Goal: Transaction & Acquisition: Purchase product/service

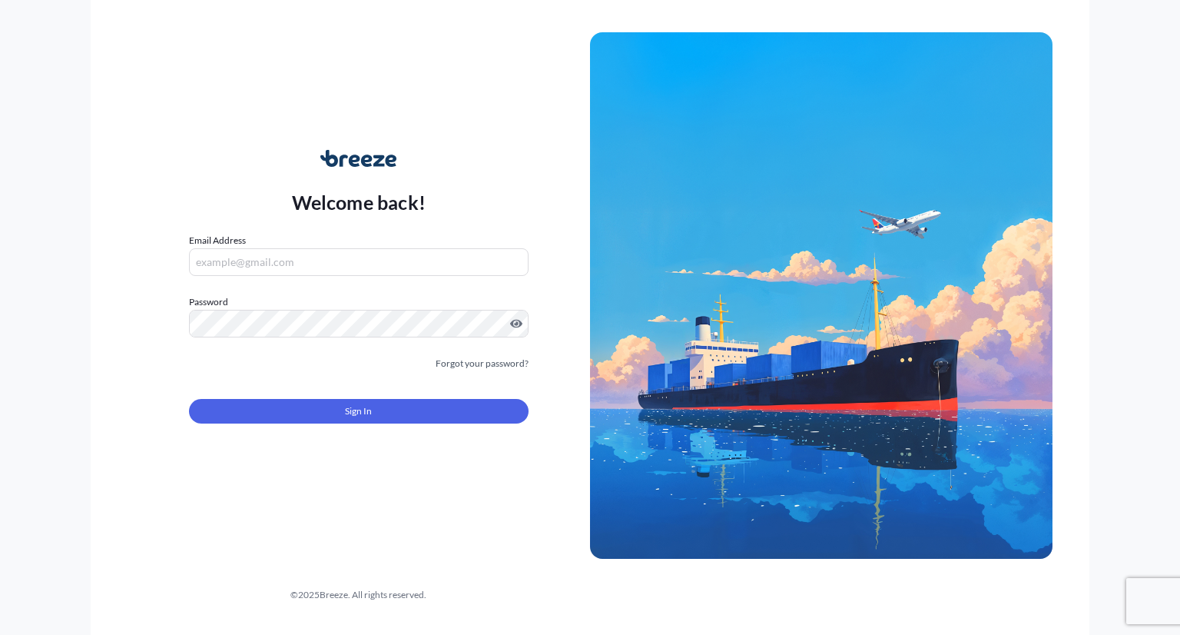
click at [280, 240] on div "Email Address" at bounding box center [359, 254] width 340 height 43
click at [310, 260] on input "Email Address" at bounding box center [359, 262] width 340 height 28
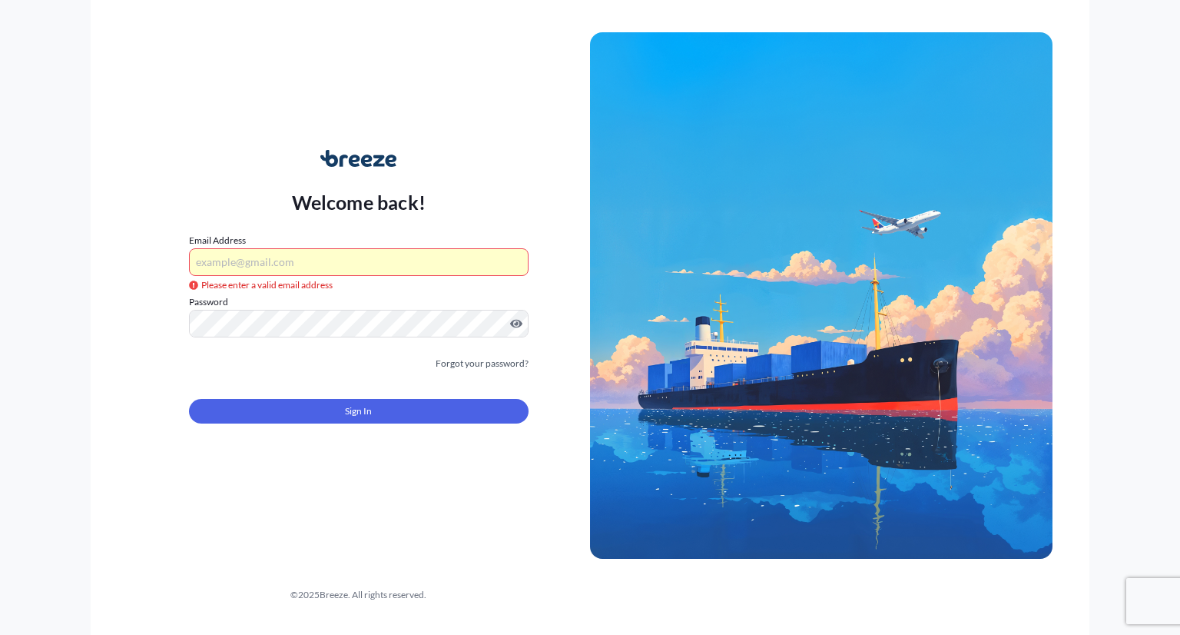
click at [349, 277] on form "Email Address Please enter a valid email address Password Must include: Upper &…" at bounding box center [359, 337] width 340 height 209
click at [353, 273] on input "Email Address" at bounding box center [359, 262] width 340 height 28
type input "[PERSON_NAME][EMAIL_ADDRESS][DOMAIN_NAME]"
click at [343, 396] on div "Sign In" at bounding box center [359, 406] width 340 height 34
click at [348, 406] on span "Sign In" at bounding box center [358, 410] width 27 height 15
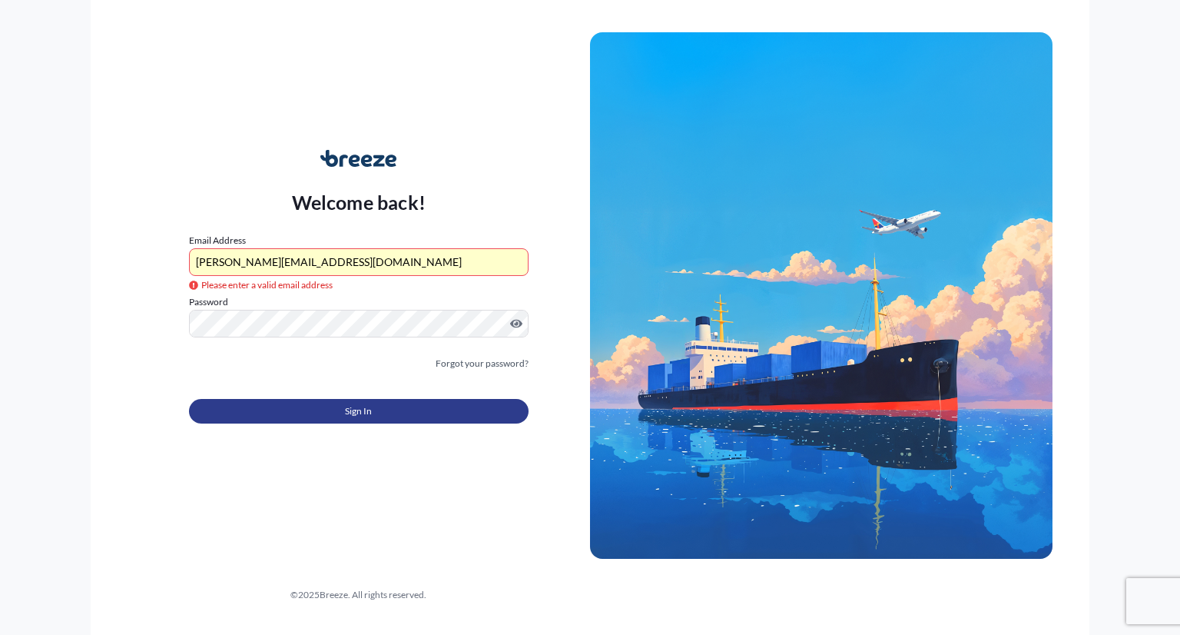
click at [383, 408] on button "Sign In" at bounding box center [359, 411] width 340 height 25
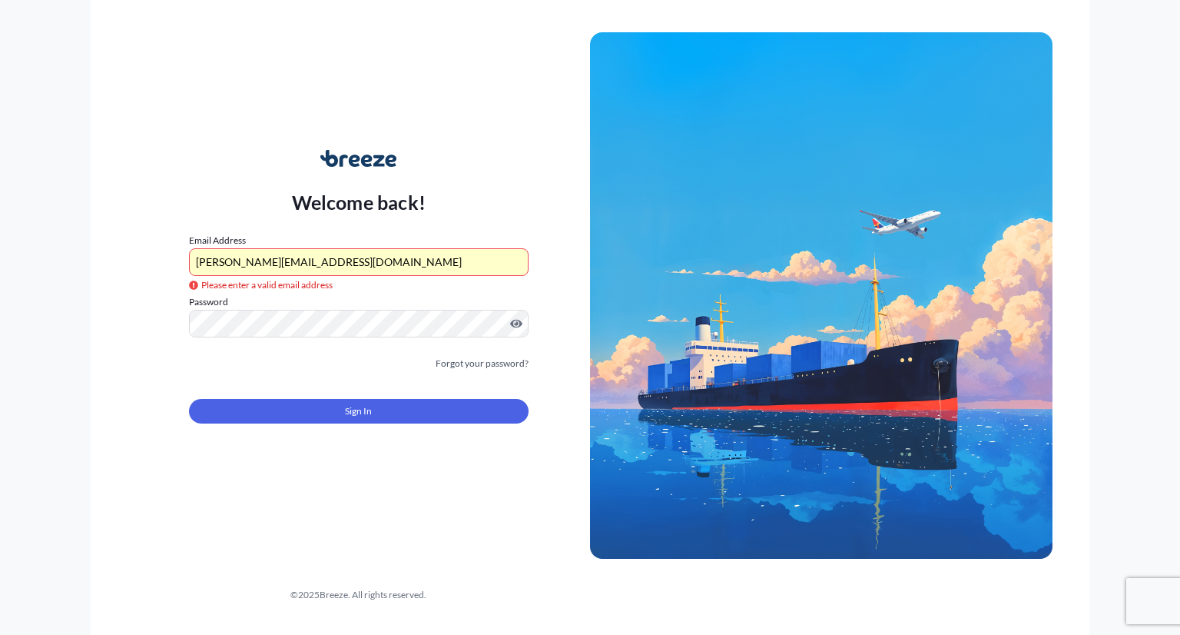
click at [472, 138] on div "Welcome back! Email Address [PERSON_NAME][EMAIL_ADDRESS][DOMAIN_NAME] Please en…" at bounding box center [359, 295] width 462 height 353
click at [381, 276] on form "Email Address [PERSON_NAME][EMAIL_ADDRESS][DOMAIN_NAME] Please enter a valid em…" at bounding box center [359, 337] width 340 height 209
click at [389, 262] on input "[PERSON_NAME][EMAIL_ADDRESS][DOMAIN_NAME]" at bounding box center [359, 262] width 340 height 28
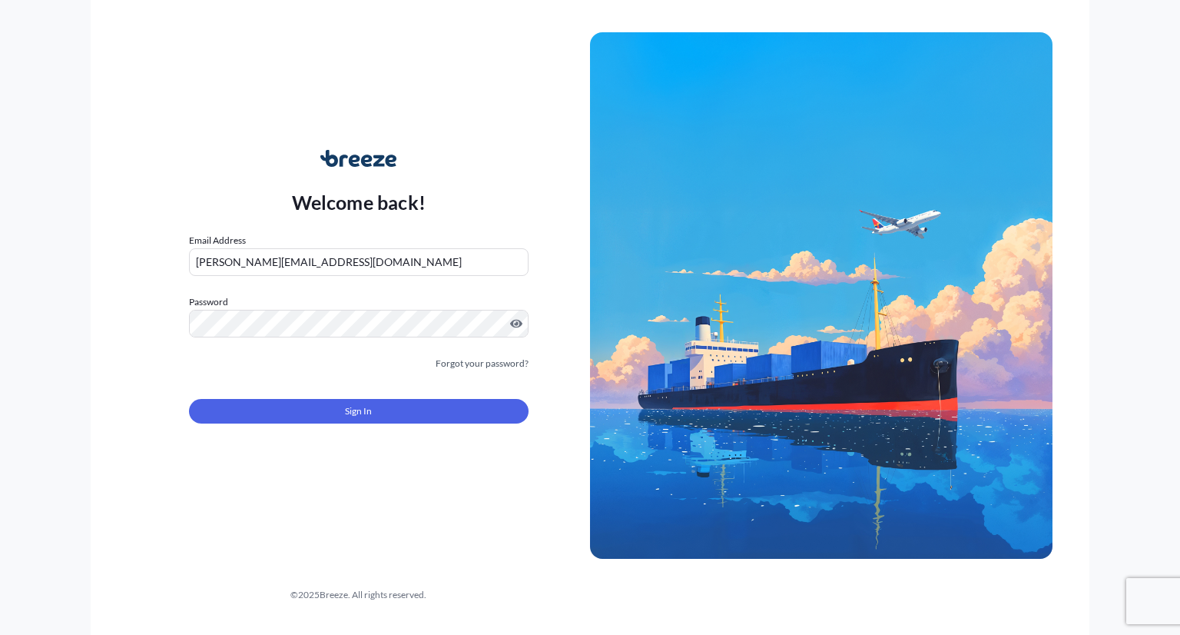
click at [316, 406] on button "Sign In" at bounding box center [359, 411] width 340 height 25
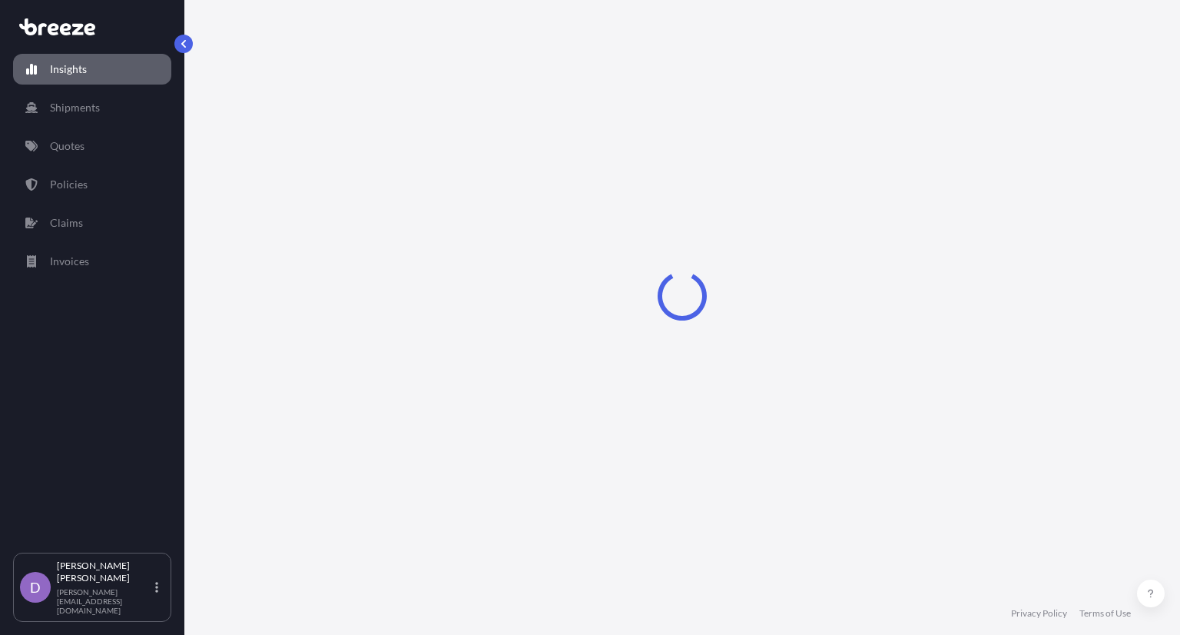
select select "2025"
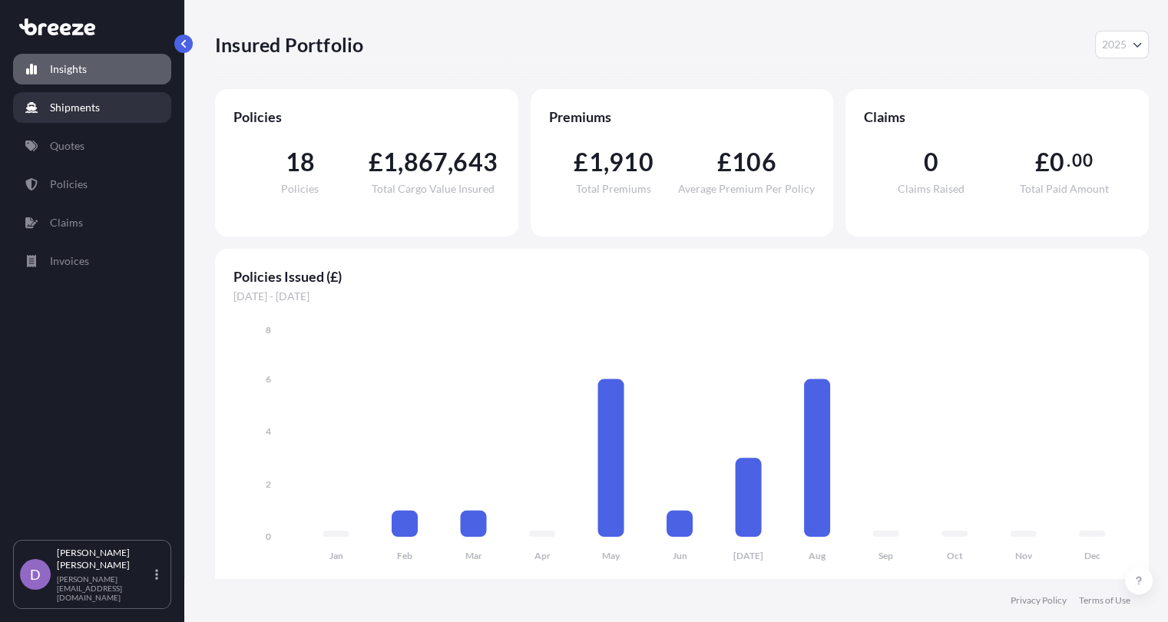
click at [104, 146] on link "Quotes" at bounding box center [92, 146] width 158 height 31
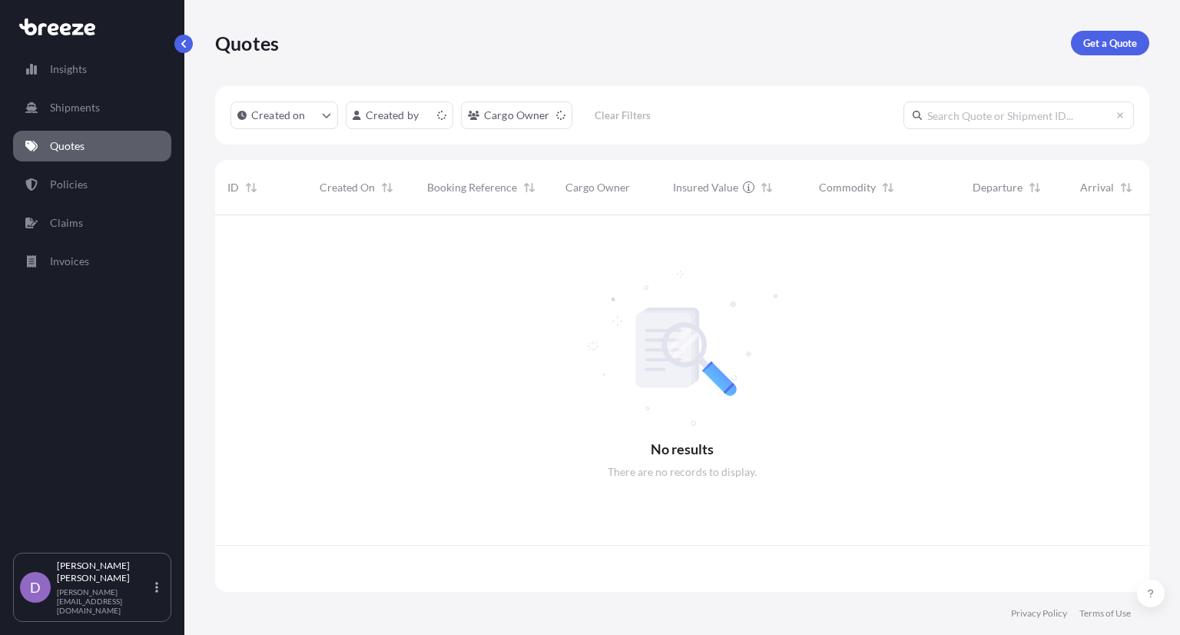
scroll to position [373, 922]
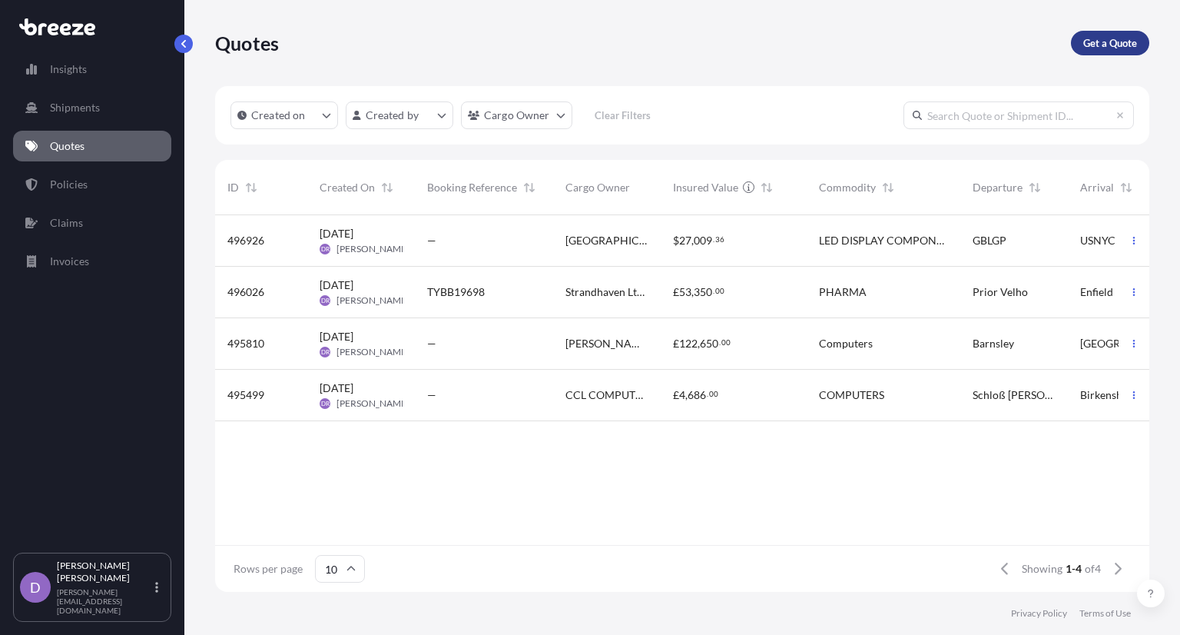
click at [1091, 50] on p "Get a Quote" at bounding box center [1110, 42] width 54 height 15
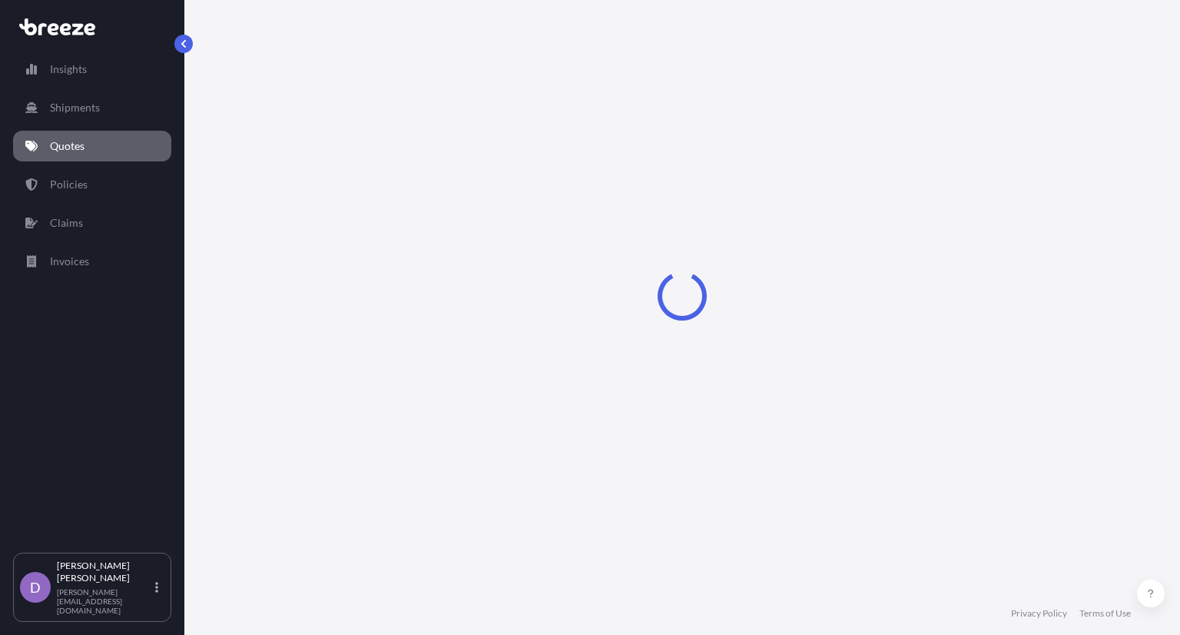
select select "Road"
select select "Sea"
select select "1"
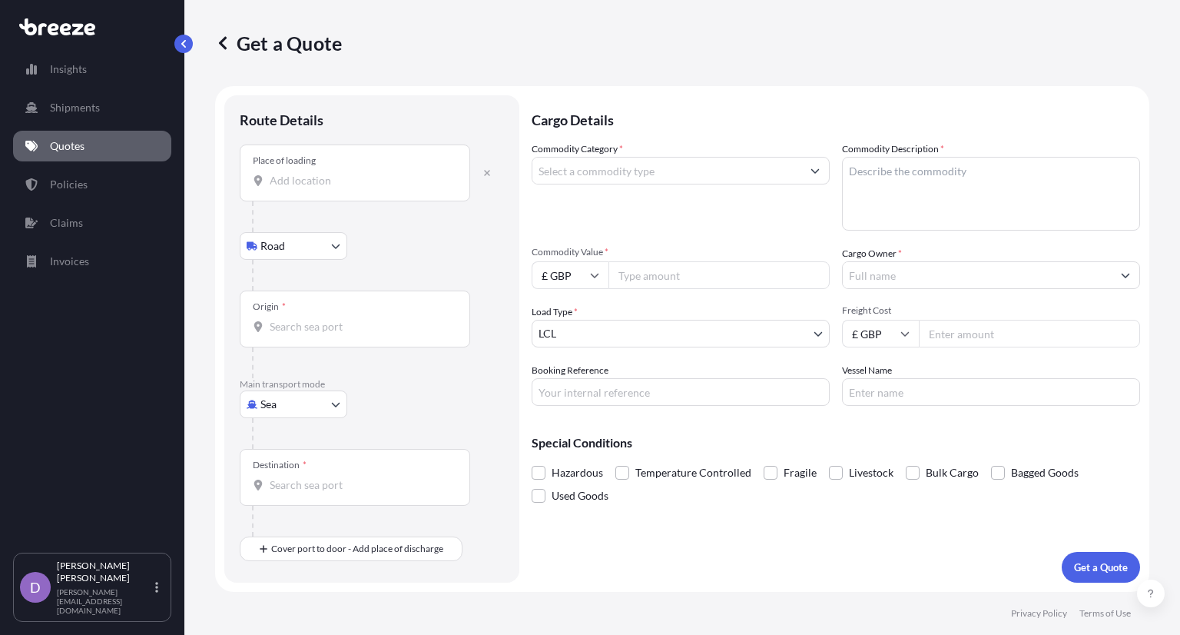
click at [355, 182] on input "Place of loading" at bounding box center [360, 180] width 181 height 15
click at [676, 168] on input "Commodity Category *" at bounding box center [666, 171] width 269 height 28
click at [776, 529] on div "Cargo Details Commodity Category * Commodity Description * Commodity Value * £ …" at bounding box center [836, 338] width 608 height 487
click at [633, 311] on div "Load Type * LCL" at bounding box center [681, 325] width 298 height 43
click at [635, 327] on body "Insights Shipments Quotes Policies Claims Invoices D [PERSON_NAME] [PERSON_NAME…" at bounding box center [590, 317] width 1180 height 635
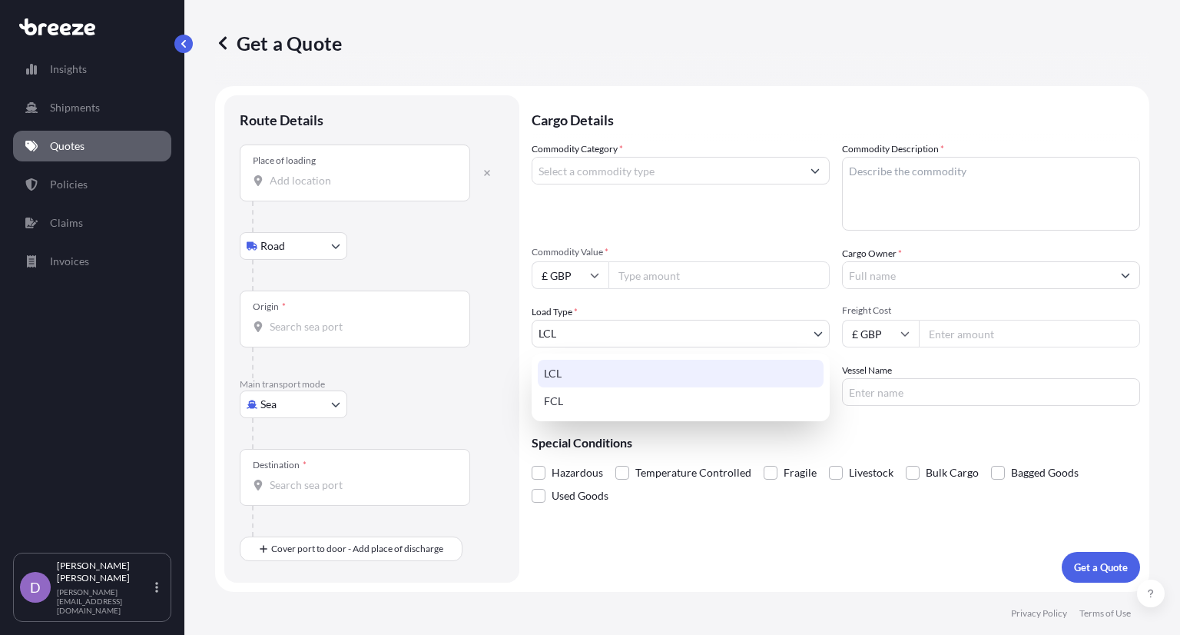
click at [648, 380] on div "LCL" at bounding box center [681, 374] width 286 height 28
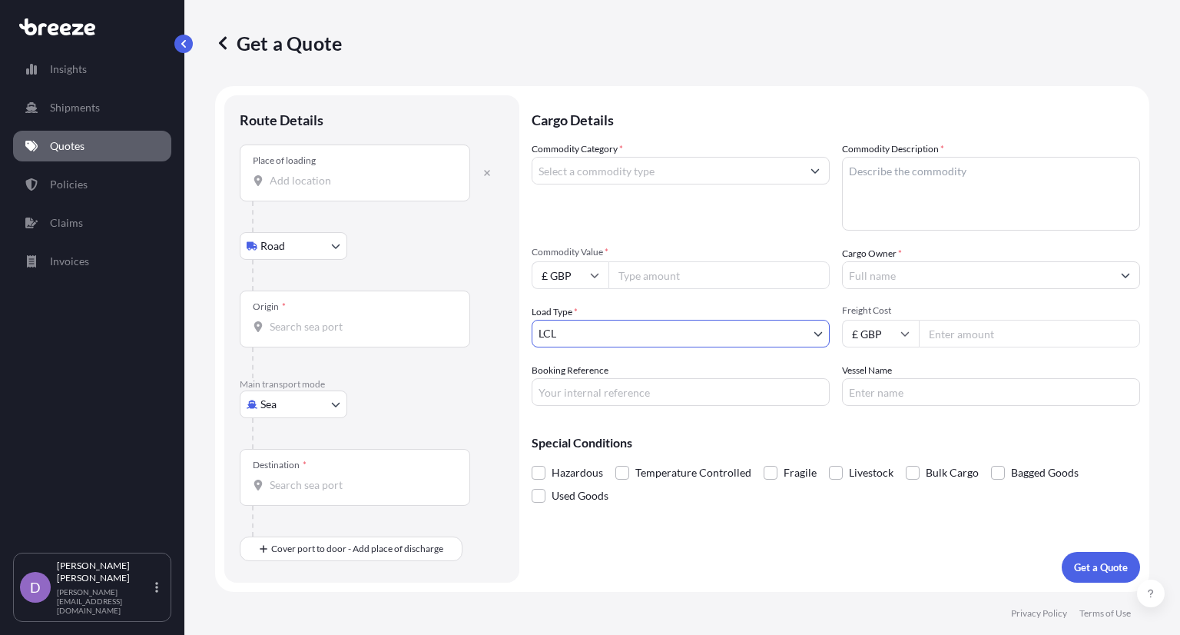
click at [973, 340] on input "Freight Cost" at bounding box center [1029, 334] width 221 height 28
type input "2000"
click at [734, 278] on input "Commodity Value *" at bounding box center [718, 275] width 221 height 28
type input "47000"
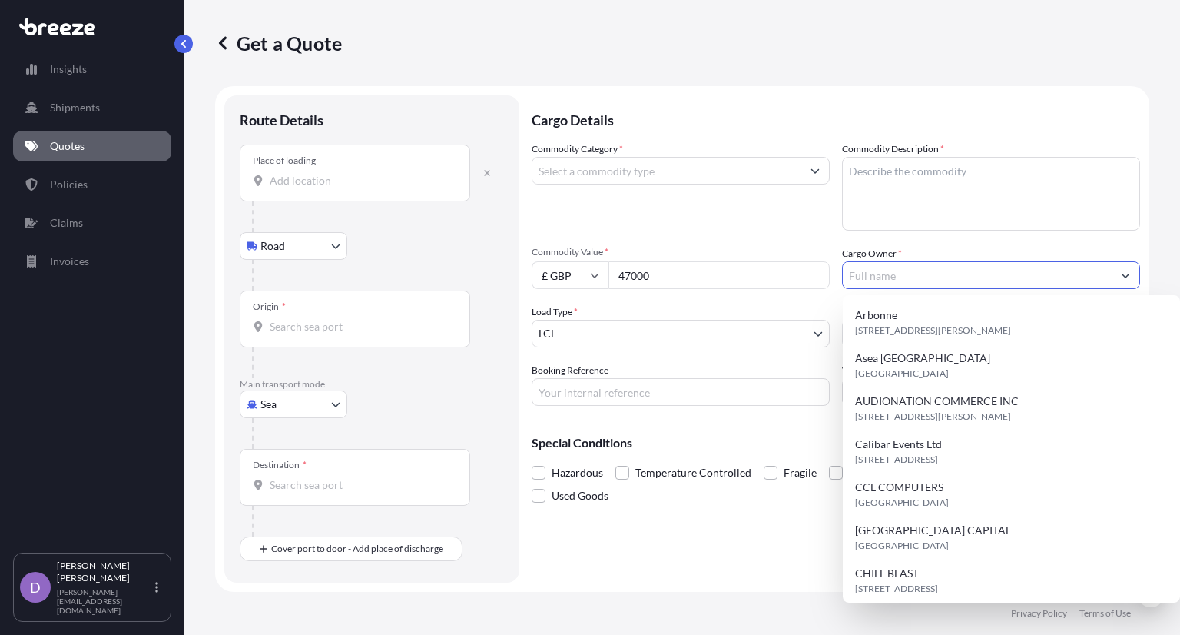
click at [951, 278] on input "Cargo Owner *" at bounding box center [977, 275] width 269 height 28
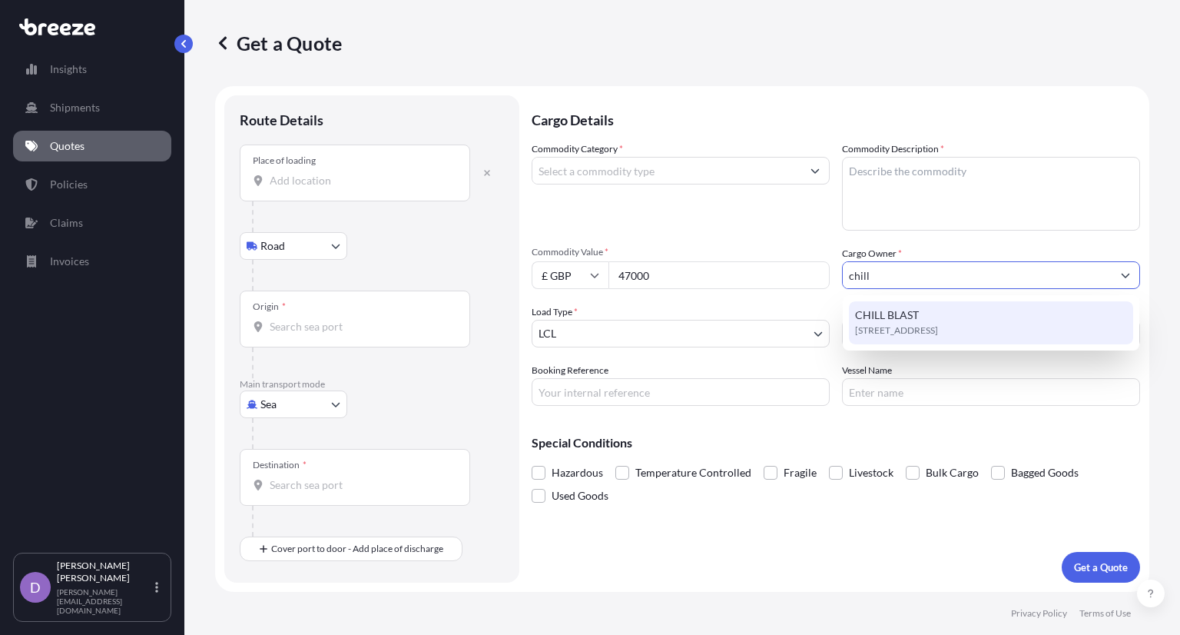
click at [953, 308] on div "[STREET_ADDRESS]" at bounding box center [991, 322] width 284 height 43
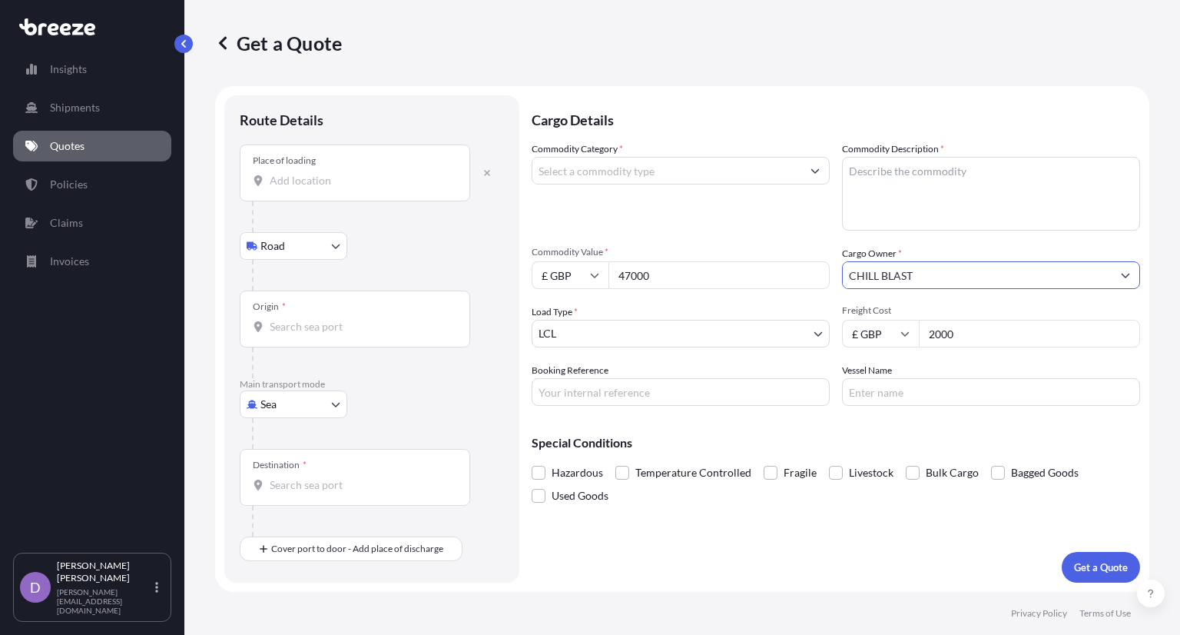
type input "CHILL BLAST"
click at [937, 164] on textarea "Commodity Description *" at bounding box center [991, 194] width 298 height 74
click at [890, 195] on textarea "Commodity Description *" at bounding box center [991, 194] width 298 height 74
type textarea "Electronics"
click at [744, 155] on div "Commodity Category *" at bounding box center [681, 185] width 298 height 89
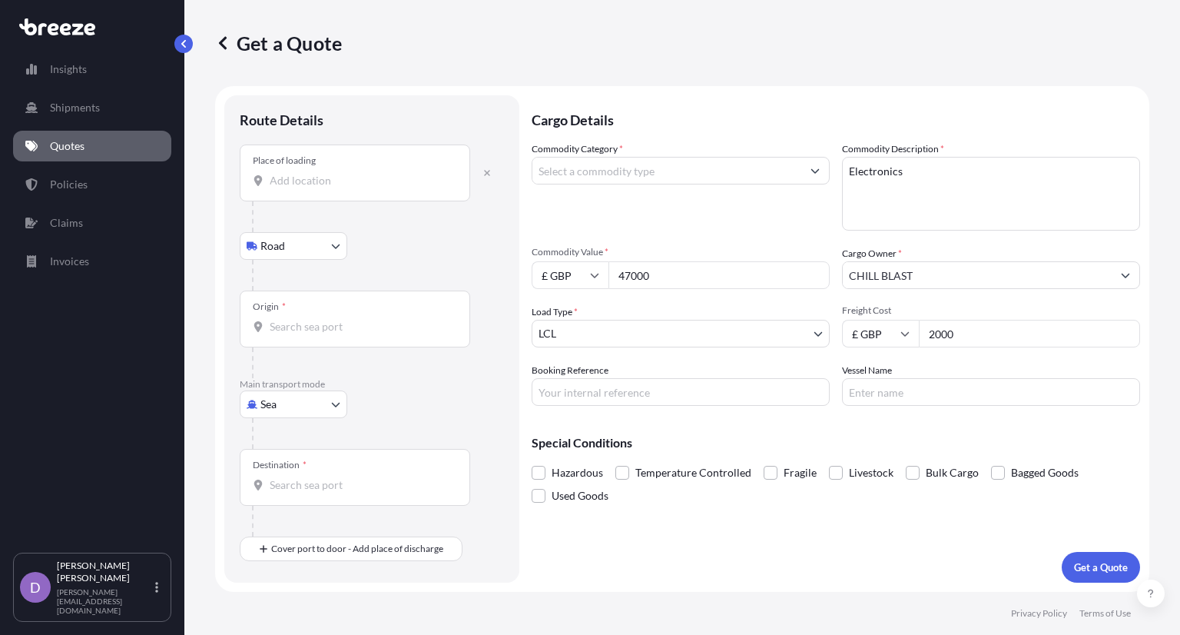
click at [750, 174] on input "Commodity Category *" at bounding box center [666, 171] width 269 height 28
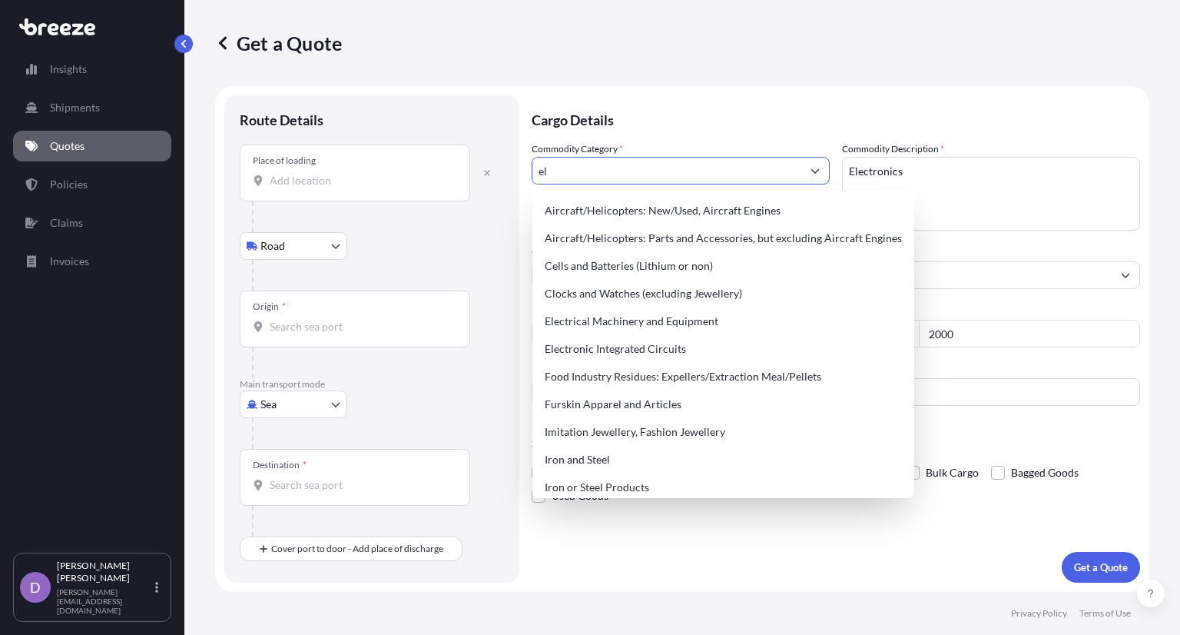
type input "e"
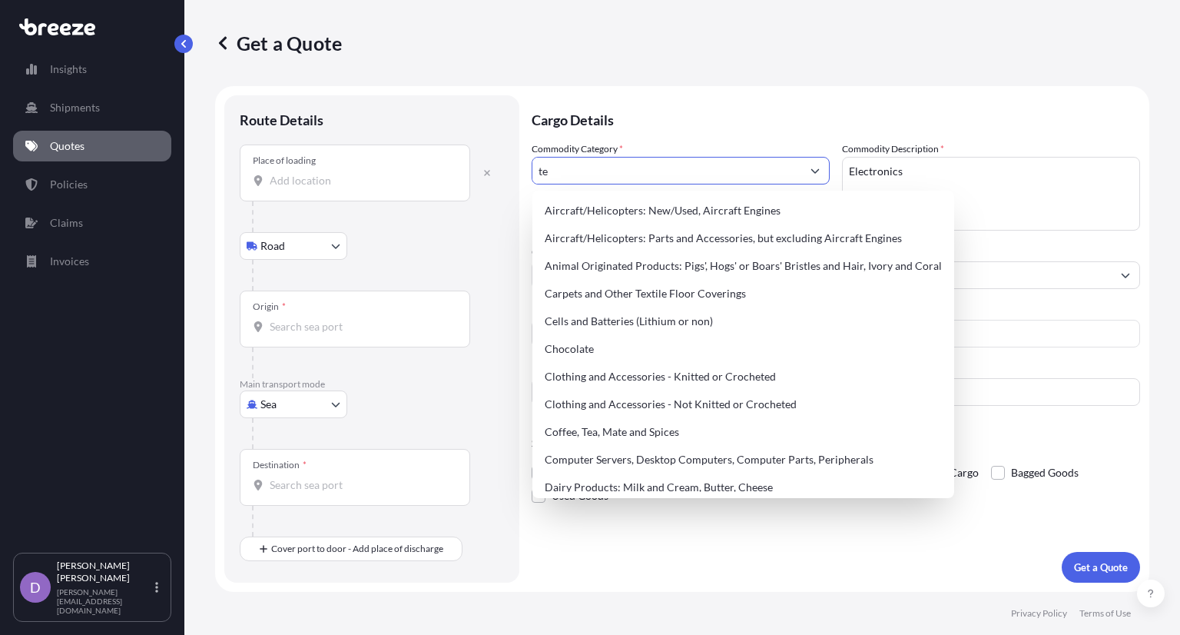
type input "t"
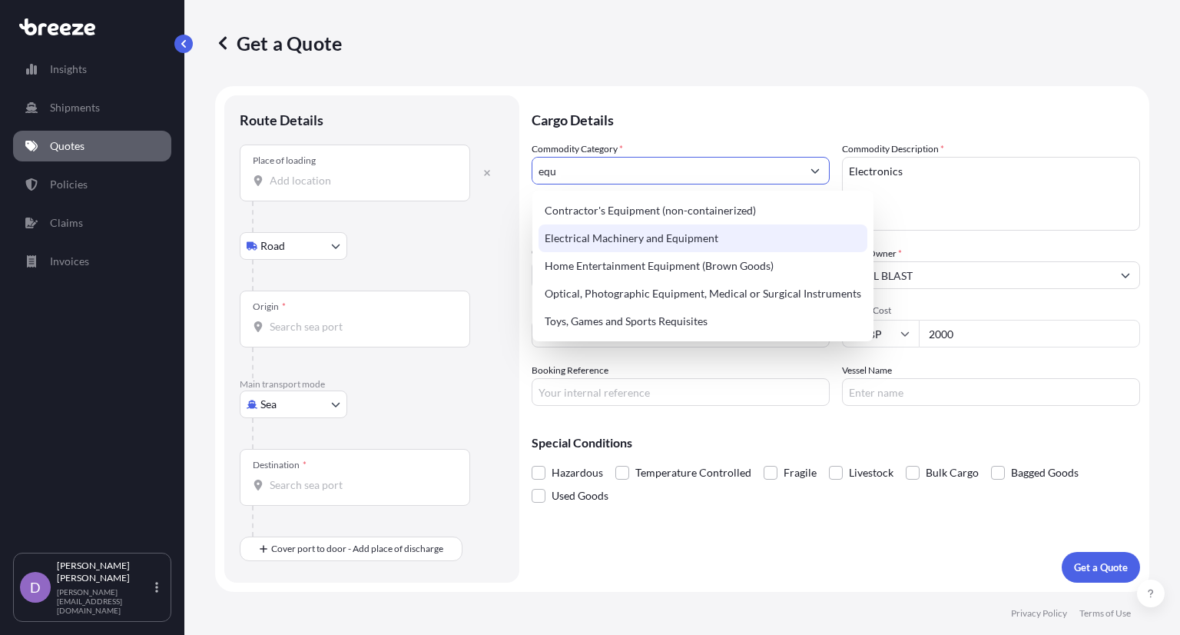
click at [627, 236] on div "Electrical Machinery and Equipment" at bounding box center [703, 238] width 329 height 28
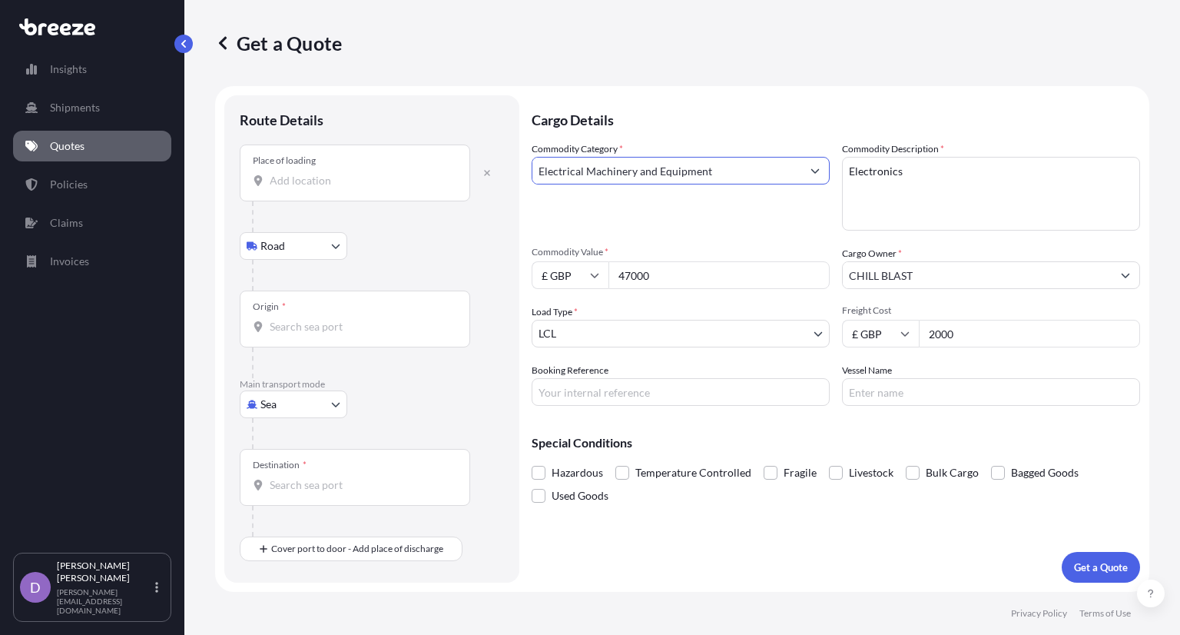
type input "Electrical Machinery and Equipment"
click at [741, 228] on div "Commodity Category * Electrical Machinery and Equipment" at bounding box center [681, 185] width 298 height 89
click at [636, 391] on input "Booking Reference" at bounding box center [681, 392] width 298 height 28
click at [892, 399] on input "Vessel Name" at bounding box center [991, 392] width 298 height 28
click at [755, 425] on div "Special Conditions Hazardous Temperature Controlled Fragile Livestock Bulk Carg…" at bounding box center [836, 462] width 608 height 89
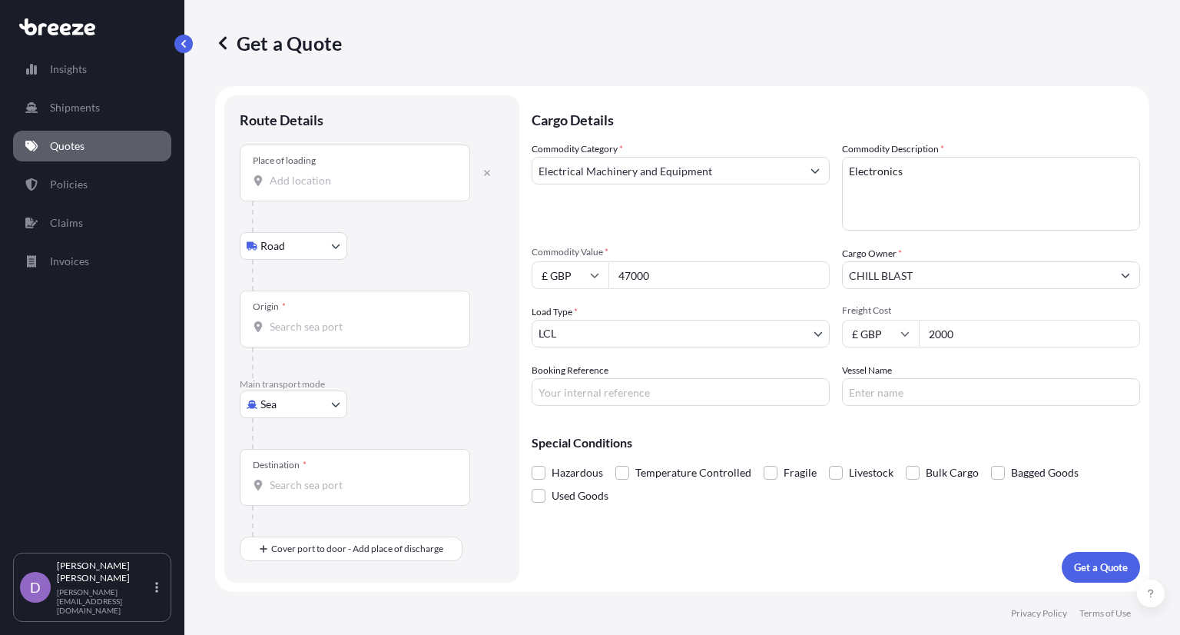
click at [519, 473] on form "Route Details Place of loading Road Road Rail Origin * Main transport mode Sea …" at bounding box center [682, 339] width 934 height 506
click at [542, 473] on span at bounding box center [539, 473] width 14 height 14
click at [532, 461] on input "Hazardous" at bounding box center [532, 461] width 0 height 0
click at [498, 449] on div "Destination *" at bounding box center [372, 493] width 264 height 88
click at [316, 409] on body "Insights Shipments Quotes Policies Claims Invoices D [PERSON_NAME] [PERSON_NAME…" at bounding box center [590, 317] width 1180 height 635
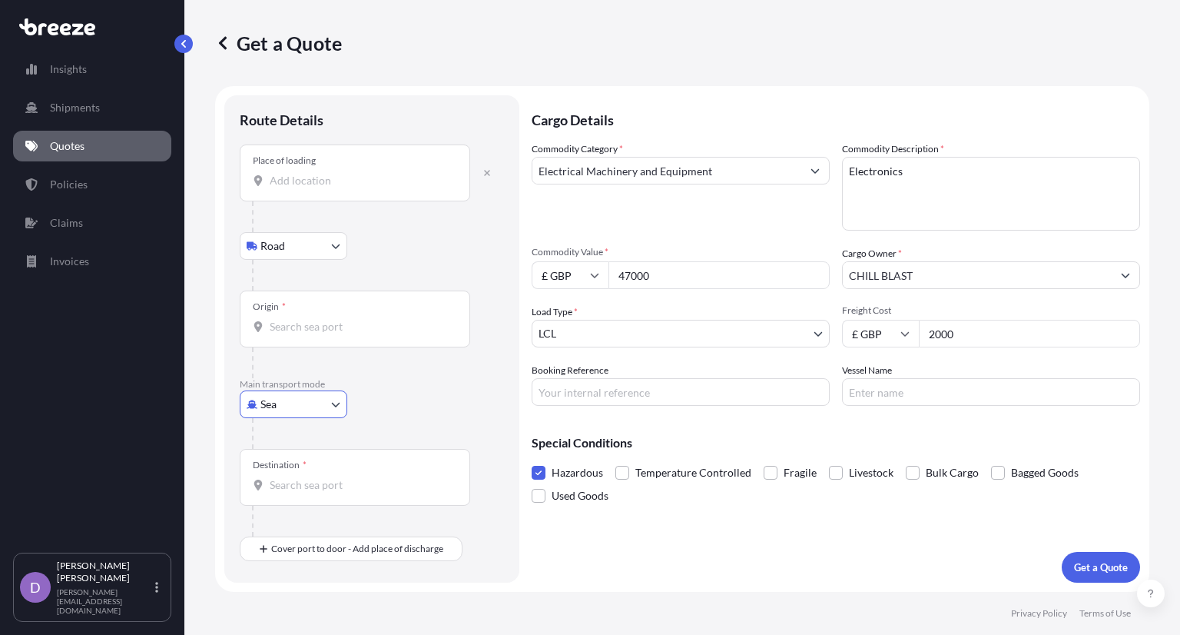
click at [363, 184] on input "Place of loading" at bounding box center [360, 180] width 181 height 15
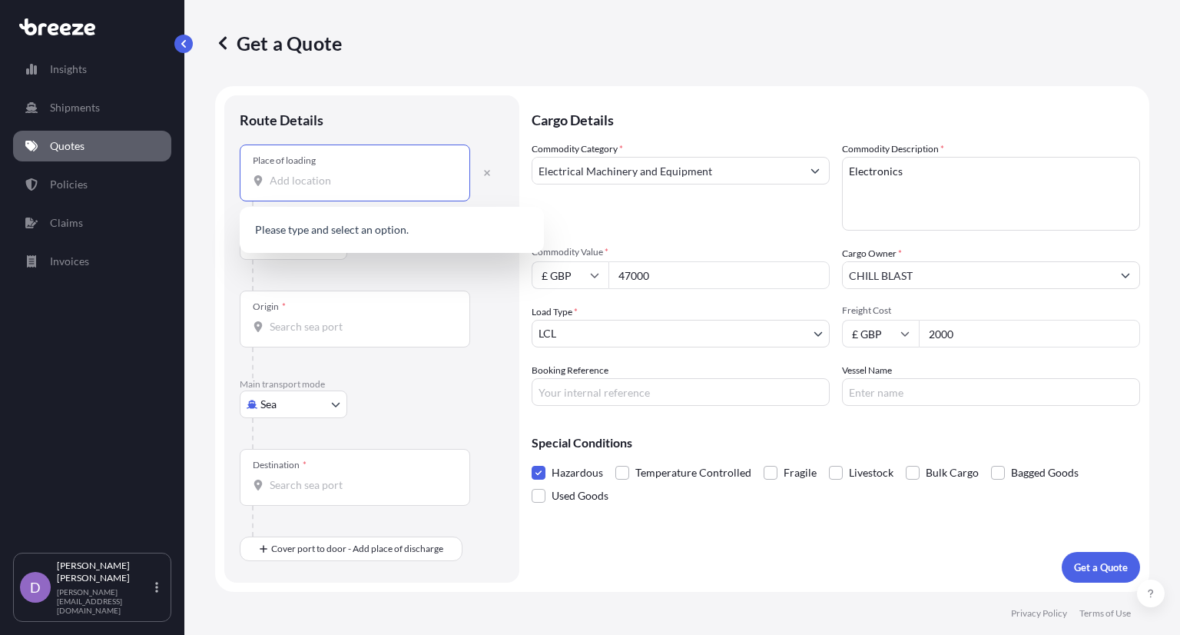
click at [356, 294] on div "Origin *" at bounding box center [355, 318] width 230 height 57
click at [356, 319] on input "Origin *" at bounding box center [360, 326] width 181 height 15
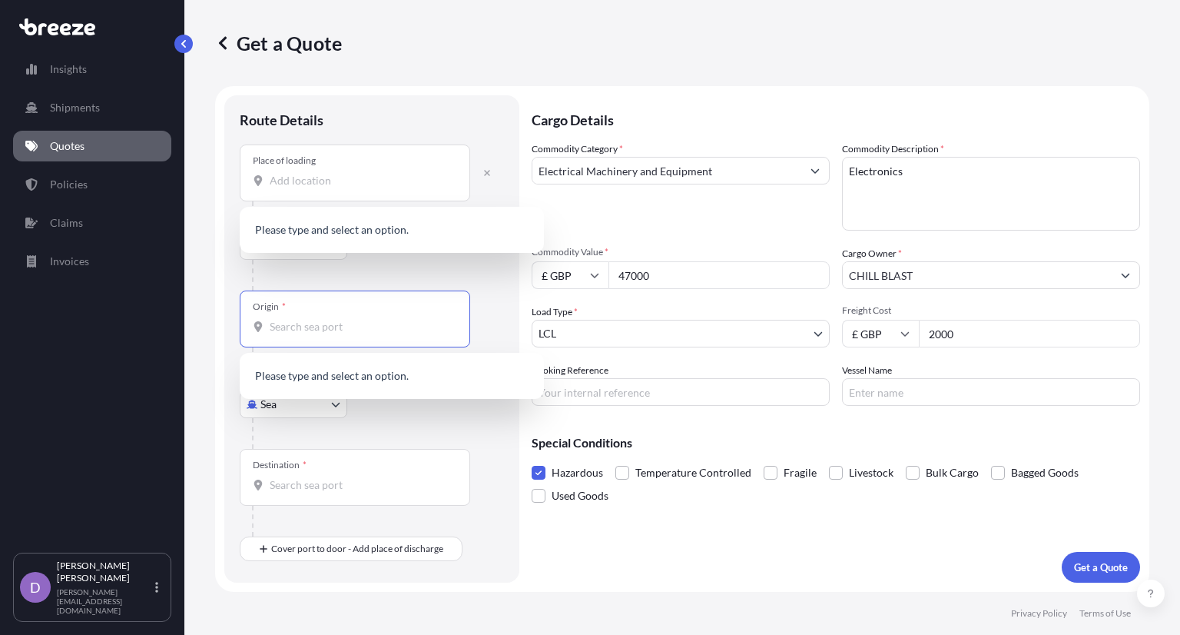
click at [340, 322] on input "Origin *" at bounding box center [360, 326] width 181 height 15
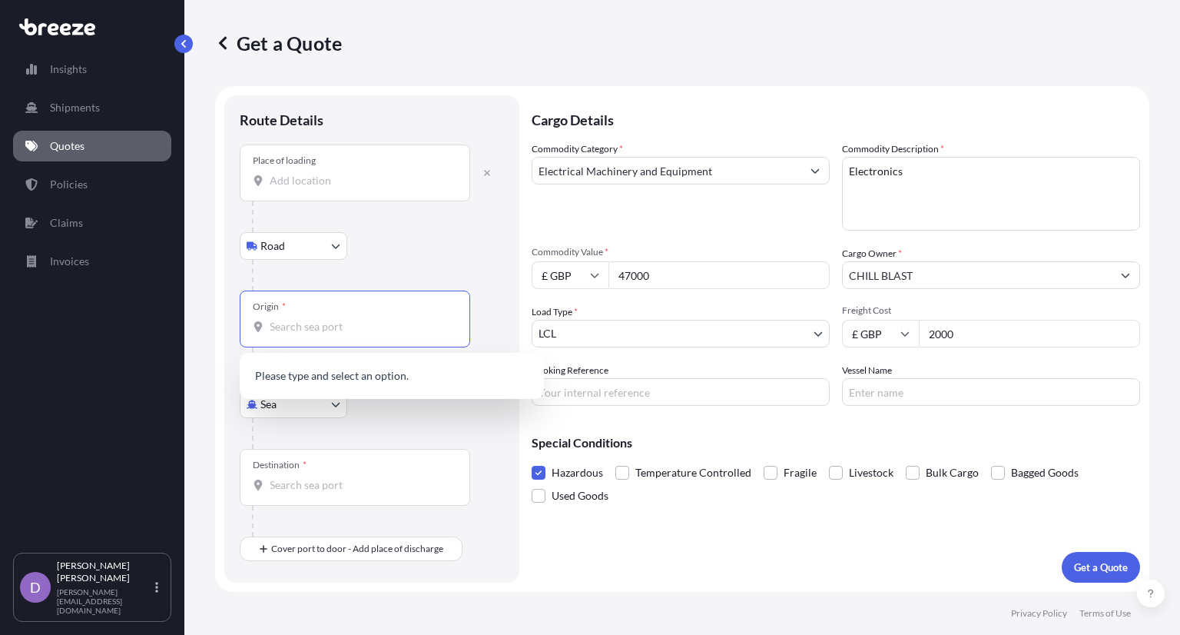
click at [376, 319] on input "Origin *" at bounding box center [360, 326] width 181 height 15
click at [438, 372] on div "CNYTN - Yantian Pt, [GEOGRAPHIC_DATA]" at bounding box center [392, 377] width 292 height 37
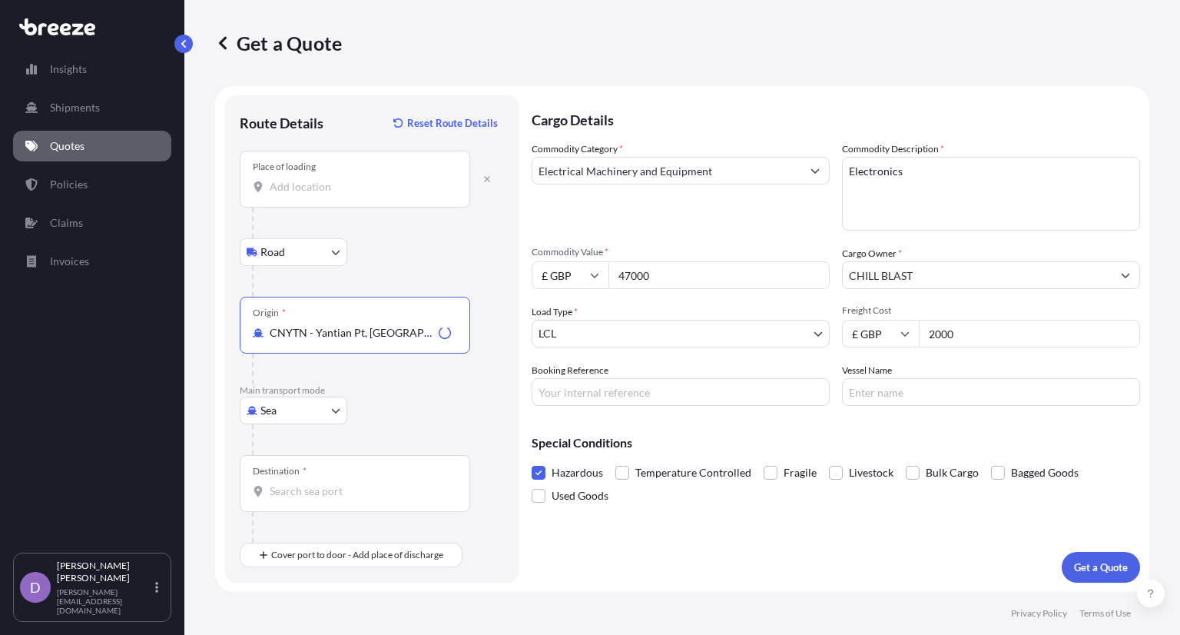
type input "CNYTN - Yantian Pt, [GEOGRAPHIC_DATA]"
click at [403, 414] on div "Sea Sea Air Road Rail" at bounding box center [372, 410] width 264 height 28
click at [350, 480] on div "Destination *" at bounding box center [355, 483] width 230 height 57
click at [350, 483] on input "Destination *" at bounding box center [360, 490] width 181 height 15
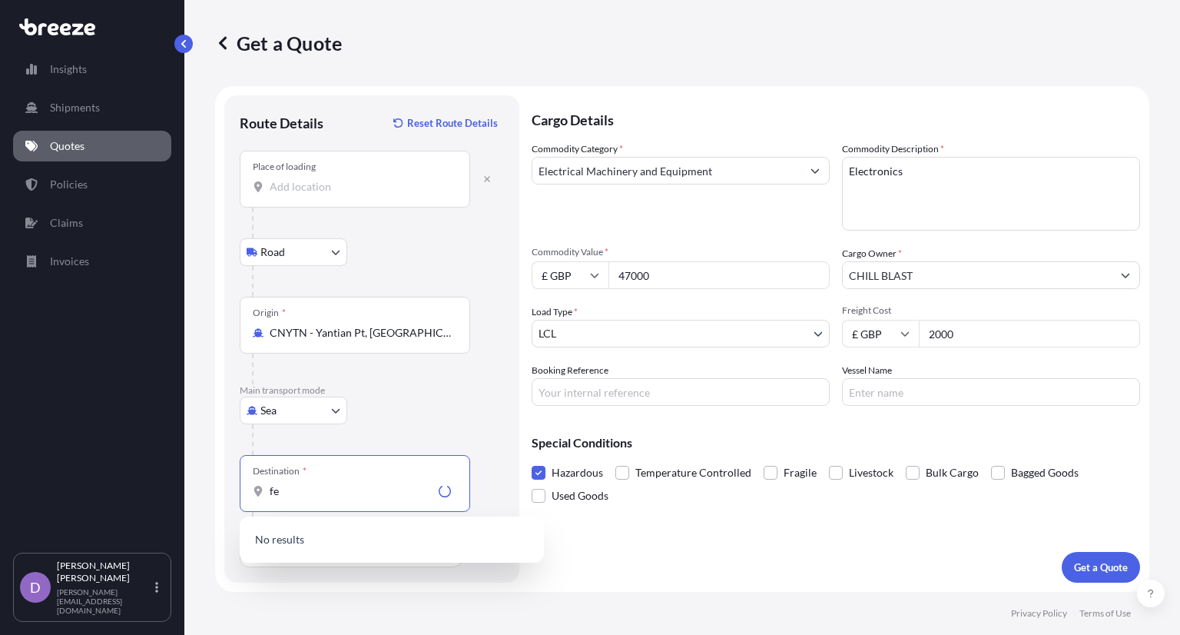
type input "f"
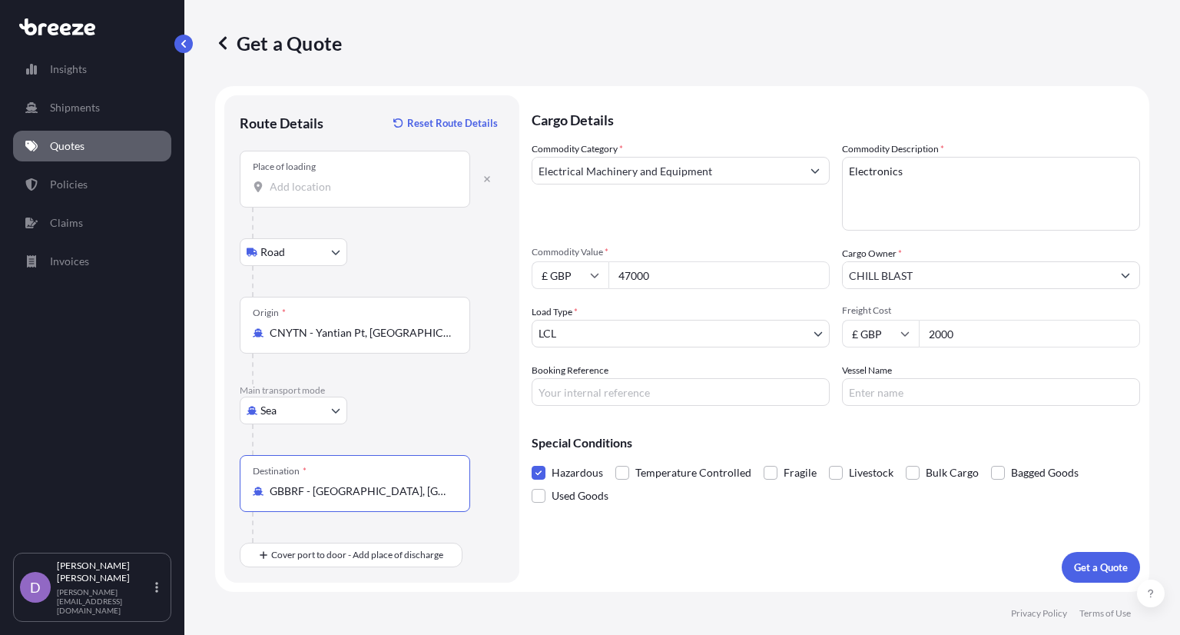
click at [627, 556] on div "Cargo Details Commodity Category * Electrical Machinery and Equipment Commodity…" at bounding box center [836, 338] width 608 height 487
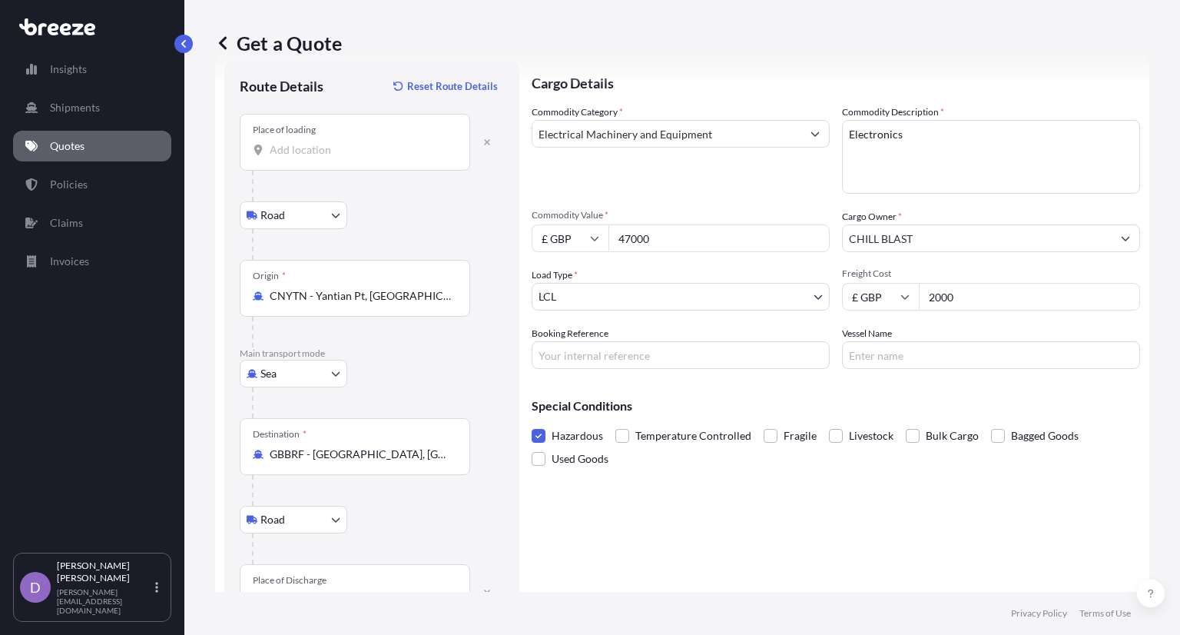
scroll to position [89, 0]
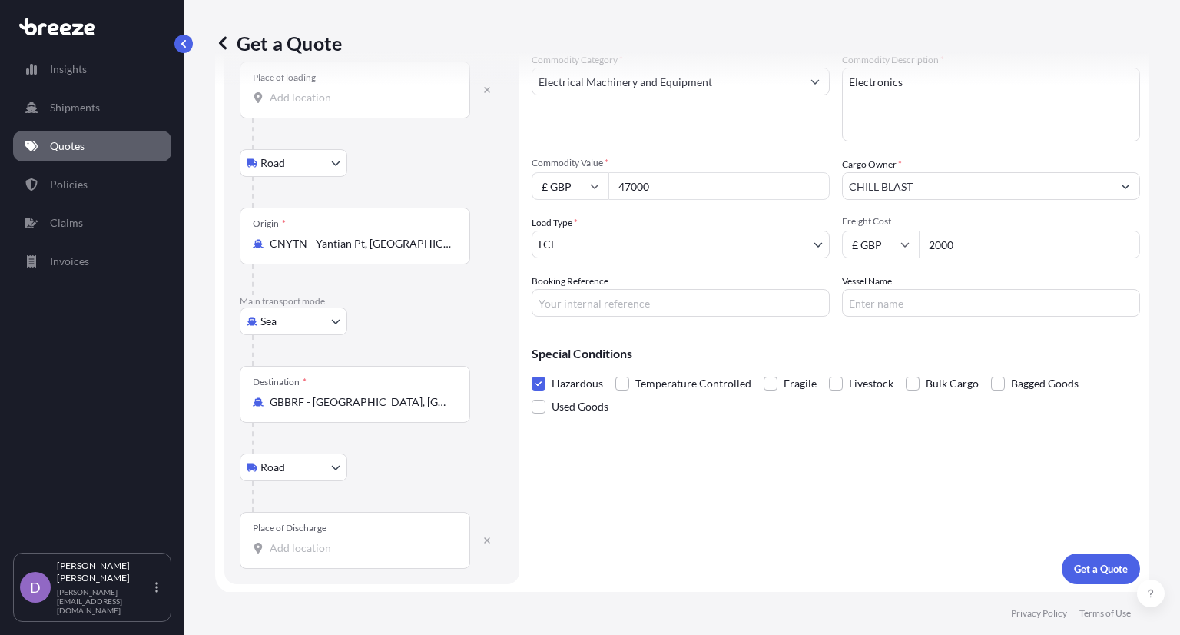
click at [343, 540] on input "Place of Discharge" at bounding box center [360, 547] width 181 height 15
click at [400, 402] on input "GBBRF - [GEOGRAPHIC_DATA], [GEOGRAPHIC_DATA]" at bounding box center [360, 401] width 181 height 15
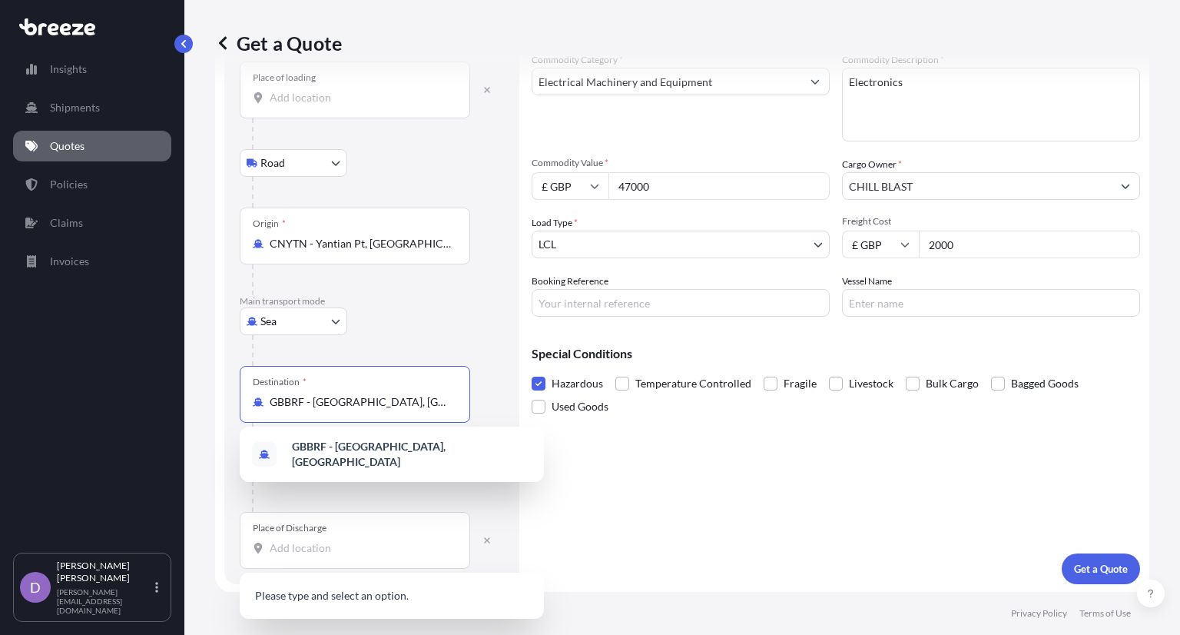
click at [400, 402] on input "GBBRF - [GEOGRAPHIC_DATA], [GEOGRAPHIC_DATA]" at bounding box center [360, 401] width 181 height 15
type input "L"
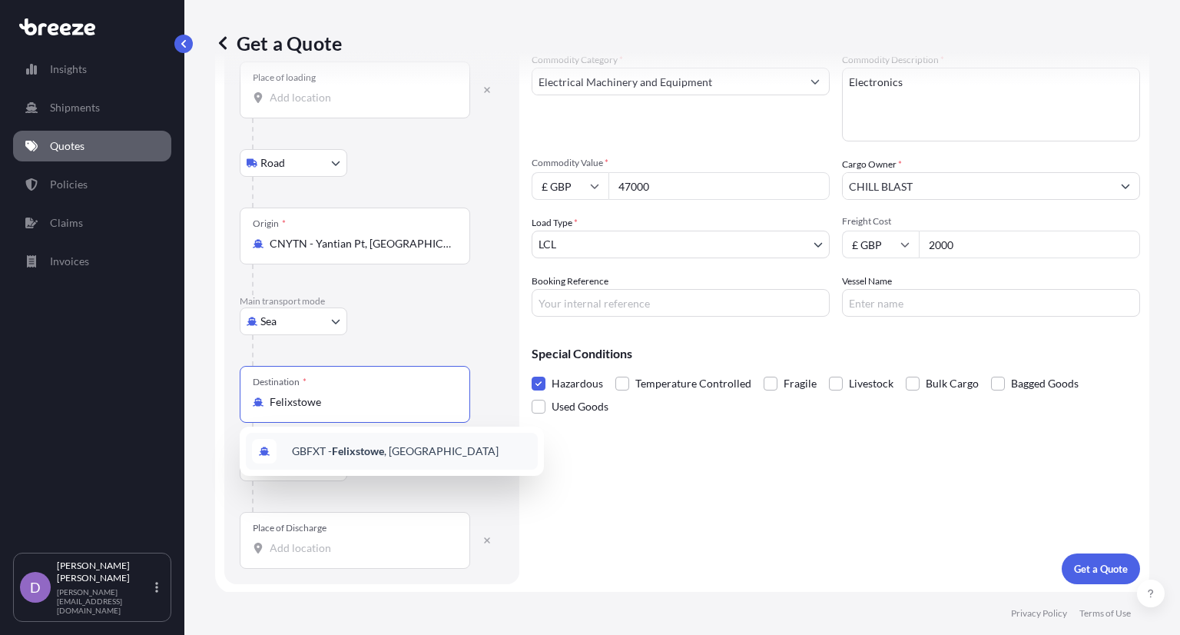
click at [395, 452] on span "GBFXT - Felixstowe , [GEOGRAPHIC_DATA]" at bounding box center [395, 450] width 207 height 15
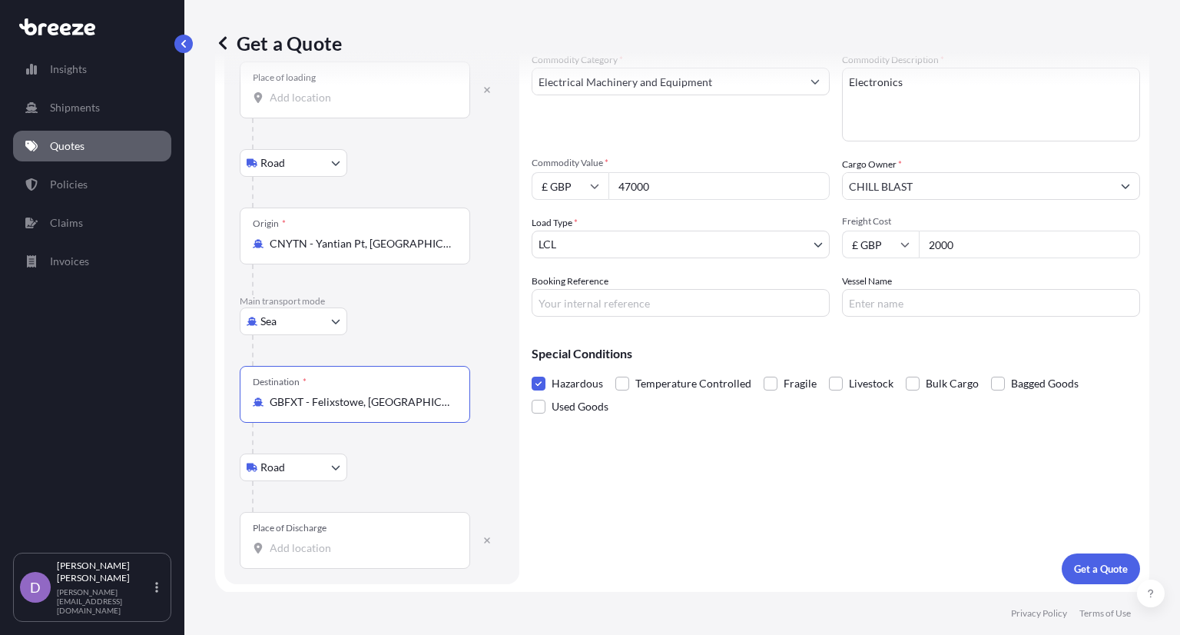
type input "GBFXT - Felixstowe, [GEOGRAPHIC_DATA]"
click at [355, 556] on div "Place of Discharge" at bounding box center [355, 540] width 230 height 57
click at [355, 555] on input "Place of Discharge" at bounding box center [360, 547] width 181 height 15
click at [708, 189] on input "47000" at bounding box center [718, 186] width 221 height 28
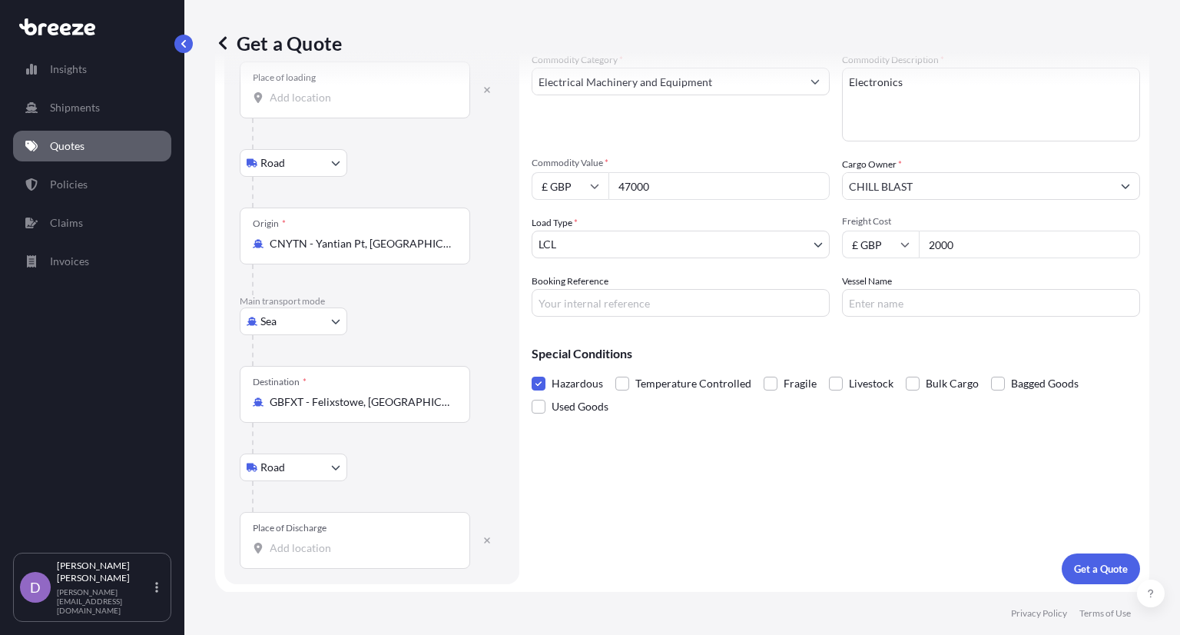
click at [708, 189] on input "47000" at bounding box center [718, 186] width 221 height 28
type input "74000"
click at [335, 542] on input "Place of Discharge" at bounding box center [360, 547] width 181 height 15
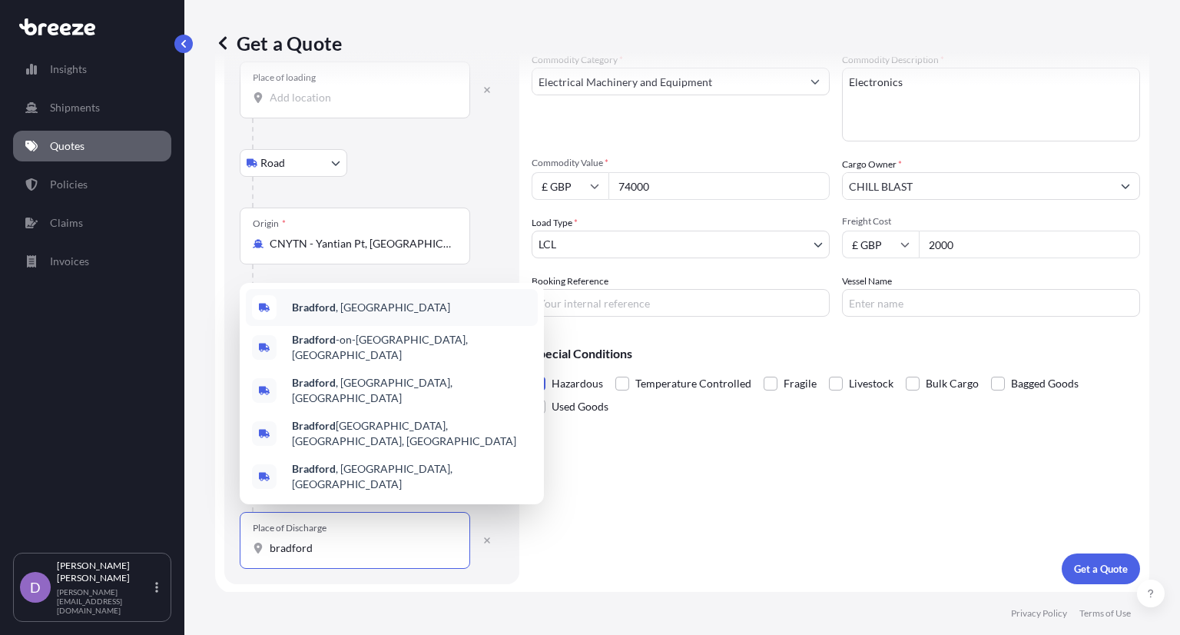
click at [410, 326] on div "[GEOGRAPHIC_DATA] , [GEOGRAPHIC_DATA]" at bounding box center [392, 307] width 292 height 37
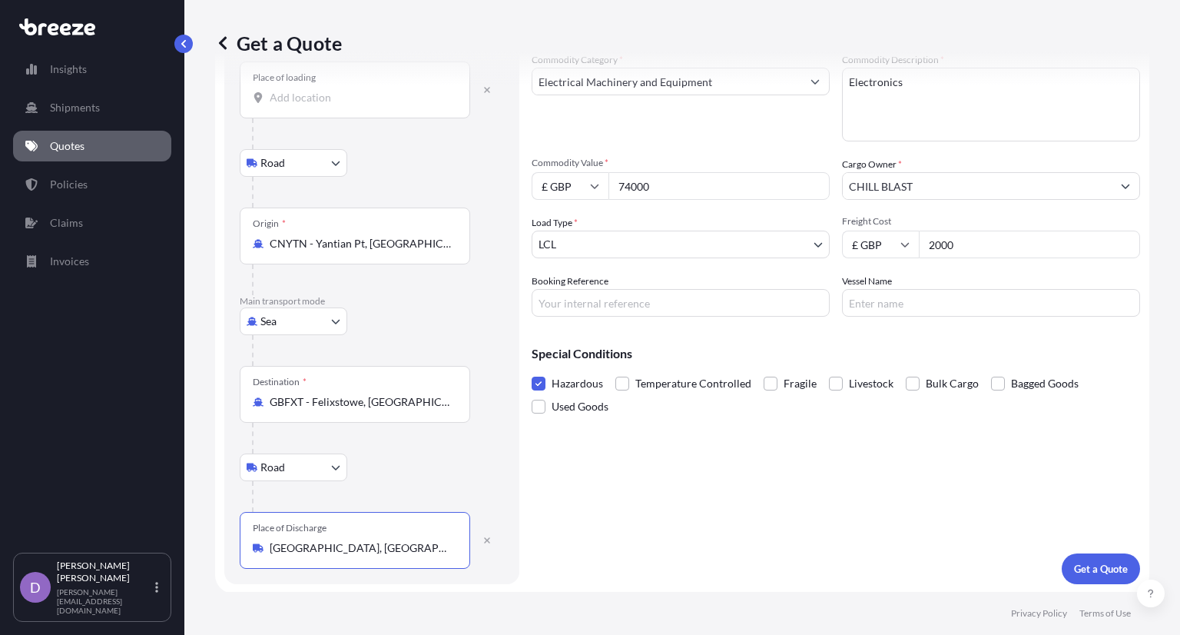
type input "[GEOGRAPHIC_DATA], [GEOGRAPHIC_DATA]"
click at [599, 469] on div "Cargo Details Commodity Category * Electrical Machinery and Equipment Commodity…" at bounding box center [836, 295] width 608 height 578
click at [1081, 566] on p "Get a Quote" at bounding box center [1101, 568] width 54 height 15
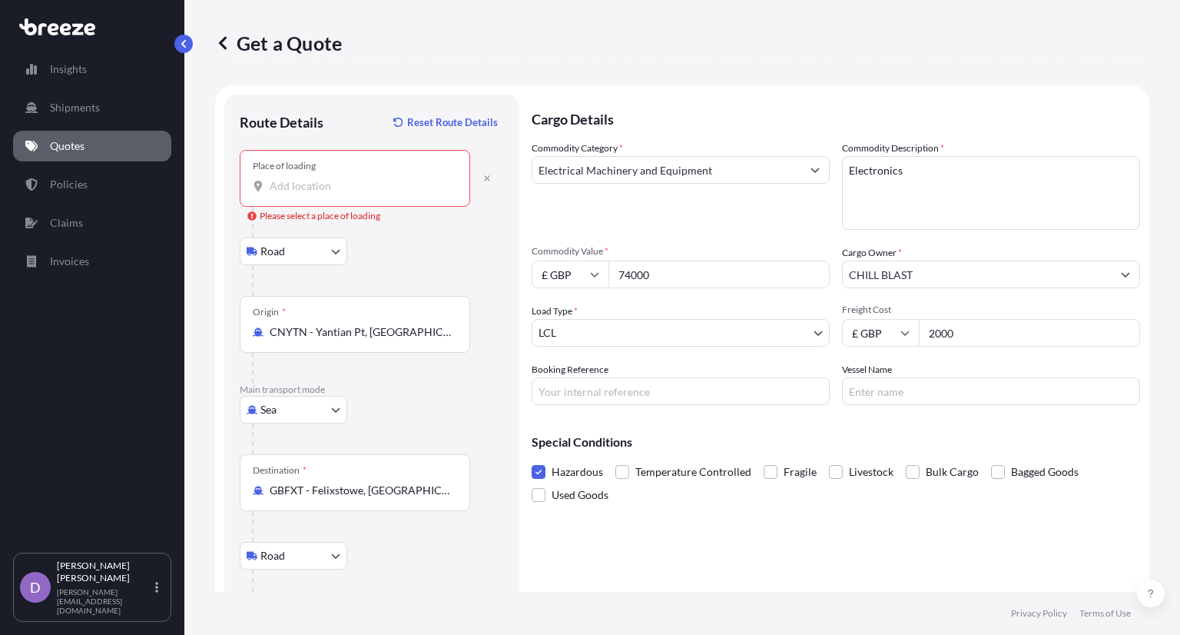
scroll to position [0, 0]
click at [336, 180] on input "Place of loading Please select a place of loading" at bounding box center [360, 186] width 181 height 15
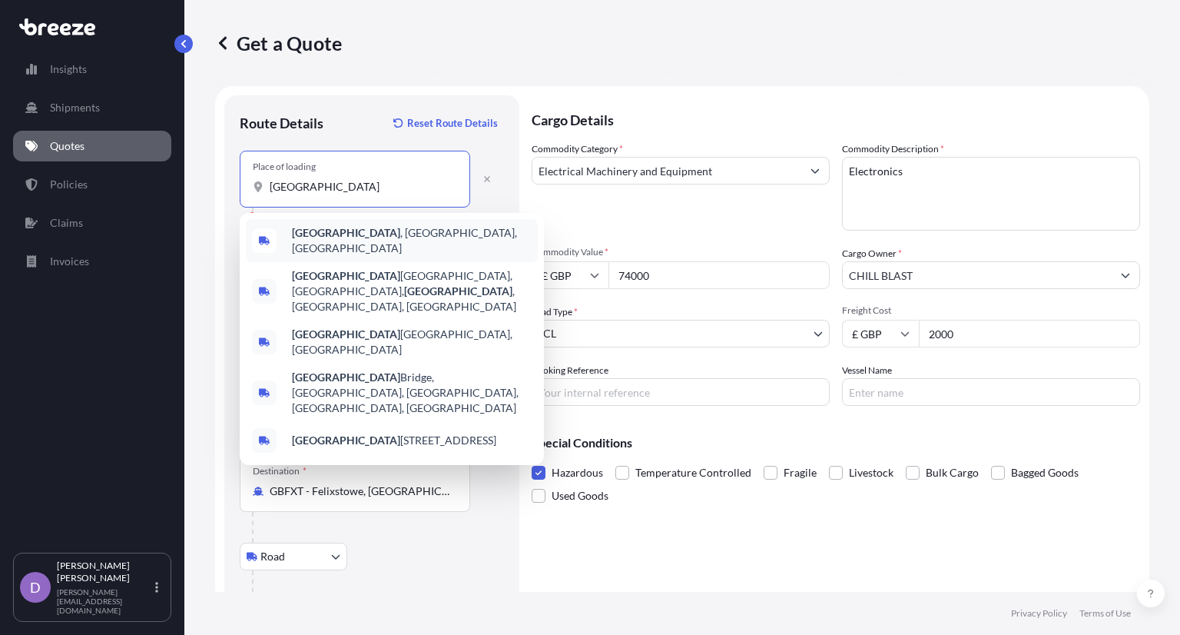
click at [348, 246] on div "[GEOGRAPHIC_DATA] , [GEOGRAPHIC_DATA], [GEOGRAPHIC_DATA]" at bounding box center [392, 240] width 292 height 43
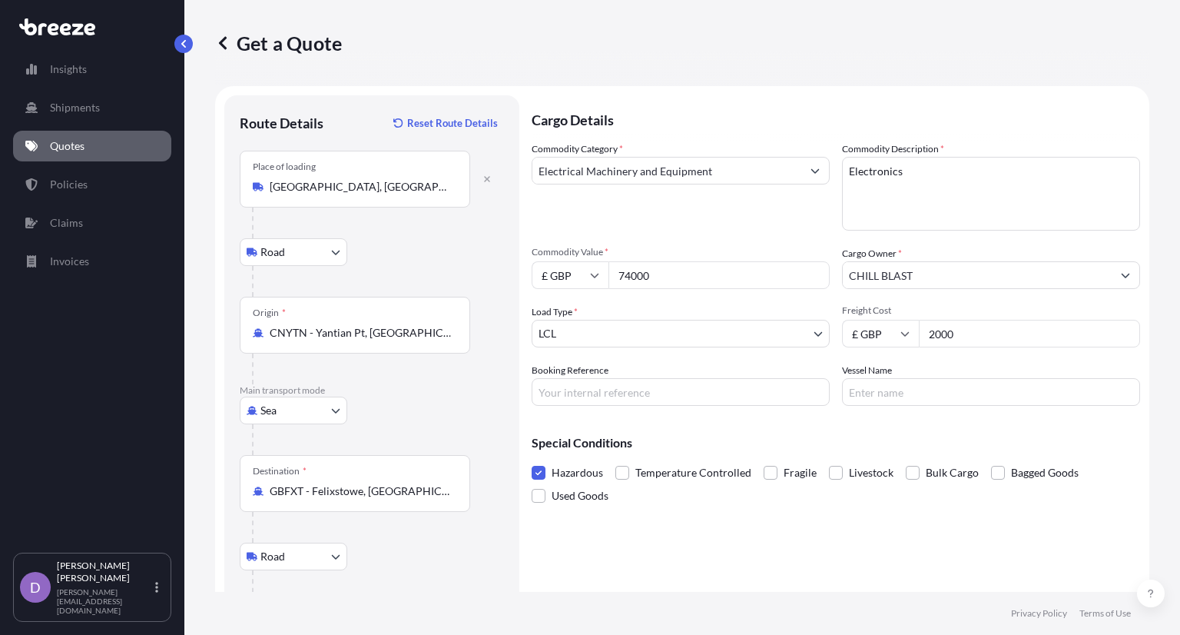
type input "G205, [GEOGRAPHIC_DATA], [GEOGRAPHIC_DATA], [GEOGRAPHIC_DATA], [GEOGRAPHIC_DATA]"
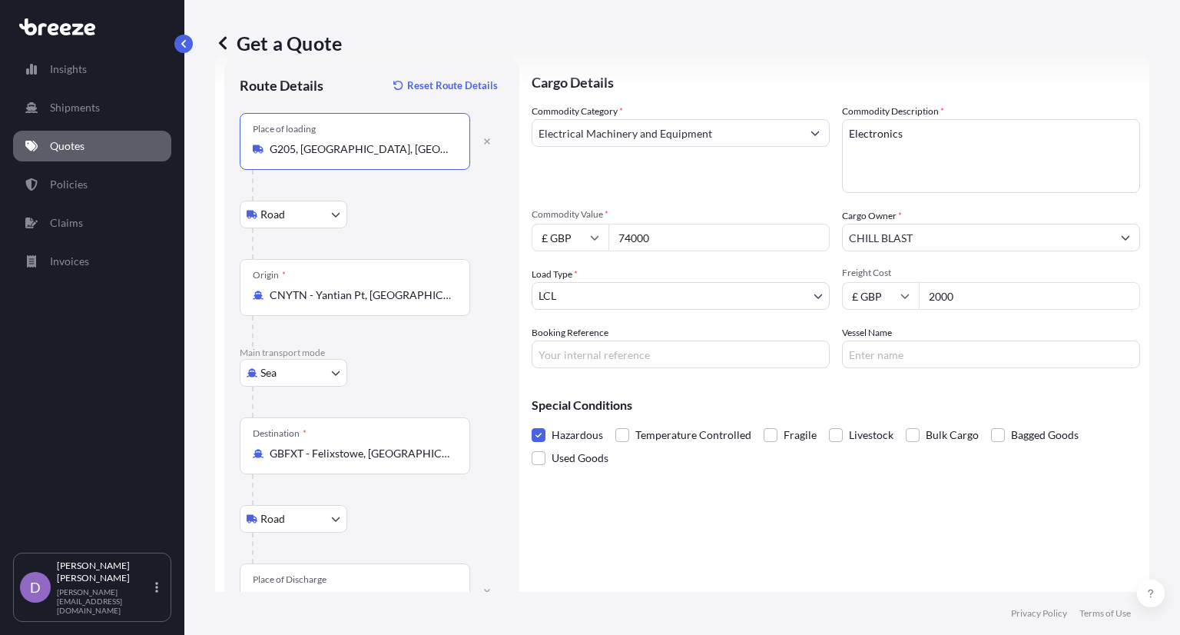
scroll to position [89, 0]
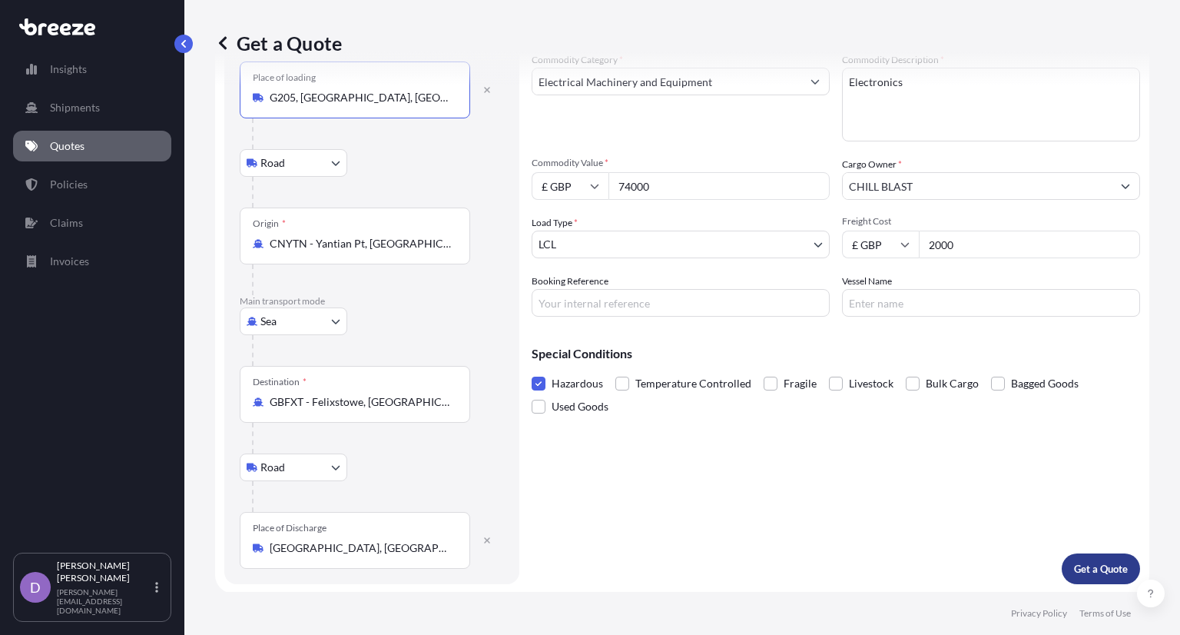
click at [1079, 565] on p "Get a Quote" at bounding box center [1101, 568] width 54 height 15
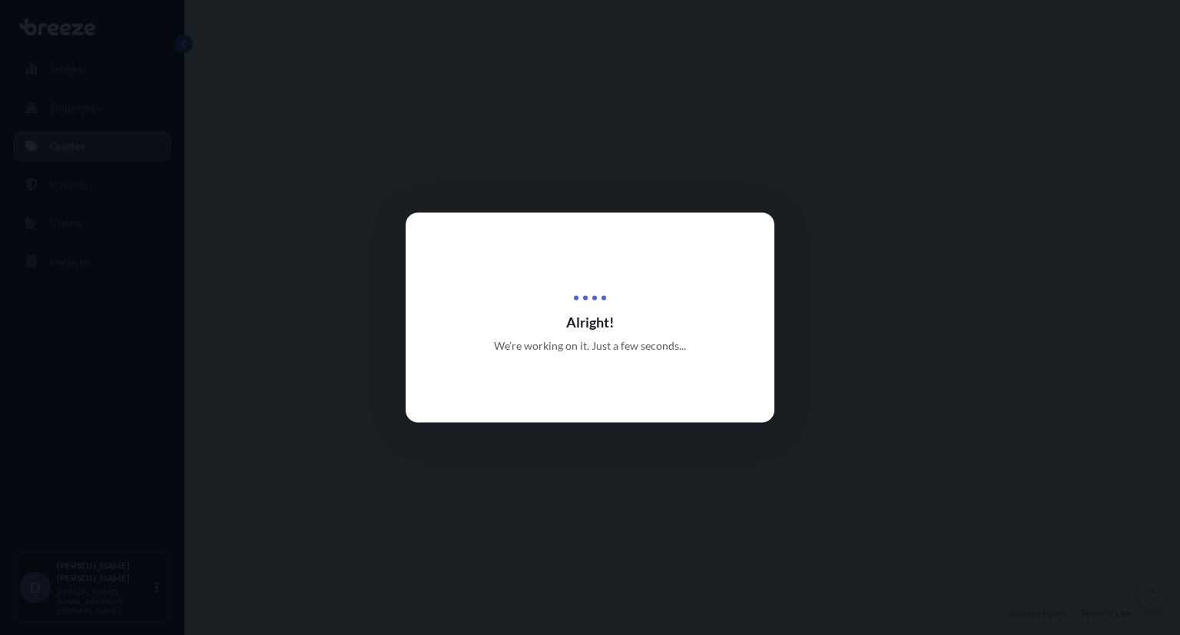
select select "Road"
select select "Sea"
select select "Road"
select select "1"
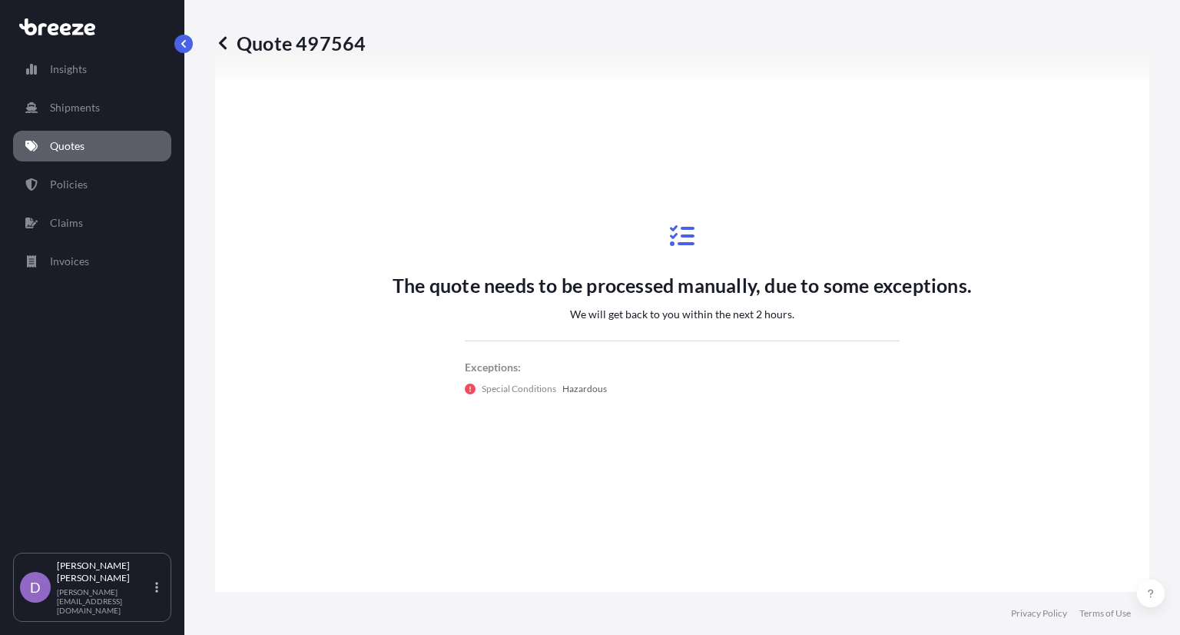
scroll to position [817, 0]
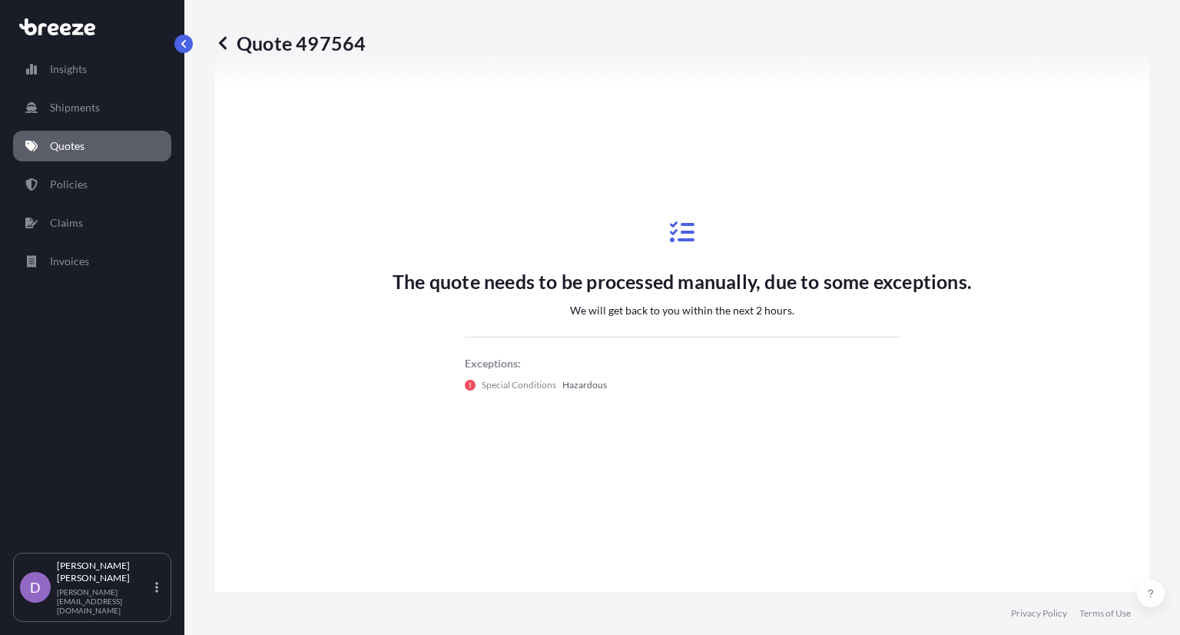
click at [229, 45] on icon at bounding box center [222, 42] width 15 height 15
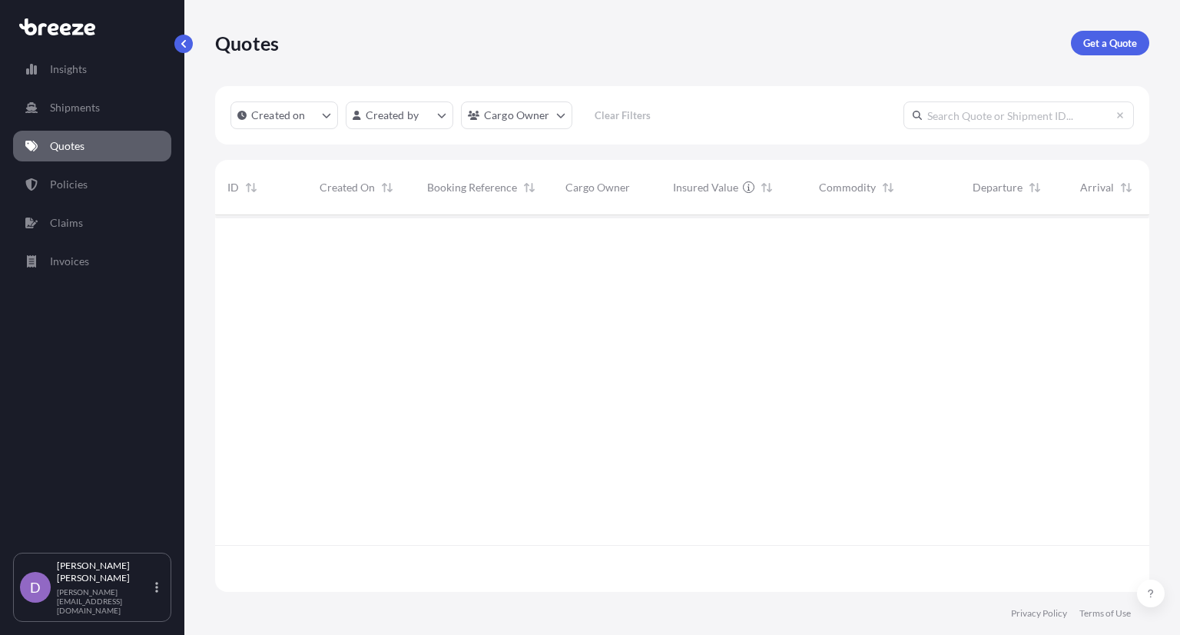
scroll to position [373, 922]
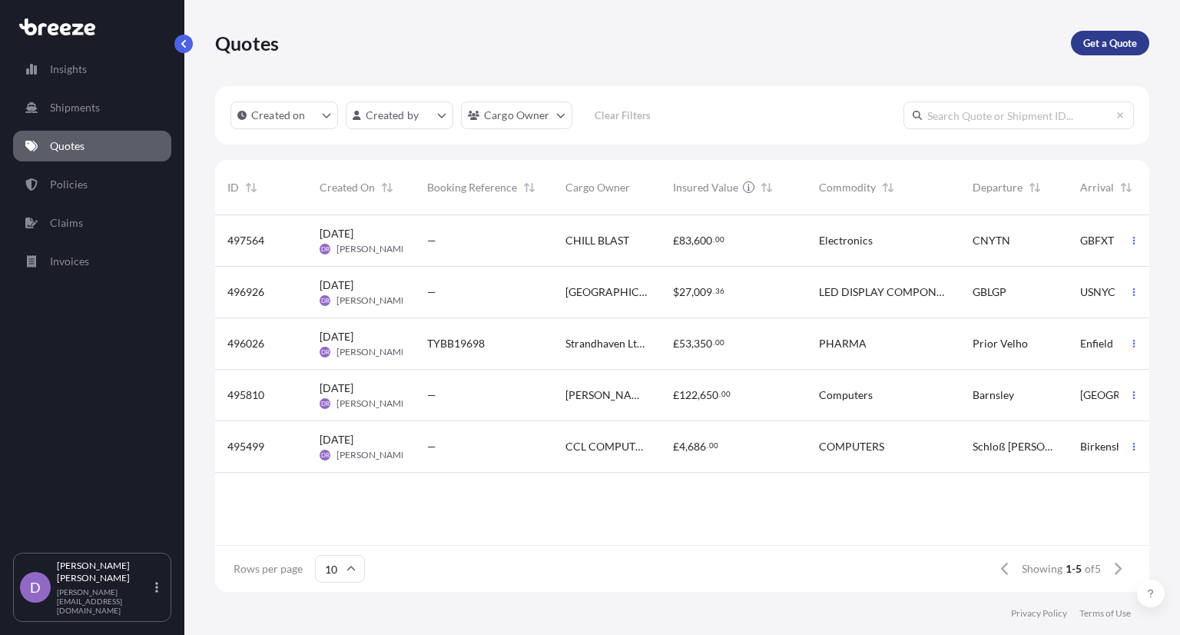
click at [1106, 41] on p "Get a Quote" at bounding box center [1110, 42] width 54 height 15
select select "Road"
select select "Sea"
select select "1"
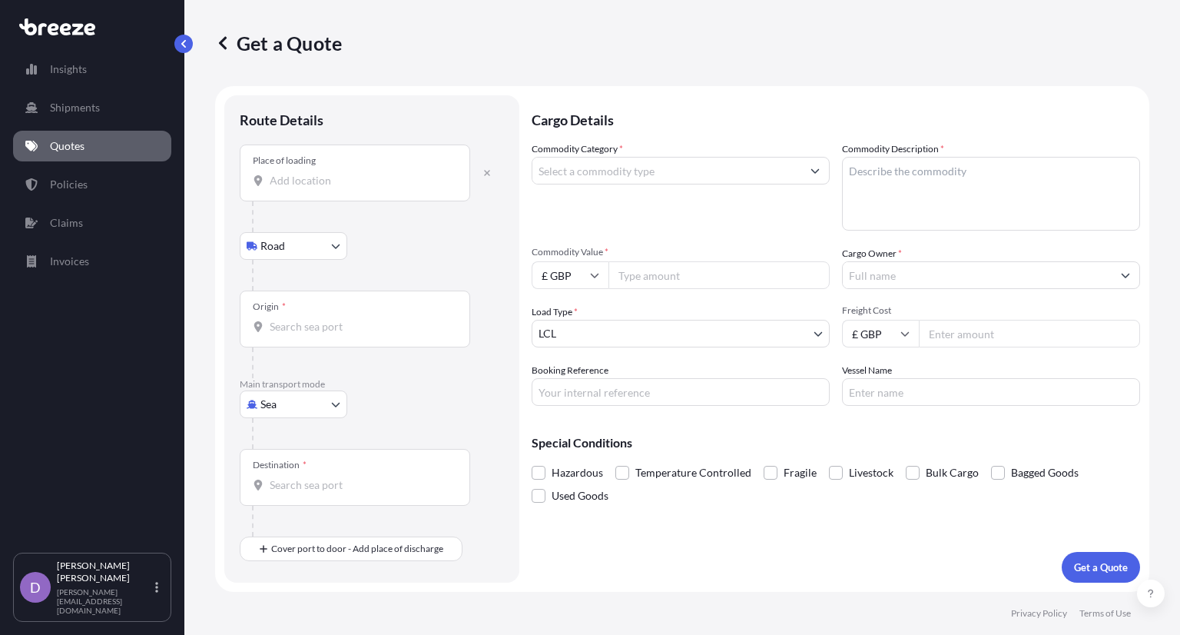
click at [373, 179] on input "Place of loading" at bounding box center [360, 180] width 181 height 15
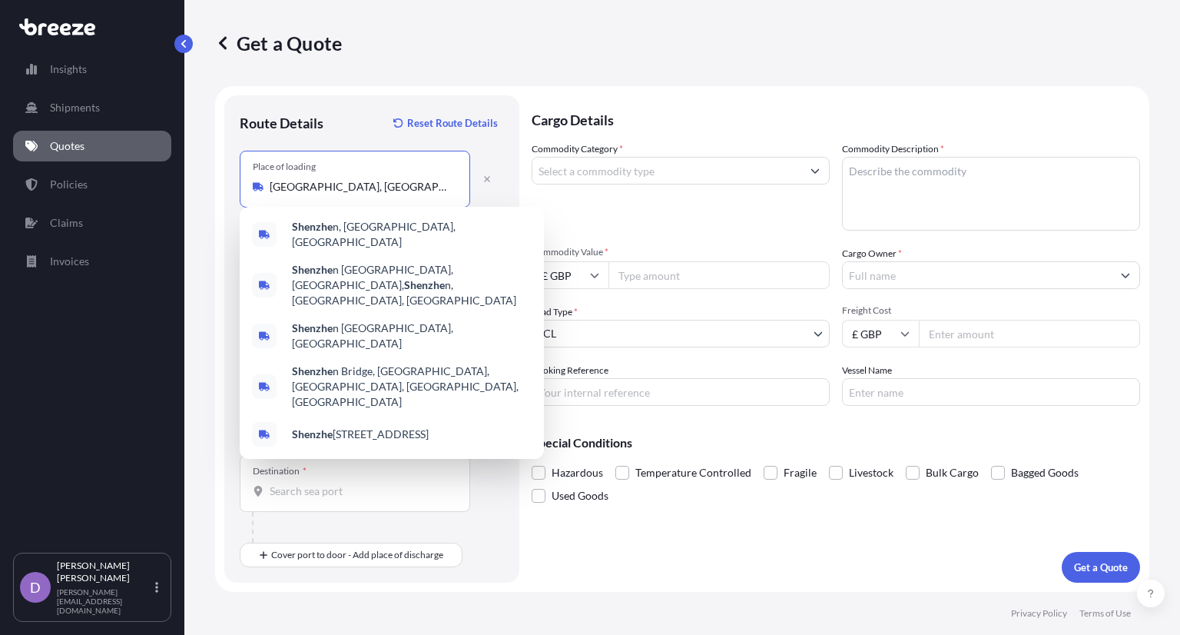
type input "[GEOGRAPHIC_DATA], [GEOGRAPHIC_DATA], [GEOGRAPHIC_DATA]"
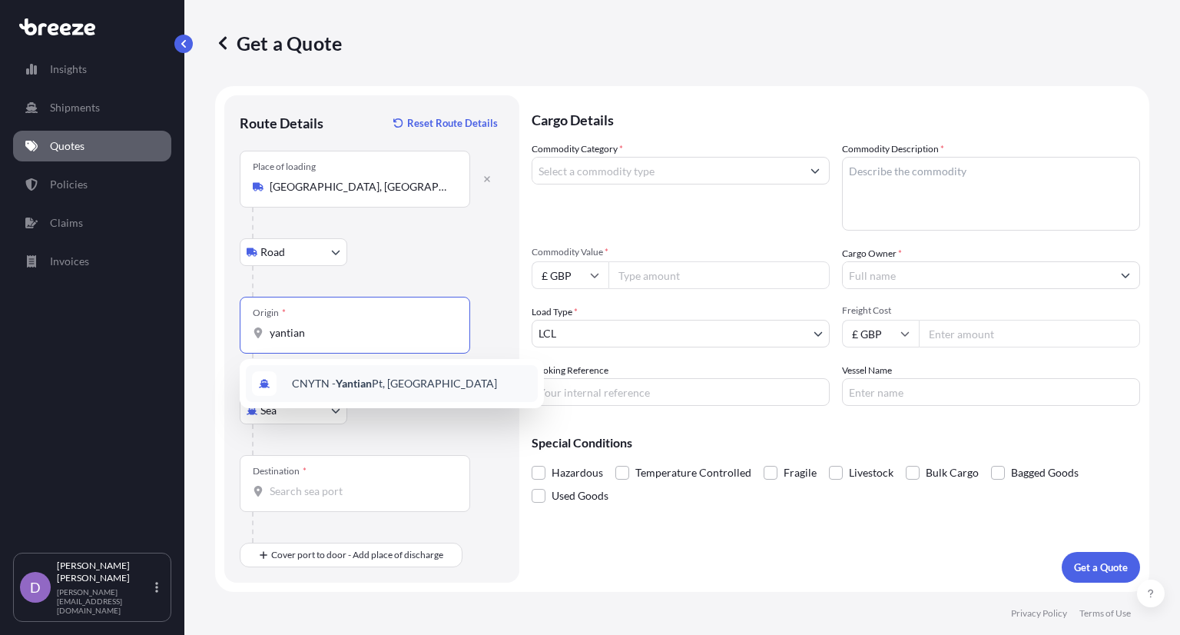
type input "CNYTN - Yantian Pt, [GEOGRAPHIC_DATA]"
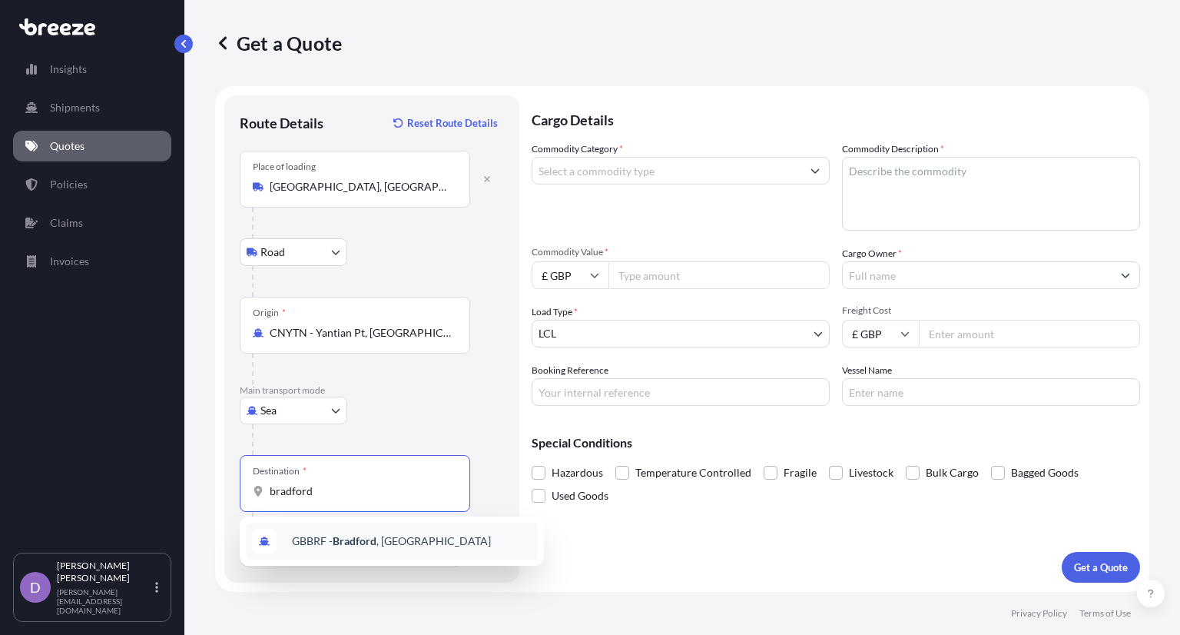
click at [393, 546] on span "GBBRF - [GEOGRAPHIC_DATA] , [GEOGRAPHIC_DATA]" at bounding box center [391, 540] width 199 height 15
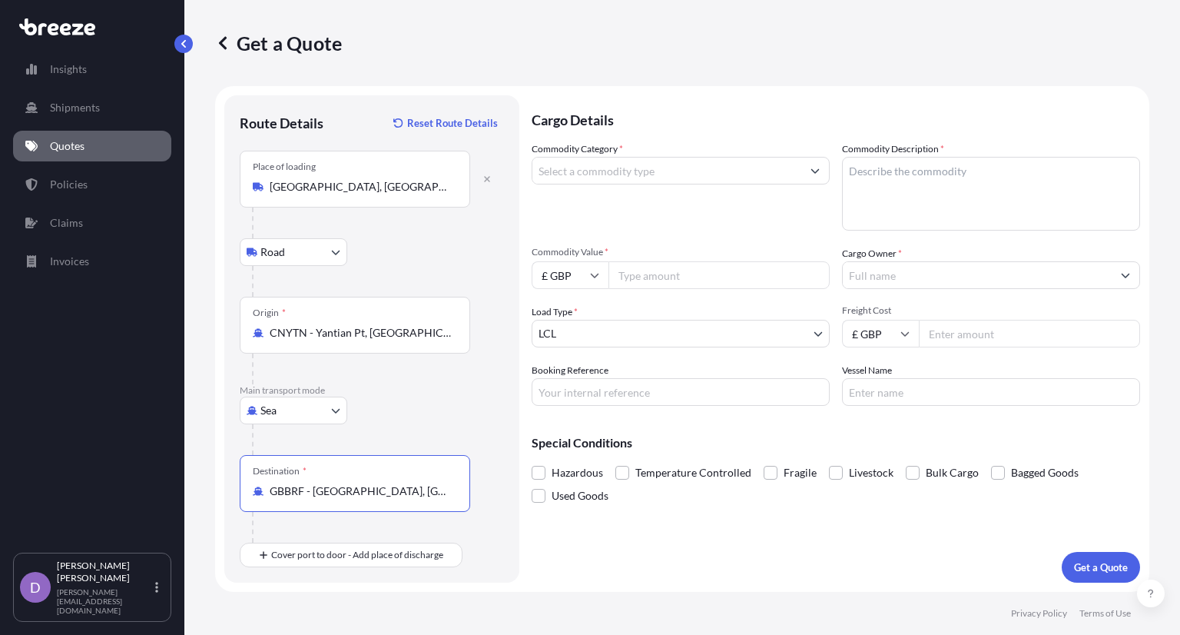
click at [728, 560] on div "Cargo Details Commodity Category * Commodity Description * Commodity Value * £ …" at bounding box center [836, 338] width 608 height 487
click at [370, 480] on div "Destination * GBBRF - [GEOGRAPHIC_DATA], [GEOGRAPHIC_DATA]" at bounding box center [355, 483] width 230 height 57
click at [370, 483] on input "GBBRF - [GEOGRAPHIC_DATA], [GEOGRAPHIC_DATA]" at bounding box center [360, 490] width 181 height 15
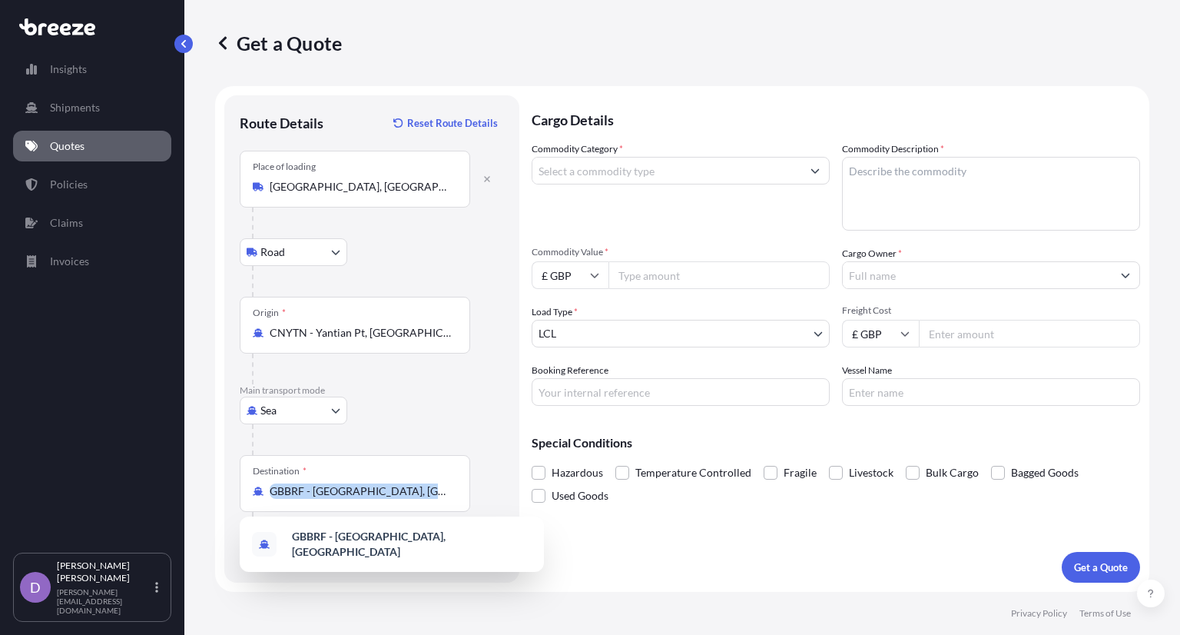
click at [370, 480] on div "Destination * GBBRF - [GEOGRAPHIC_DATA], [GEOGRAPHIC_DATA]" at bounding box center [355, 483] width 230 height 57
click at [370, 483] on input "GBBRF - [GEOGRAPHIC_DATA], [GEOGRAPHIC_DATA]" at bounding box center [360, 490] width 181 height 15
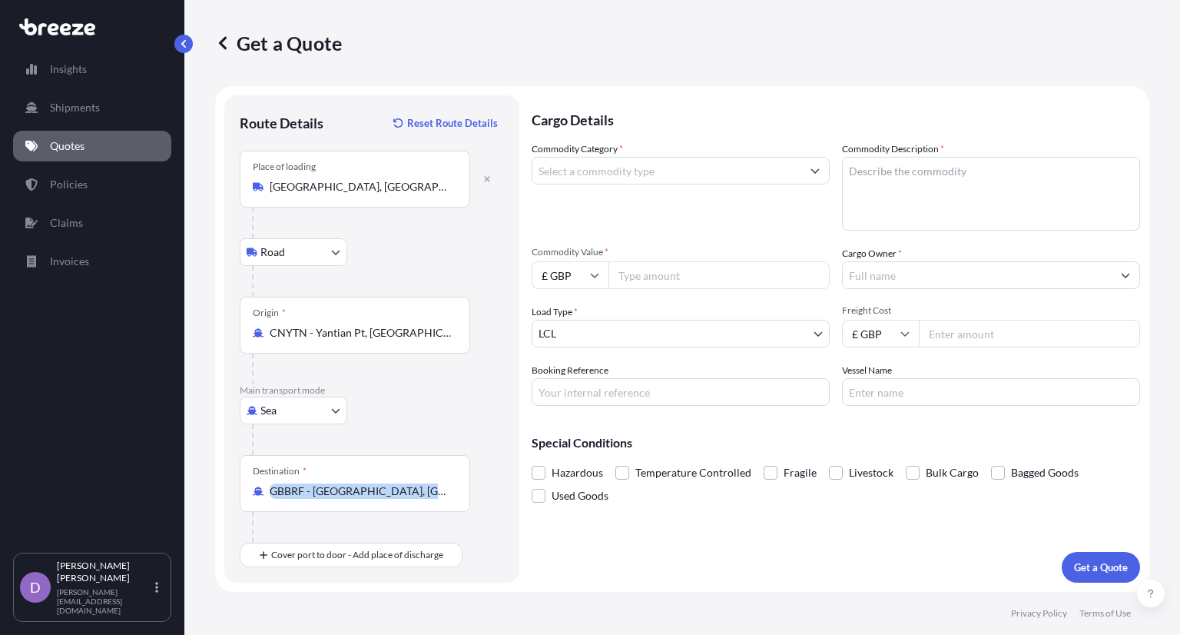
click at [370, 480] on div "Destination * GBBRF - [GEOGRAPHIC_DATA], [GEOGRAPHIC_DATA]" at bounding box center [355, 483] width 230 height 57
click at [370, 483] on input "GBBRF - [GEOGRAPHIC_DATA], [GEOGRAPHIC_DATA]" at bounding box center [360, 490] width 181 height 15
click at [370, 480] on div "Destination * GBBRF - [GEOGRAPHIC_DATA], [GEOGRAPHIC_DATA]" at bounding box center [355, 483] width 230 height 57
click at [370, 483] on input "GBBRF - [GEOGRAPHIC_DATA], [GEOGRAPHIC_DATA]" at bounding box center [360, 490] width 181 height 15
click at [370, 480] on div "Destination * GBBRF - [GEOGRAPHIC_DATA], [GEOGRAPHIC_DATA]" at bounding box center [355, 483] width 230 height 57
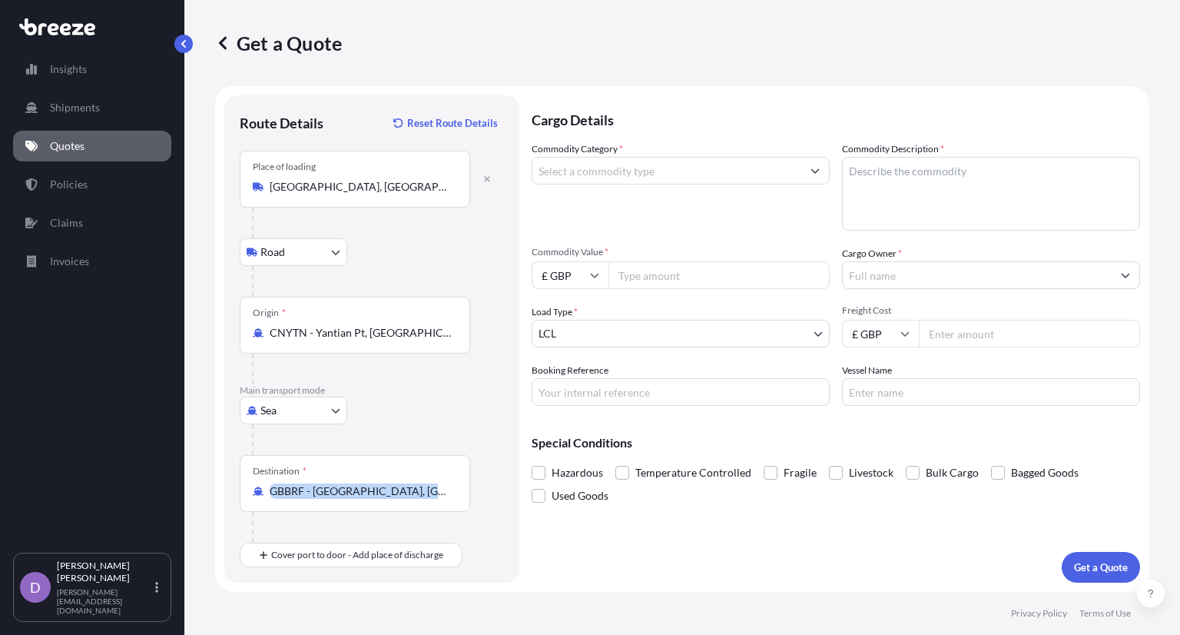
click at [370, 483] on input "GBBRF - [GEOGRAPHIC_DATA], [GEOGRAPHIC_DATA]" at bounding box center [360, 490] width 181 height 15
click at [336, 459] on div "Destination * GBBRF - [GEOGRAPHIC_DATA], [GEOGRAPHIC_DATA]" at bounding box center [355, 483] width 230 height 57
click at [336, 483] on input "GBBRF - [GEOGRAPHIC_DATA], [GEOGRAPHIC_DATA]" at bounding box center [360, 490] width 181 height 15
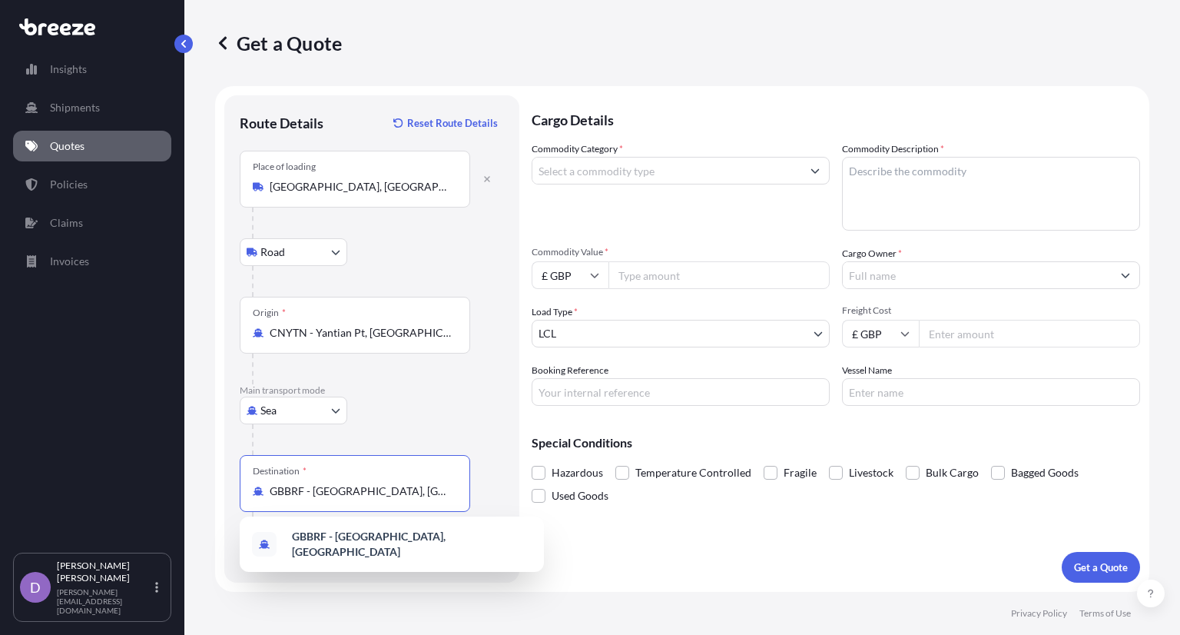
click at [333, 486] on input "GBBRF - [GEOGRAPHIC_DATA], [GEOGRAPHIC_DATA]" at bounding box center [360, 490] width 181 height 15
type input "GBFXT - Felixstowe, [GEOGRAPHIC_DATA]"
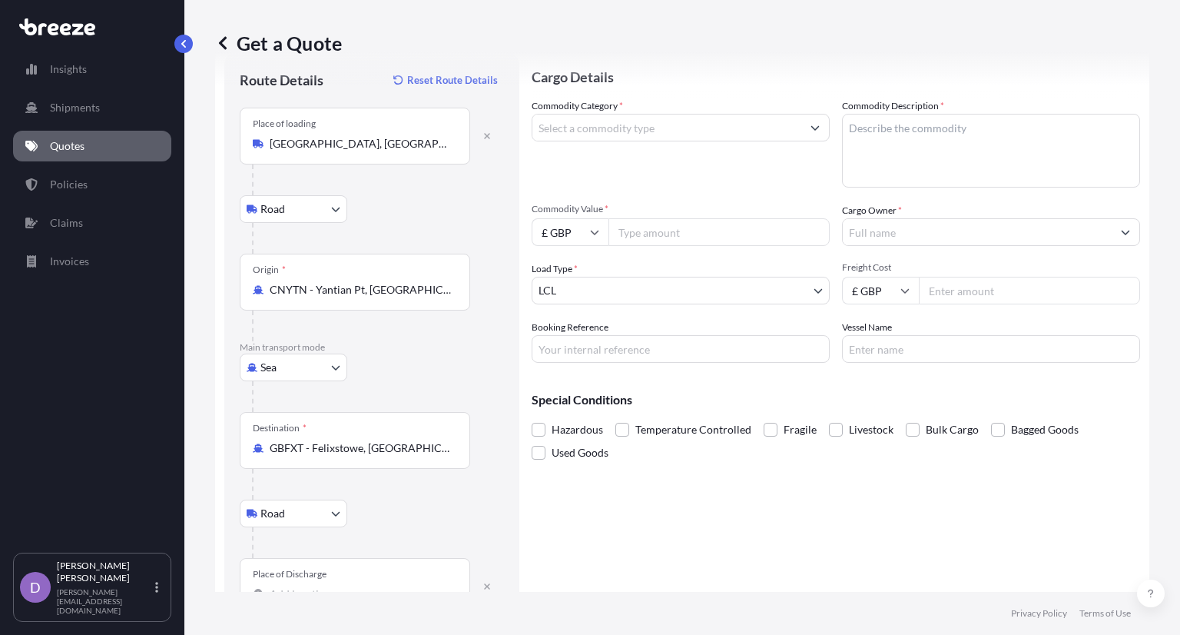
scroll to position [89, 0]
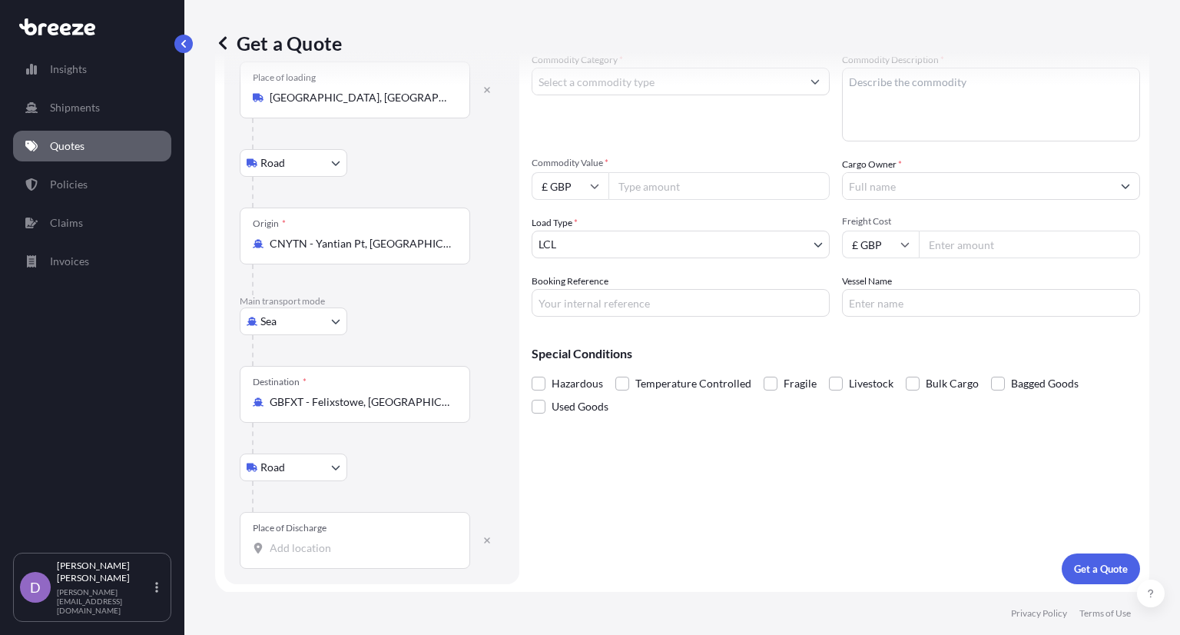
drag, startPoint x: 320, startPoint y: 532, endPoint x: 331, endPoint y: 534, distance: 11.8
click at [323, 532] on div "Place of Discharge" at bounding box center [290, 528] width 74 height 12
click at [323, 540] on input "Place of Discharge" at bounding box center [360, 547] width 181 height 15
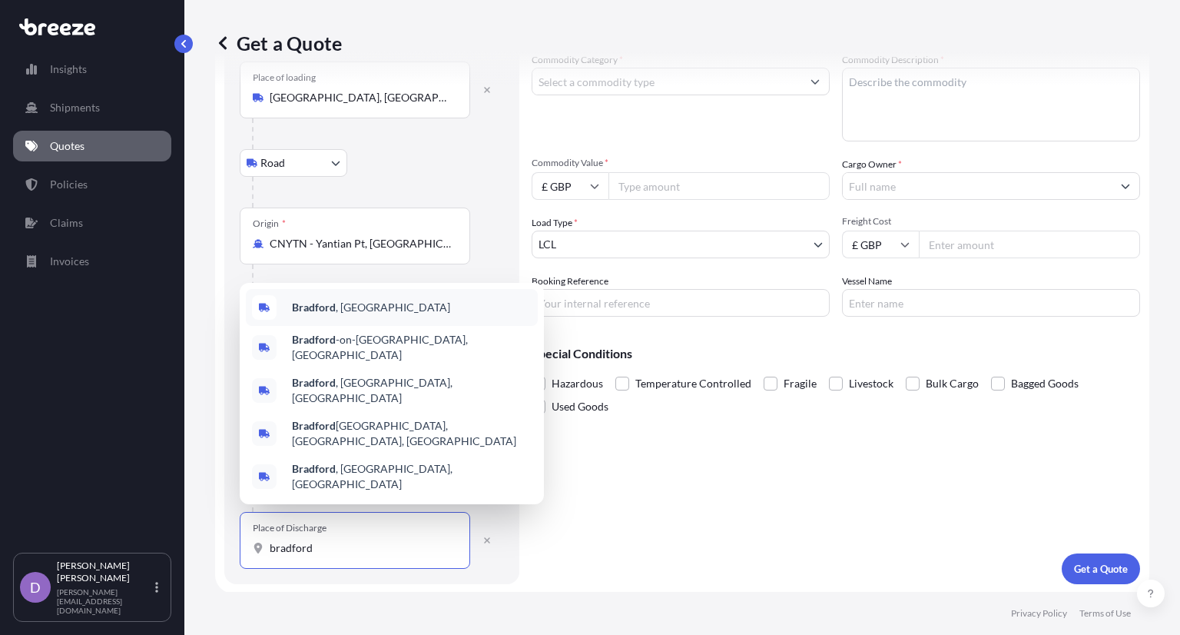
click at [418, 326] on div "[GEOGRAPHIC_DATA] , [GEOGRAPHIC_DATA]" at bounding box center [392, 307] width 292 height 37
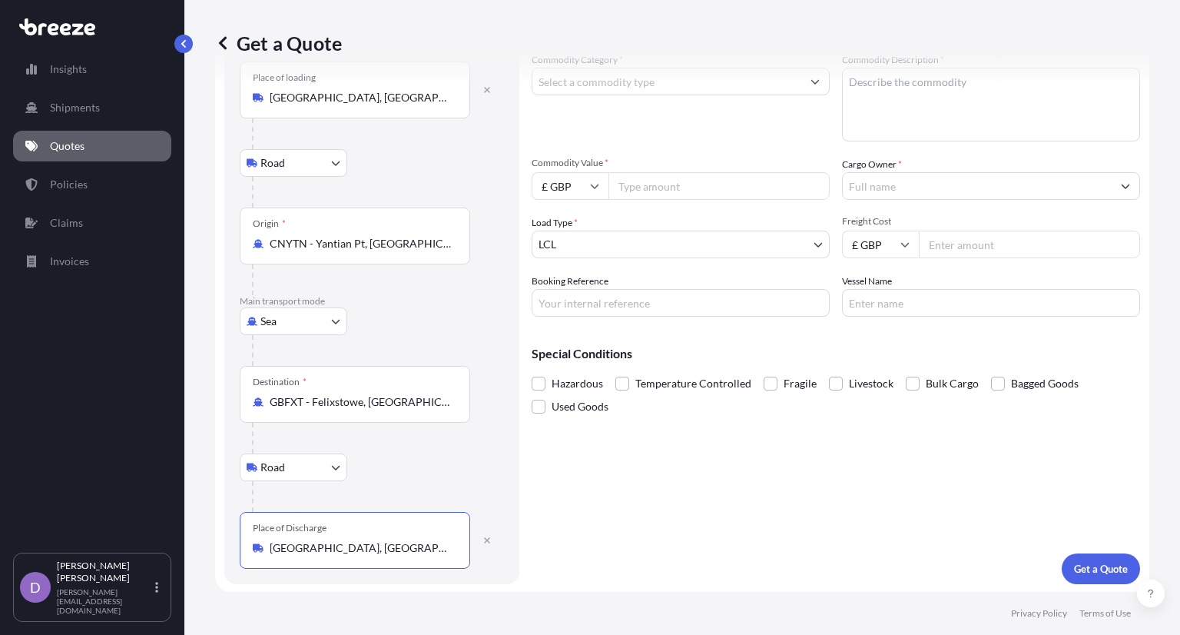
type input "[GEOGRAPHIC_DATA], [GEOGRAPHIC_DATA]"
drag, startPoint x: 873, startPoint y: 499, endPoint x: 889, endPoint y: 502, distance: 15.8
click at [874, 499] on div "Cargo Details Commodity Category * Commodity Description * Commodity Value * £ …" at bounding box center [836, 295] width 608 height 578
click at [1081, 561] on p "Get a Quote" at bounding box center [1101, 568] width 54 height 15
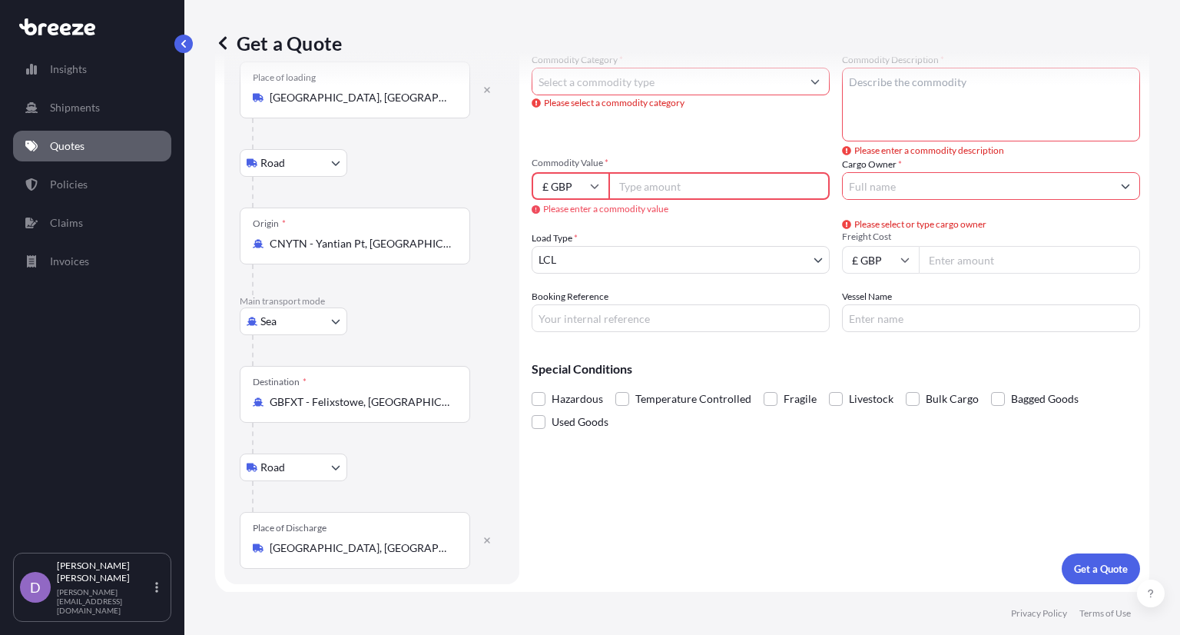
scroll to position [0, 0]
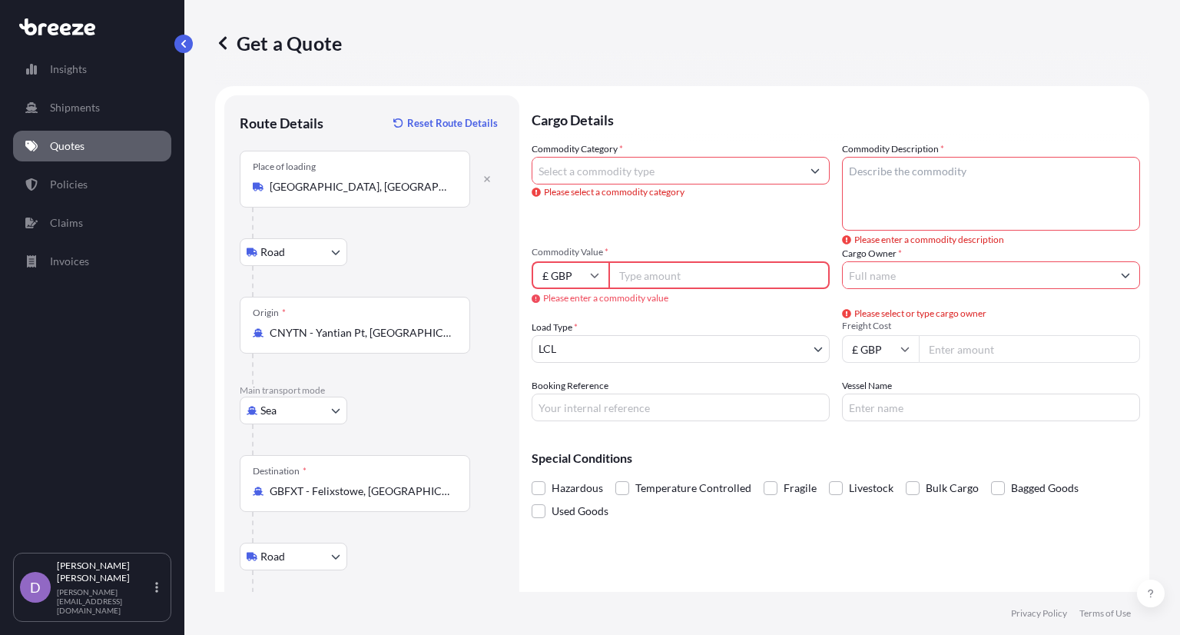
click at [602, 173] on input "Commodity Category *" at bounding box center [666, 171] width 269 height 28
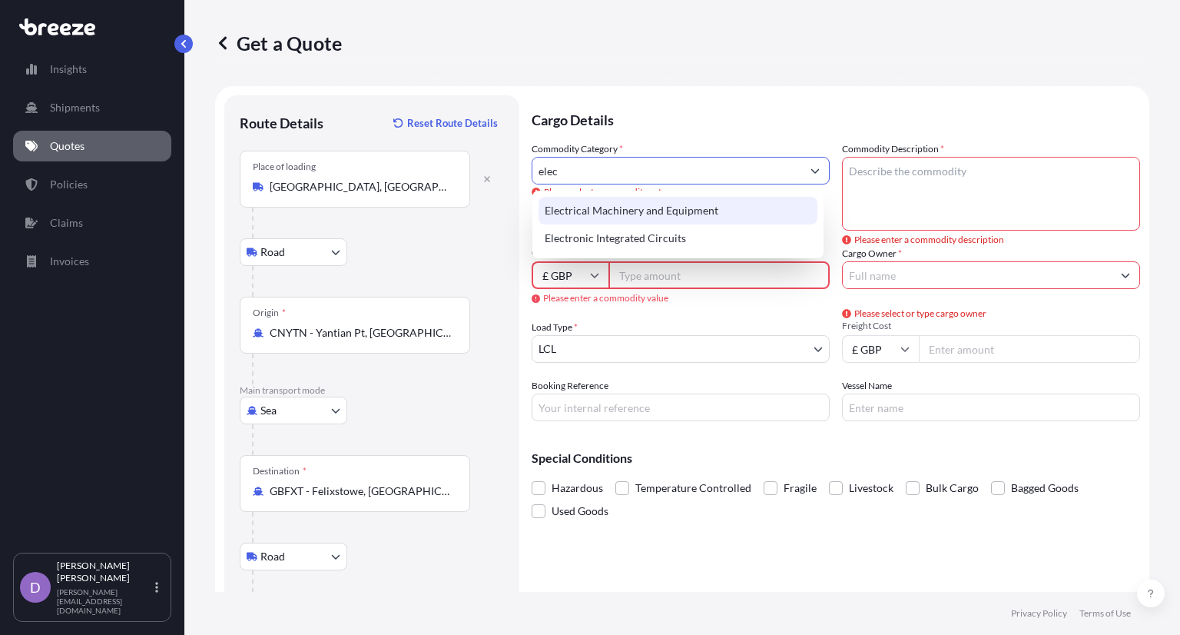
click at [703, 213] on div "Electrical Machinery and Equipment" at bounding box center [678, 211] width 279 height 28
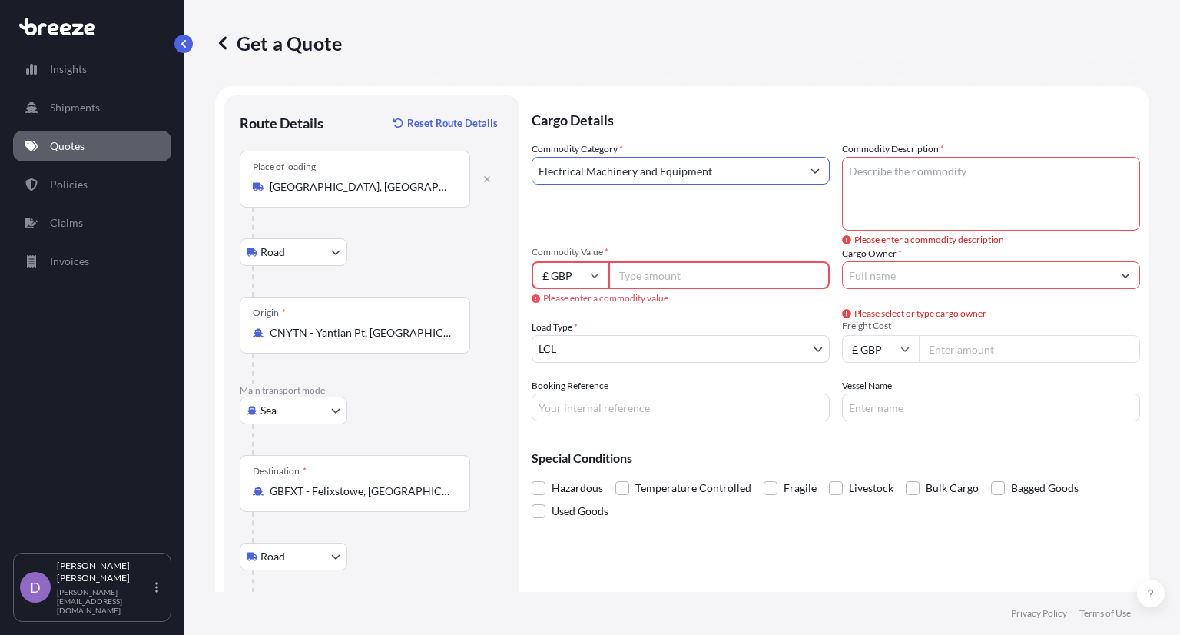
type input "Electrical Machinery and Equipment"
click at [936, 177] on textarea "Commodity Description *" at bounding box center [991, 194] width 298 height 74
type textarea "Electronics"
click at [674, 283] on input "Commodity Value *" at bounding box center [718, 275] width 221 height 28
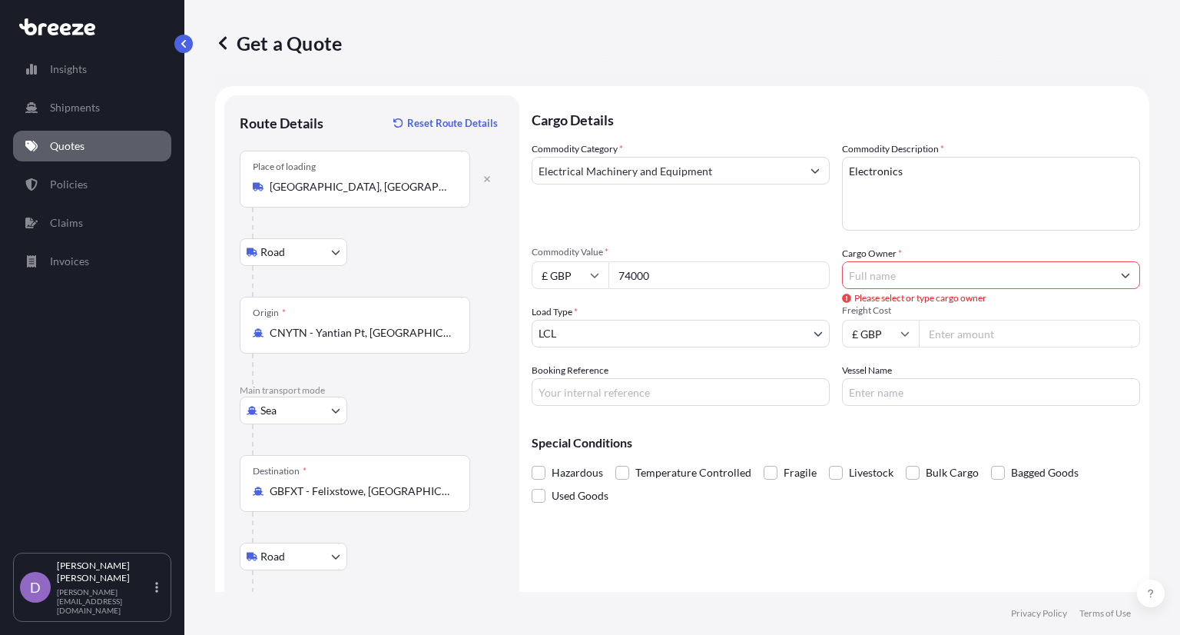
type input "74000"
click at [905, 271] on input "Cargo Owner *" at bounding box center [977, 275] width 269 height 28
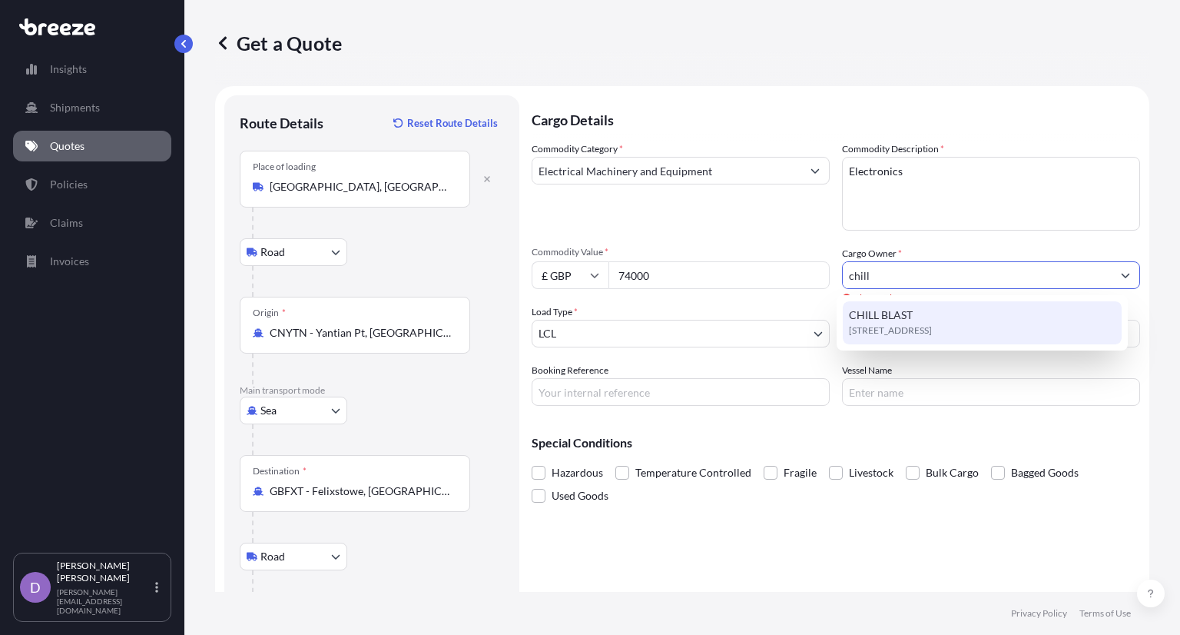
click at [902, 334] on span "[STREET_ADDRESS]" at bounding box center [890, 330] width 83 height 15
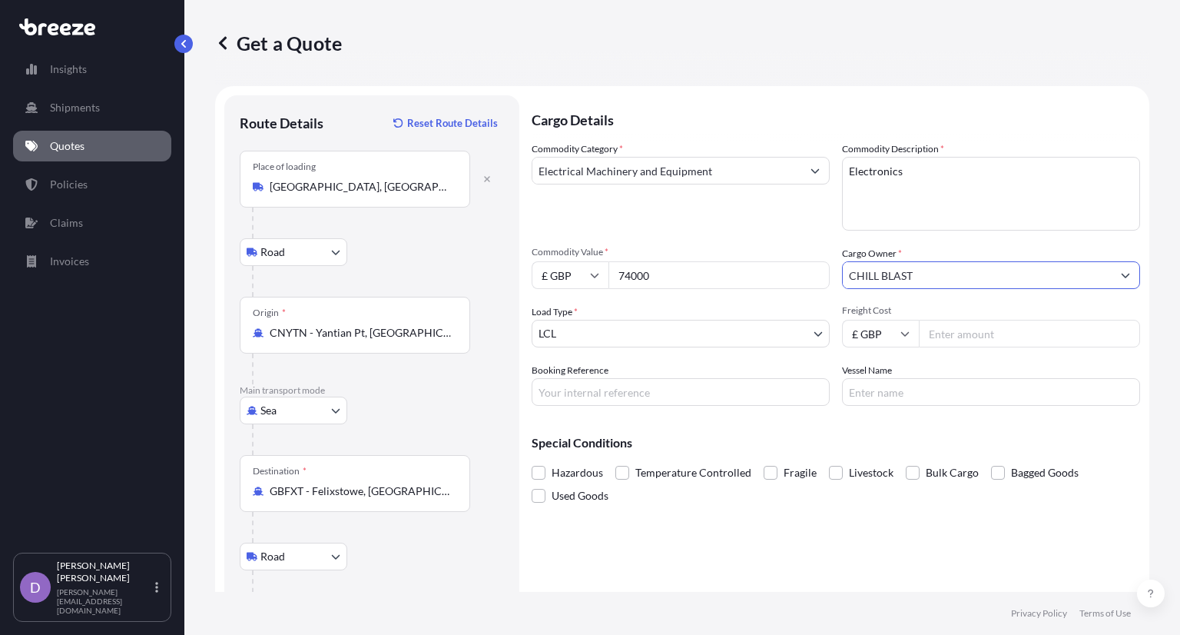
type input "CHILL BLAST"
click at [946, 330] on input "Freight Cost" at bounding box center [1029, 334] width 221 height 28
type input "1400"
click at [670, 431] on div "Special Conditions Hazardous Temperature Controlled Fragile Livestock Bulk Carg…" at bounding box center [836, 462] width 608 height 89
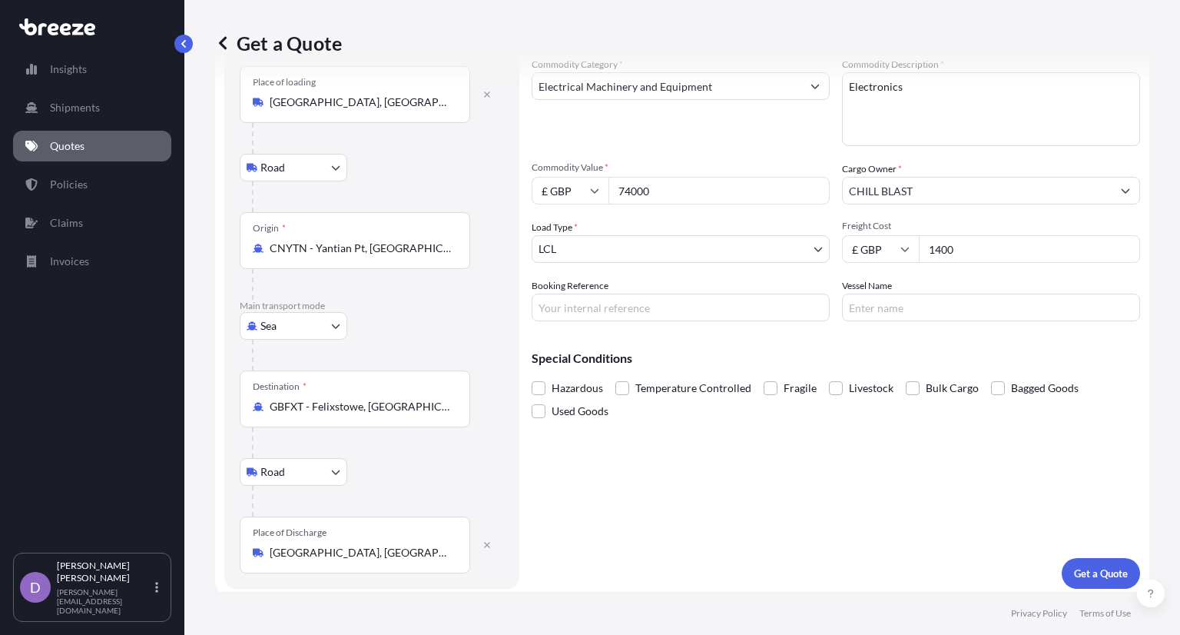
scroll to position [89, 0]
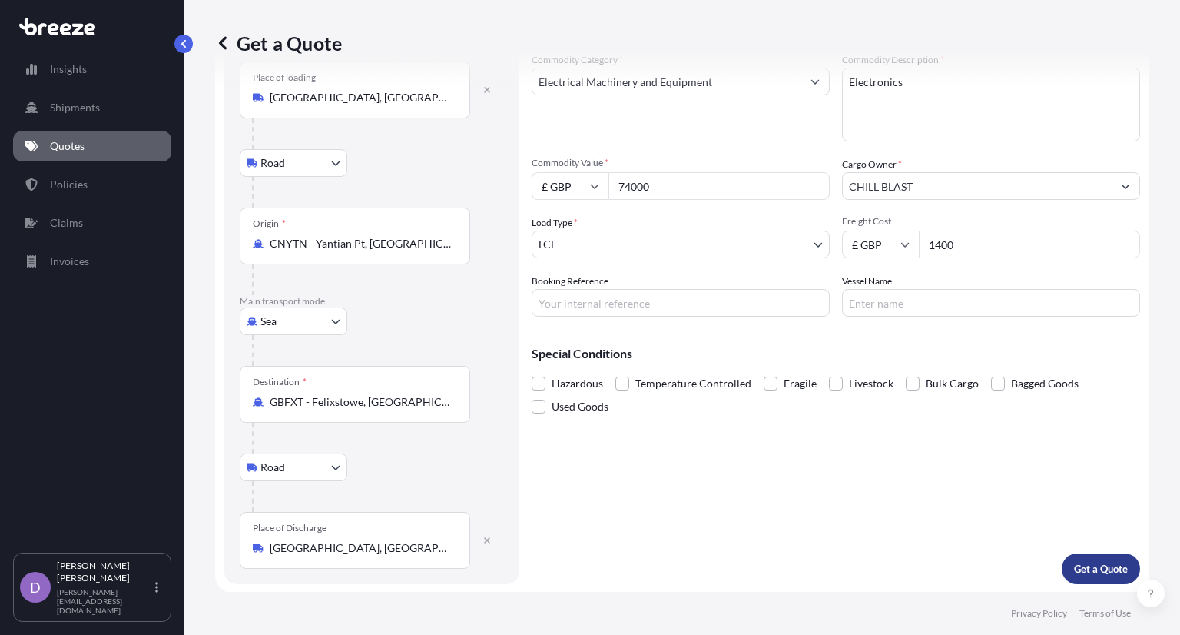
click at [1074, 569] on p "Get a Quote" at bounding box center [1101, 568] width 54 height 15
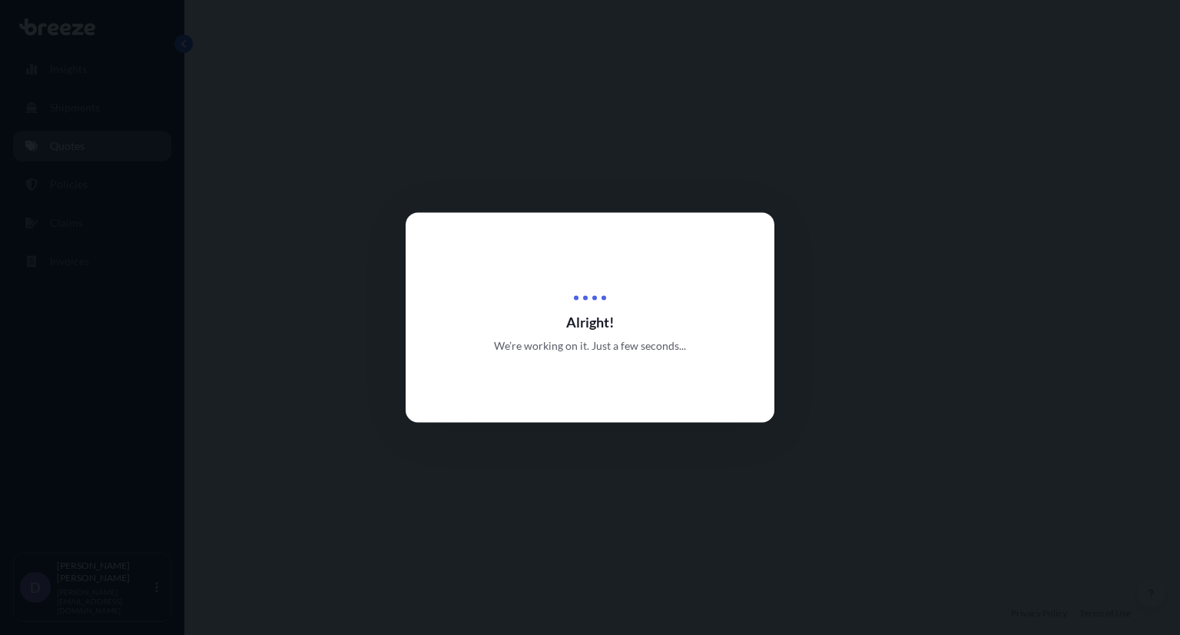
select select "Road"
select select "Sea"
select select "Road"
select select "1"
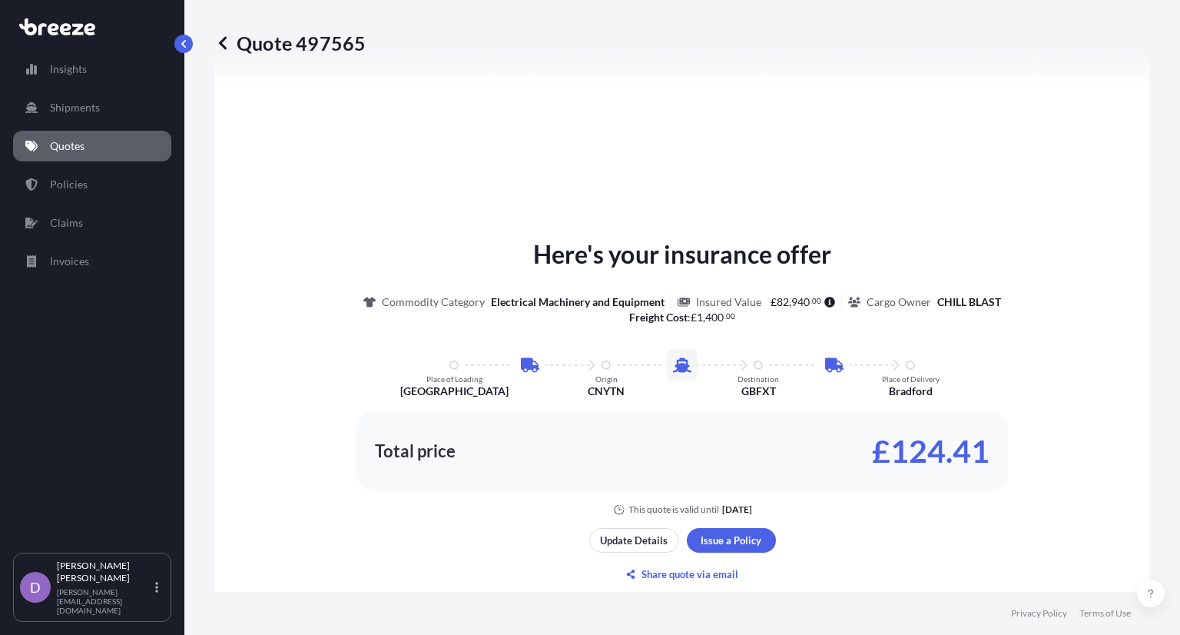
scroll to position [870, 0]
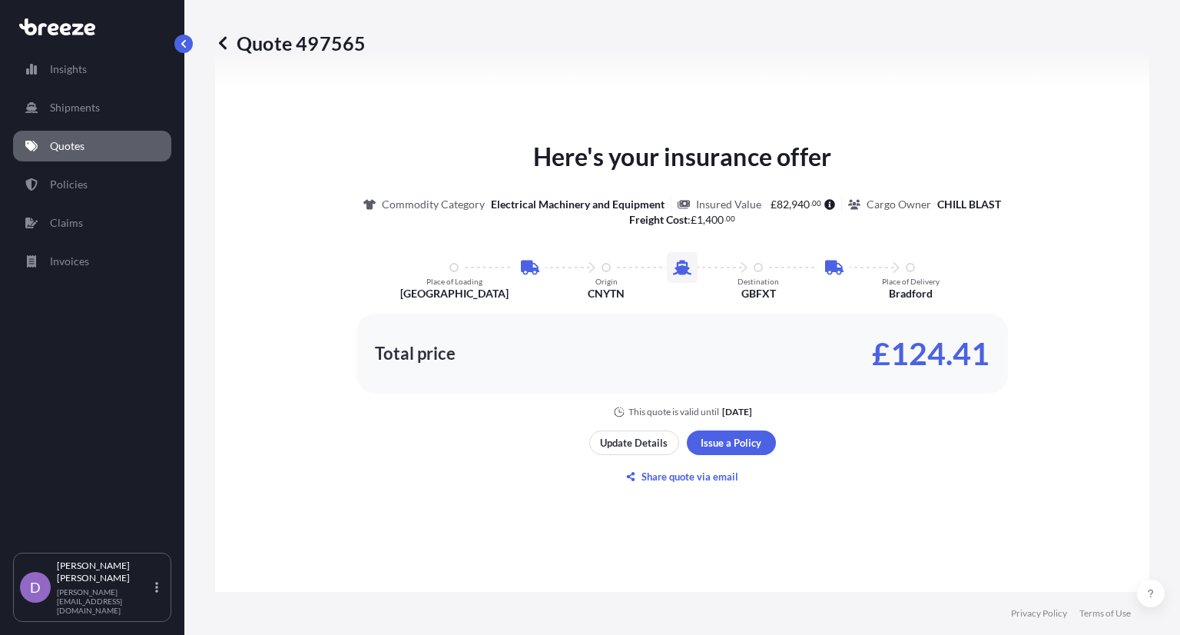
click at [1047, 170] on div "Here's your insurance offer Commodity Category Electrical Machinery and Equipme…" at bounding box center [682, 278] width 891 height 280
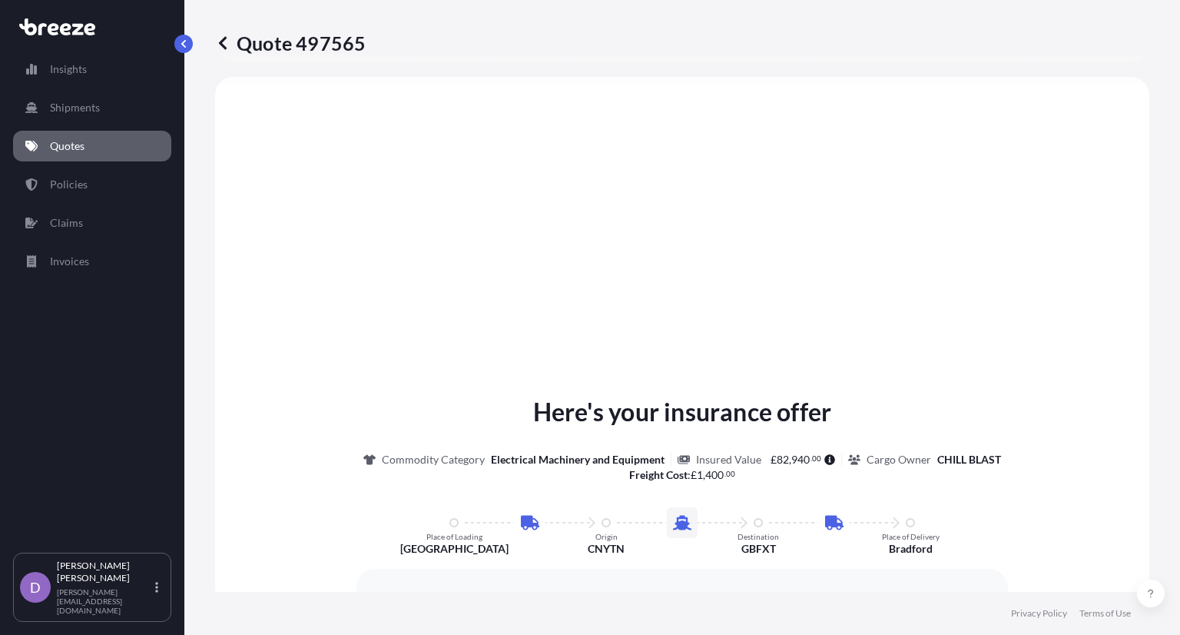
scroll to position [613, 0]
click at [223, 43] on icon at bounding box center [222, 42] width 15 height 15
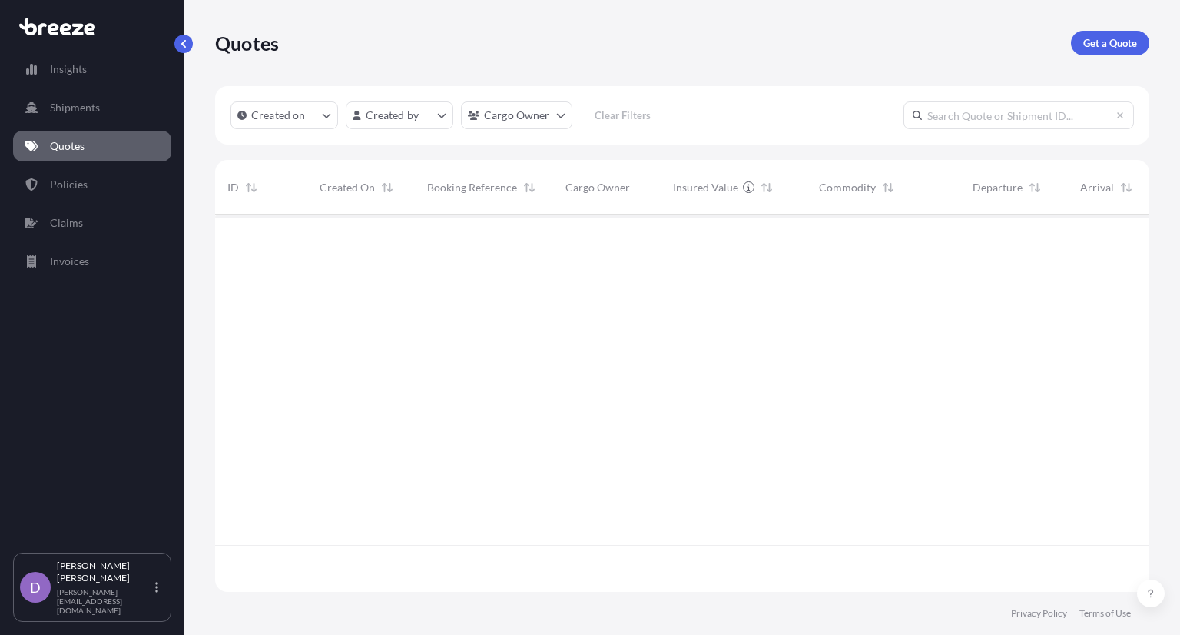
scroll to position [373, 922]
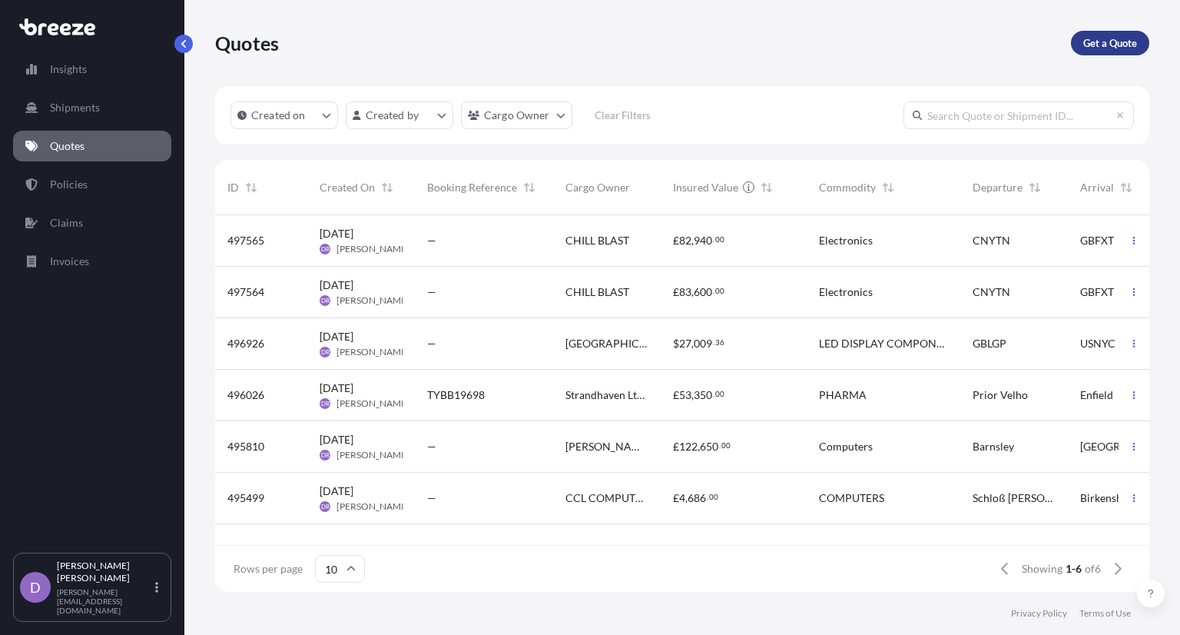
click at [1115, 50] on p "Get a Quote" at bounding box center [1110, 42] width 54 height 15
select select "Sea"
select select "1"
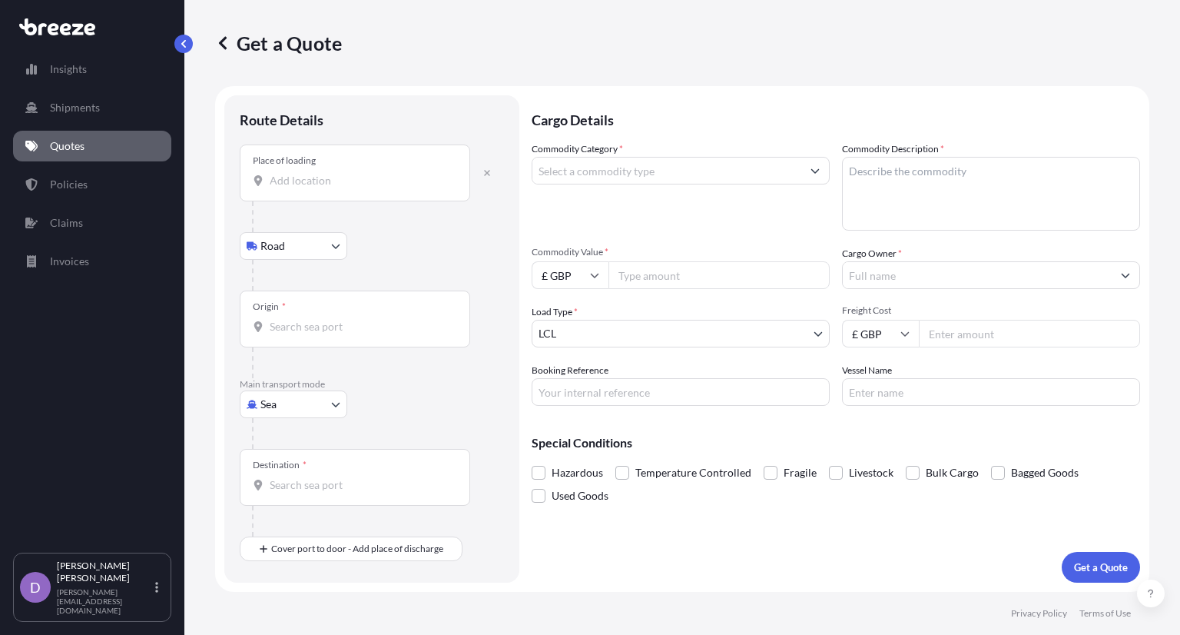
click at [360, 173] on input "Place of loading" at bounding box center [360, 180] width 181 height 15
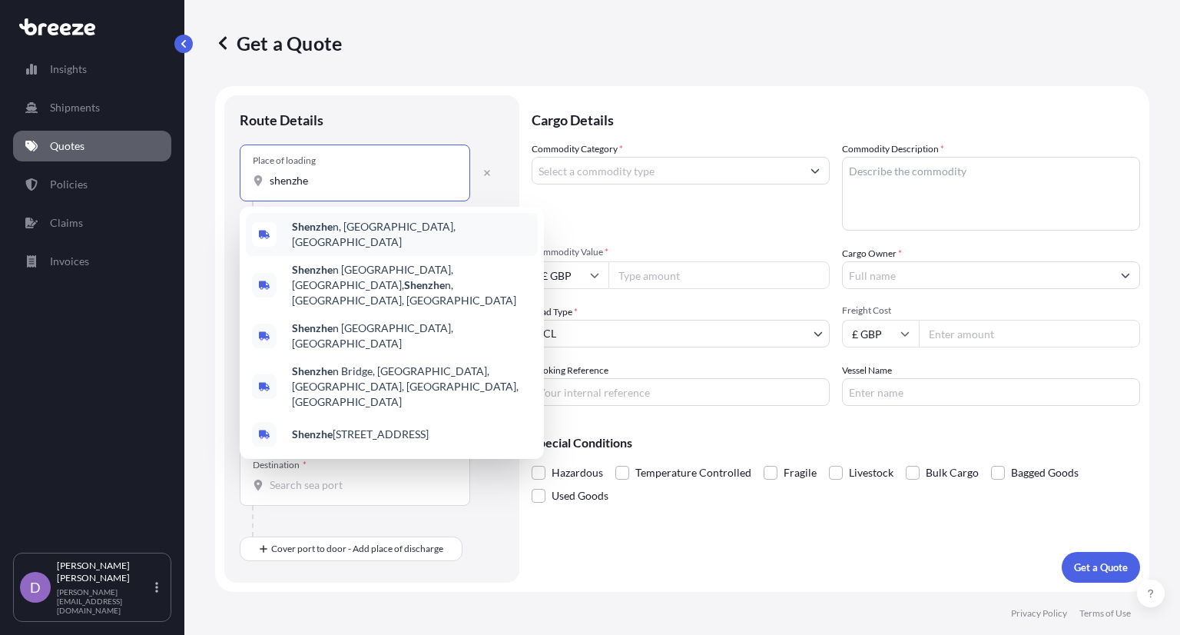
click at [370, 230] on span "Shenzhe n, [GEOGRAPHIC_DATA], [GEOGRAPHIC_DATA]" at bounding box center [412, 234] width 240 height 31
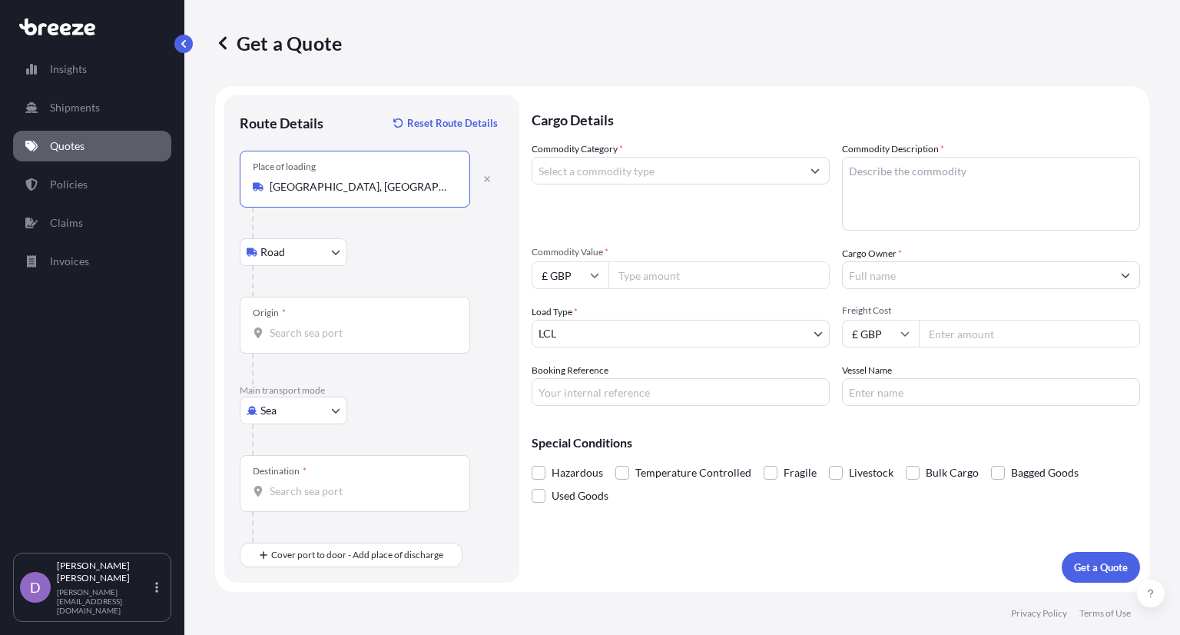
type input "[GEOGRAPHIC_DATA], [GEOGRAPHIC_DATA], [GEOGRAPHIC_DATA]"
click at [332, 325] on input "Origin *" at bounding box center [360, 332] width 181 height 15
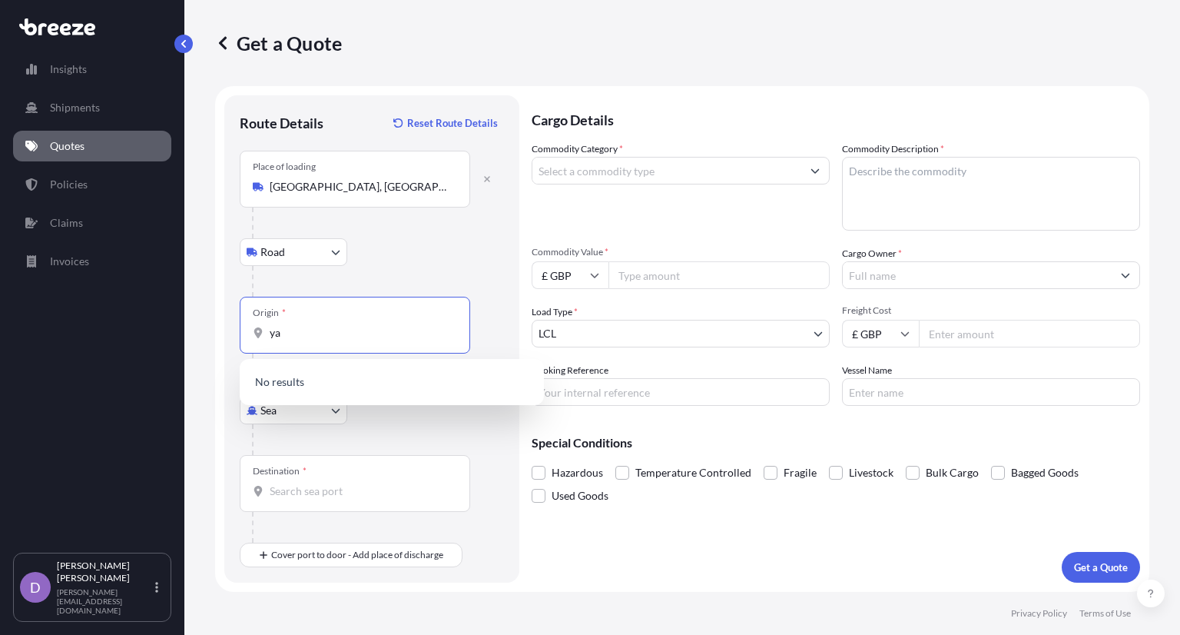
type input "y"
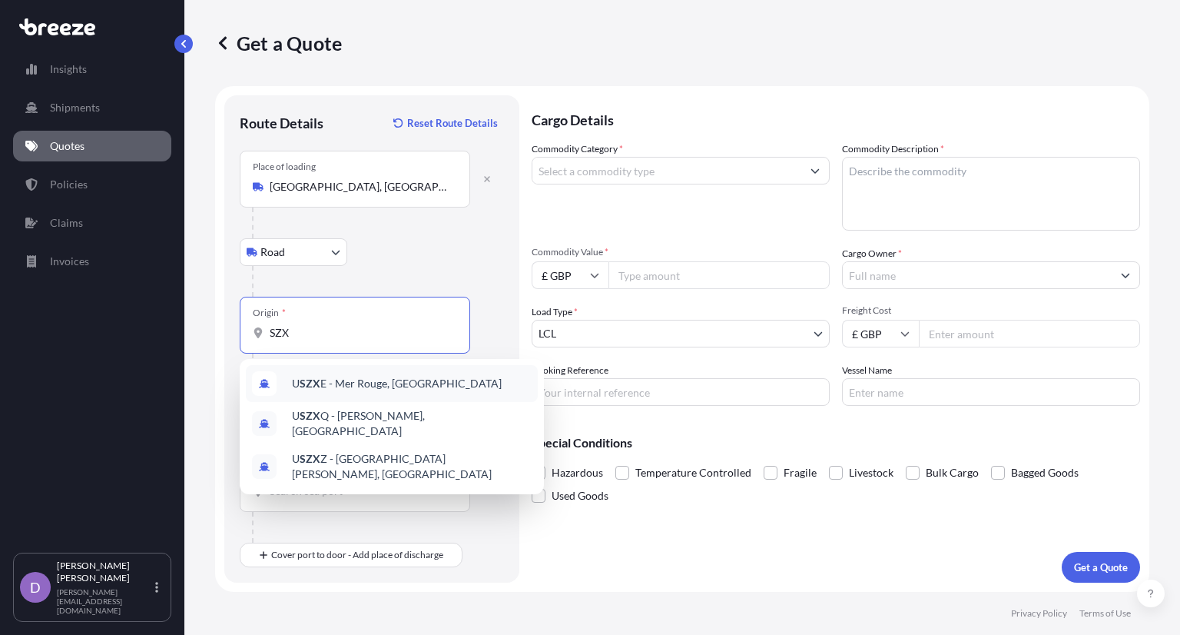
type input "SZX"
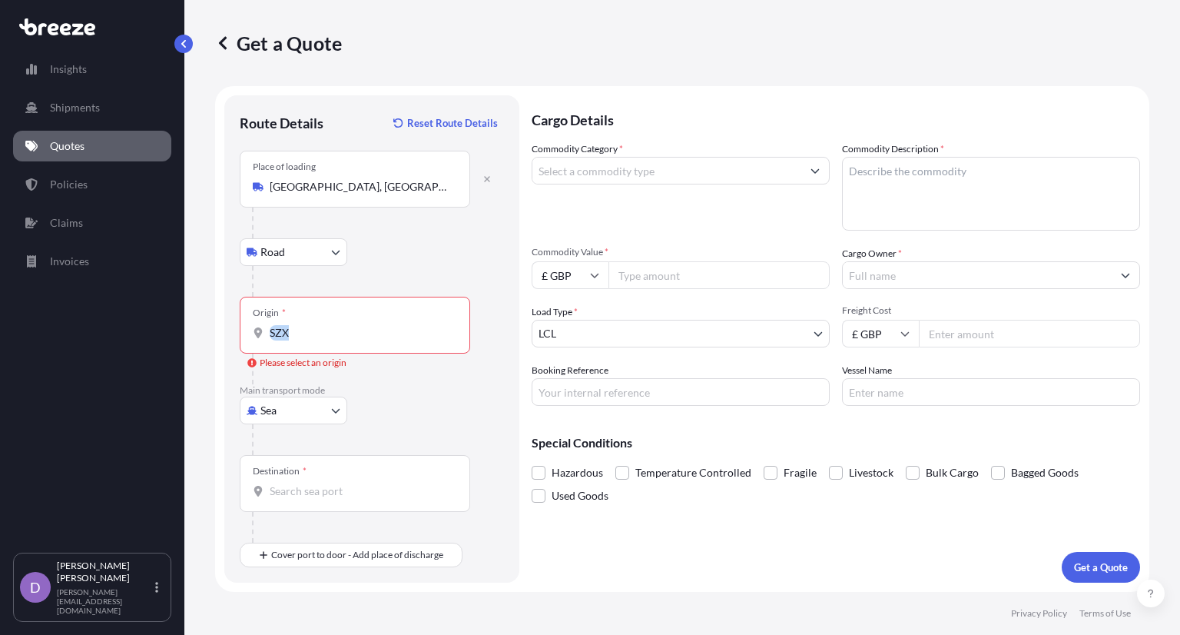
drag, startPoint x: 390, startPoint y: 342, endPoint x: 255, endPoint y: 341, distance: 135.2
click at [255, 341] on div "Origin * SZX" at bounding box center [355, 325] width 230 height 57
drag, startPoint x: 499, startPoint y: 369, endPoint x: 393, endPoint y: 400, distance: 110.6
click at [484, 370] on div "Origin * SZX Please select an origin" at bounding box center [372, 341] width 264 height 88
click at [334, 405] on body "3 options available. Insights Shipments Quotes Policies Claims Invoices D [PERS…" at bounding box center [590, 317] width 1180 height 635
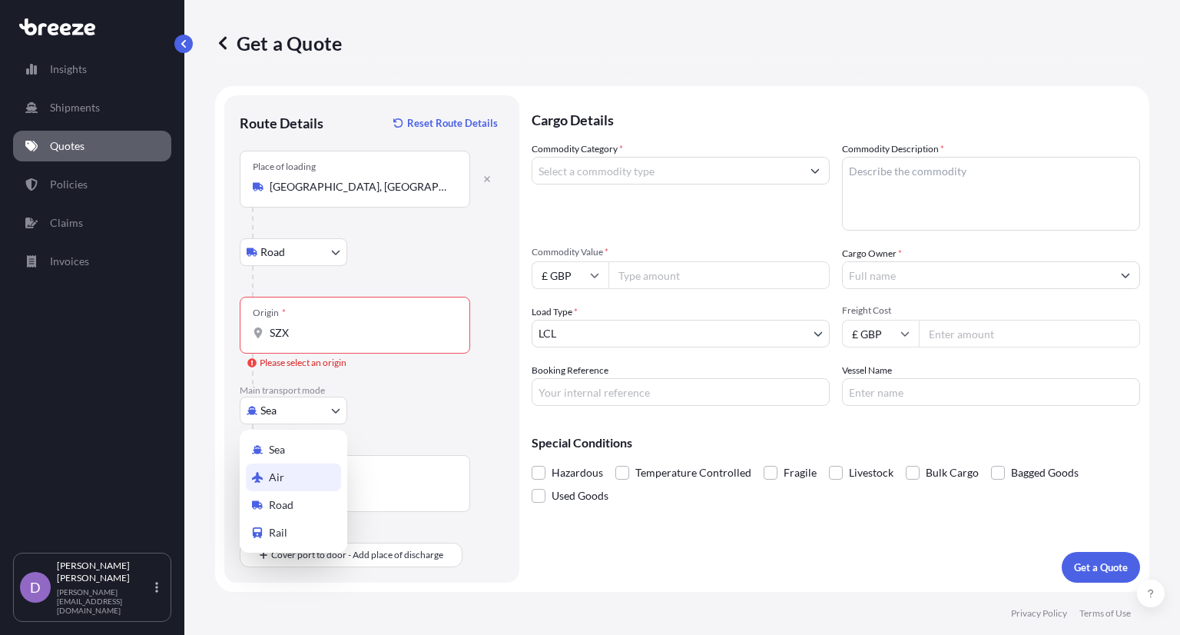
click at [300, 477] on div "Air" at bounding box center [293, 477] width 95 height 28
select select "Air"
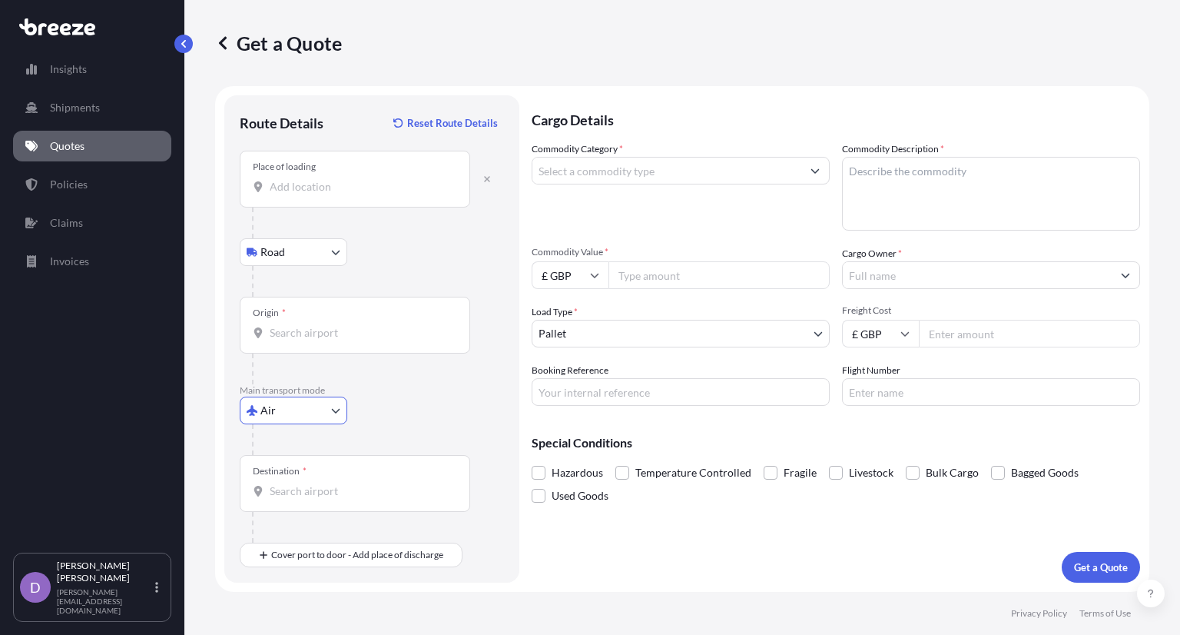
click at [315, 339] on input "Origin *" at bounding box center [360, 332] width 181 height 15
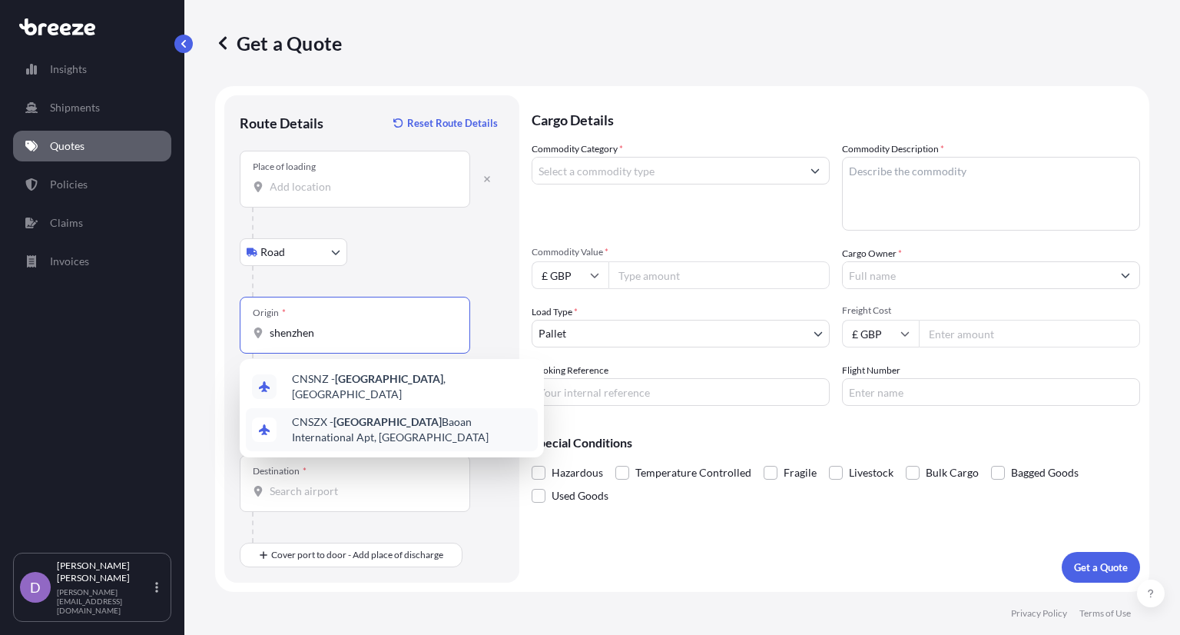
click at [481, 428] on div "CNSZX - Shenzhen Baoan International Apt, [GEOGRAPHIC_DATA]" at bounding box center [392, 429] width 292 height 43
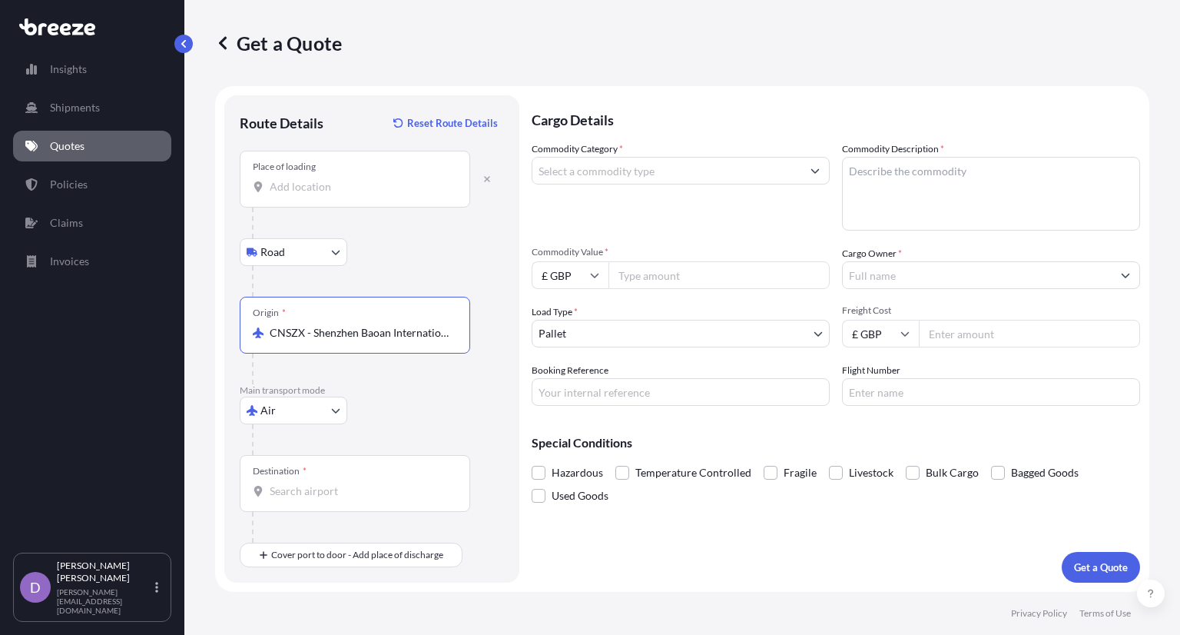
type input "CNSZX - Shenzhen Baoan International Apt, [GEOGRAPHIC_DATA]"
click at [343, 494] on input "Destination *" at bounding box center [360, 490] width 181 height 15
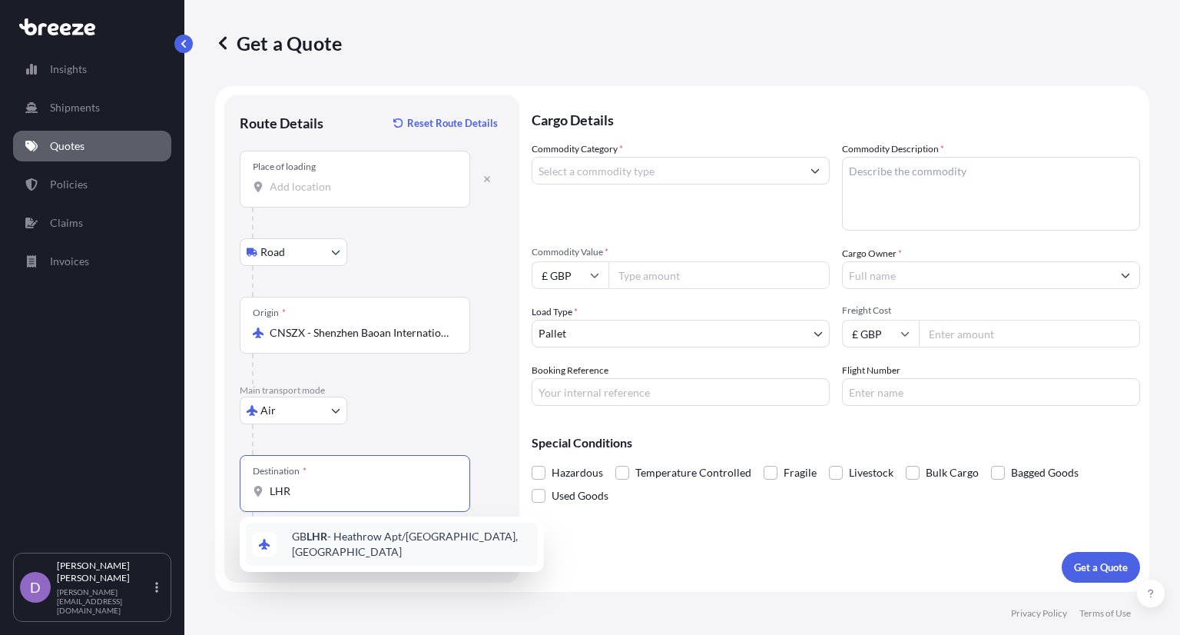
click at [295, 545] on span "GB LHR - Heathrow Apt/[GEOGRAPHIC_DATA], [GEOGRAPHIC_DATA]" at bounding box center [412, 544] width 240 height 31
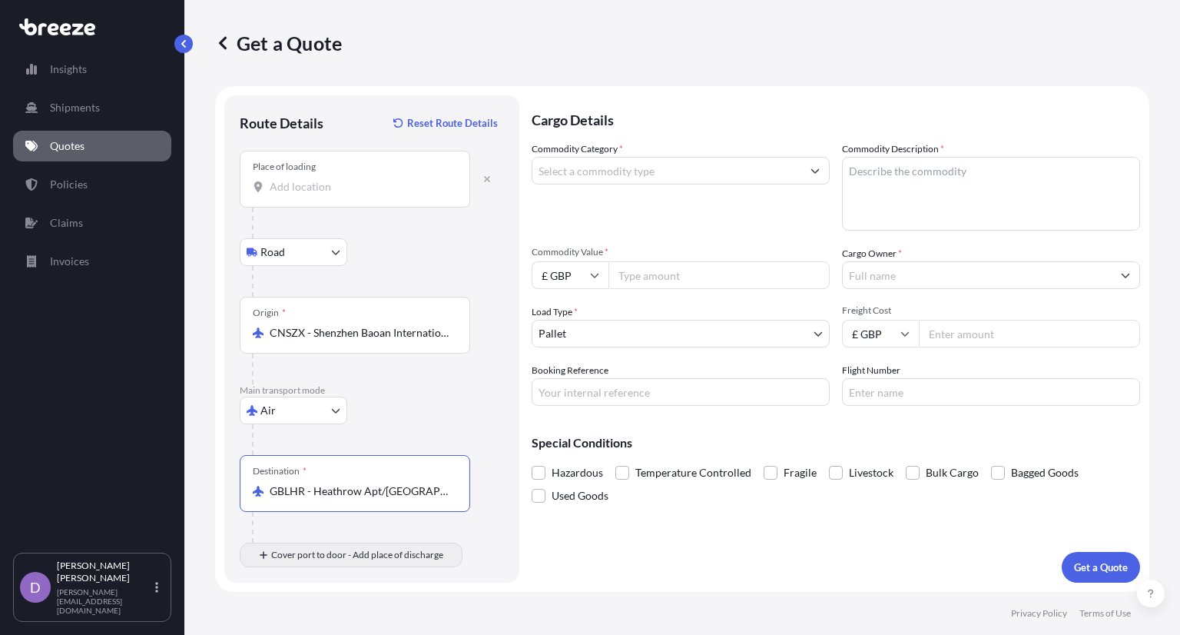
type input "GBLHR - Heathrow Apt/[GEOGRAPHIC_DATA], [GEOGRAPHIC_DATA]"
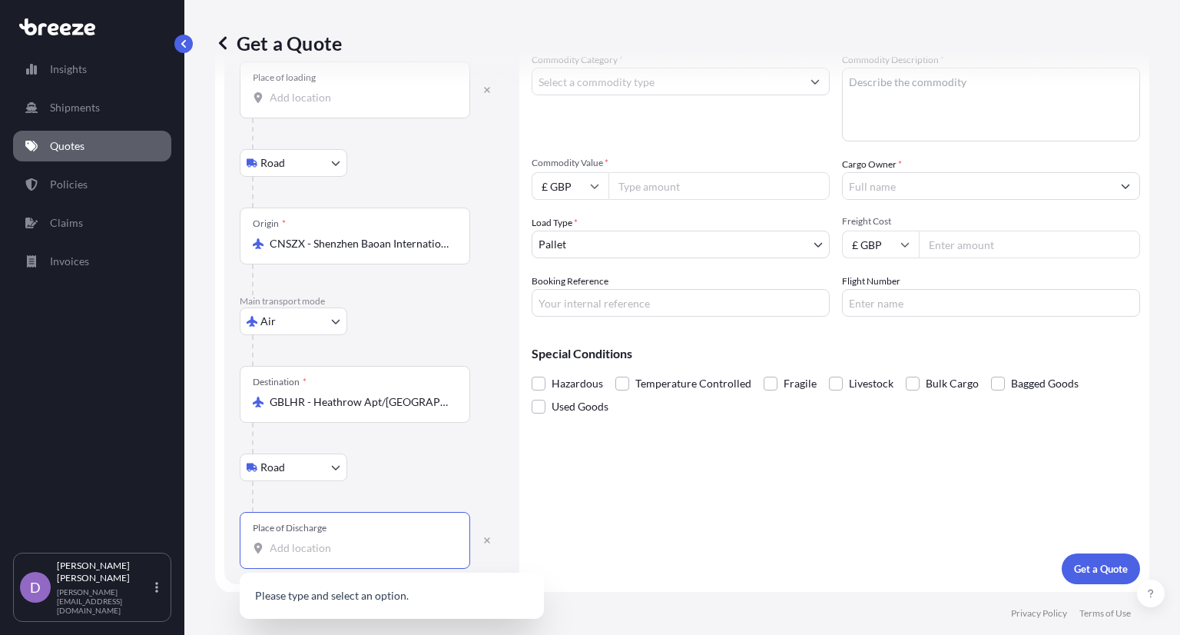
click at [307, 540] on input "Place of Discharge" at bounding box center [360, 547] width 181 height 15
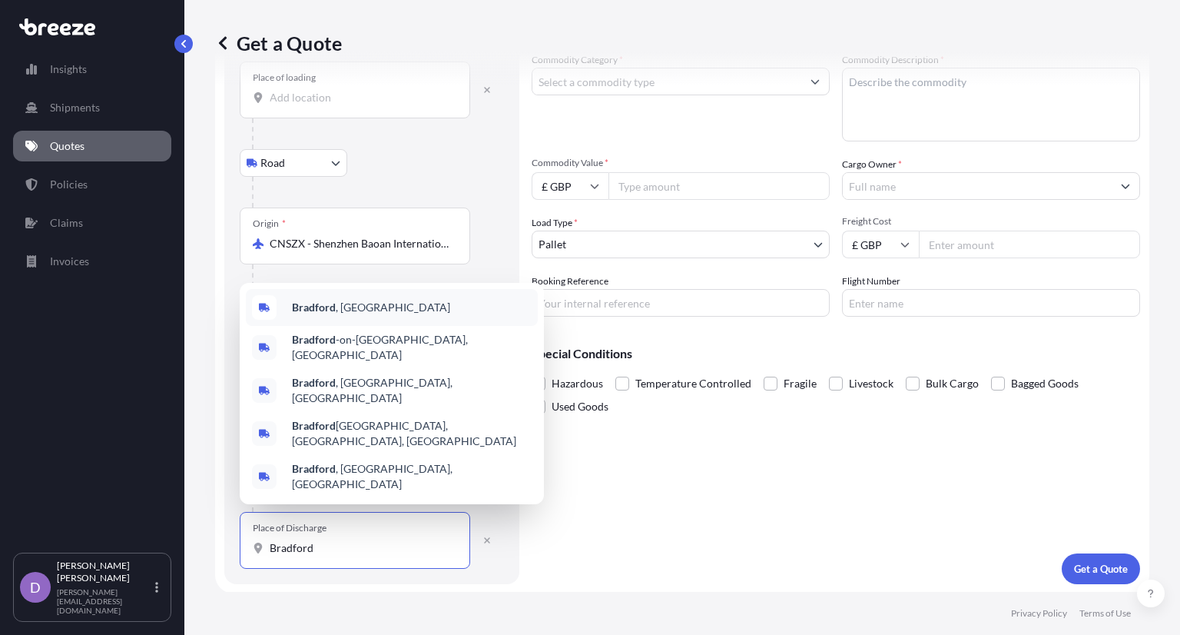
click at [408, 326] on div "[GEOGRAPHIC_DATA] , [GEOGRAPHIC_DATA]" at bounding box center [392, 307] width 292 height 37
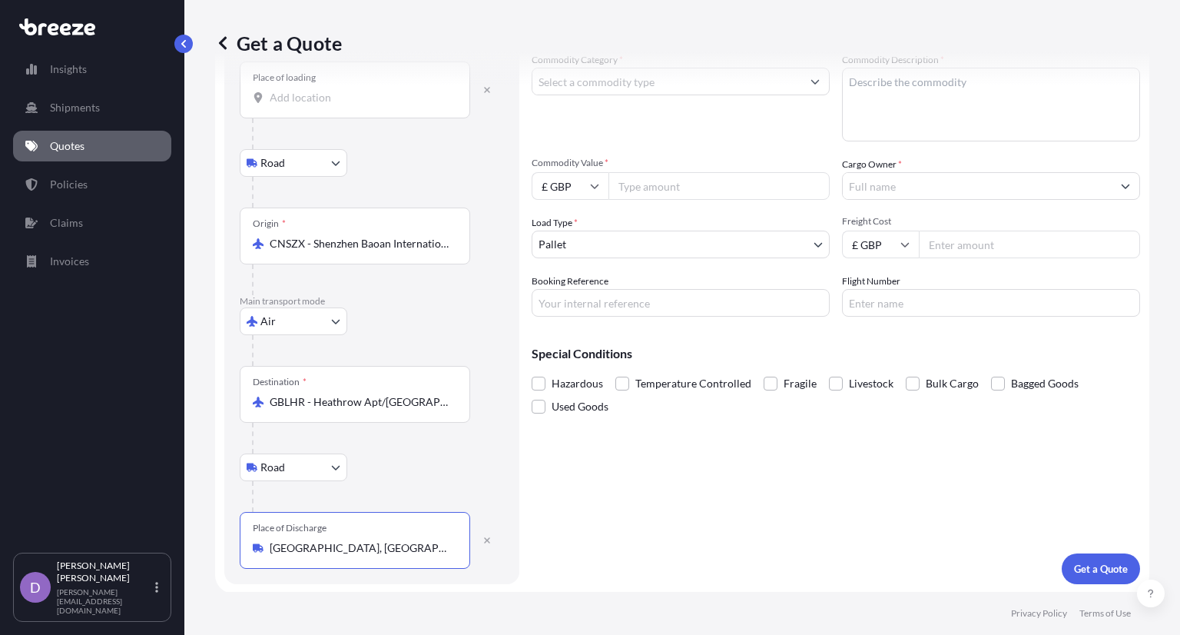
type input "[GEOGRAPHIC_DATA], [GEOGRAPHIC_DATA]"
click at [705, 497] on div "Cargo Details Commodity Category * Commodity Description * Commodity Value * £ …" at bounding box center [836, 295] width 608 height 578
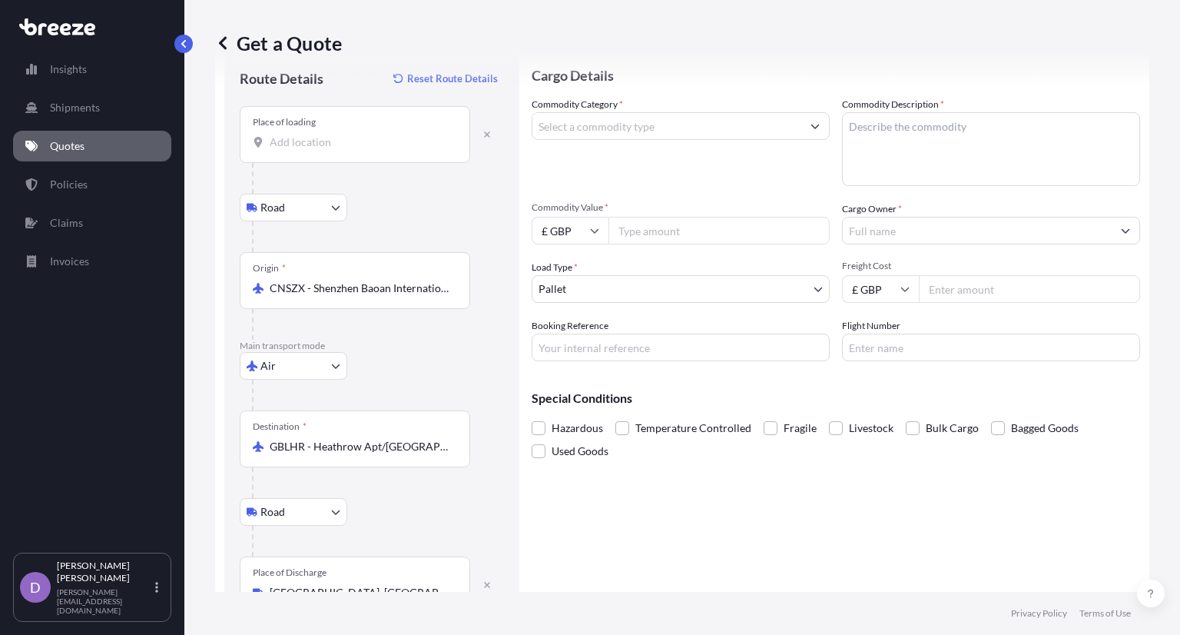
scroll to position [0, 0]
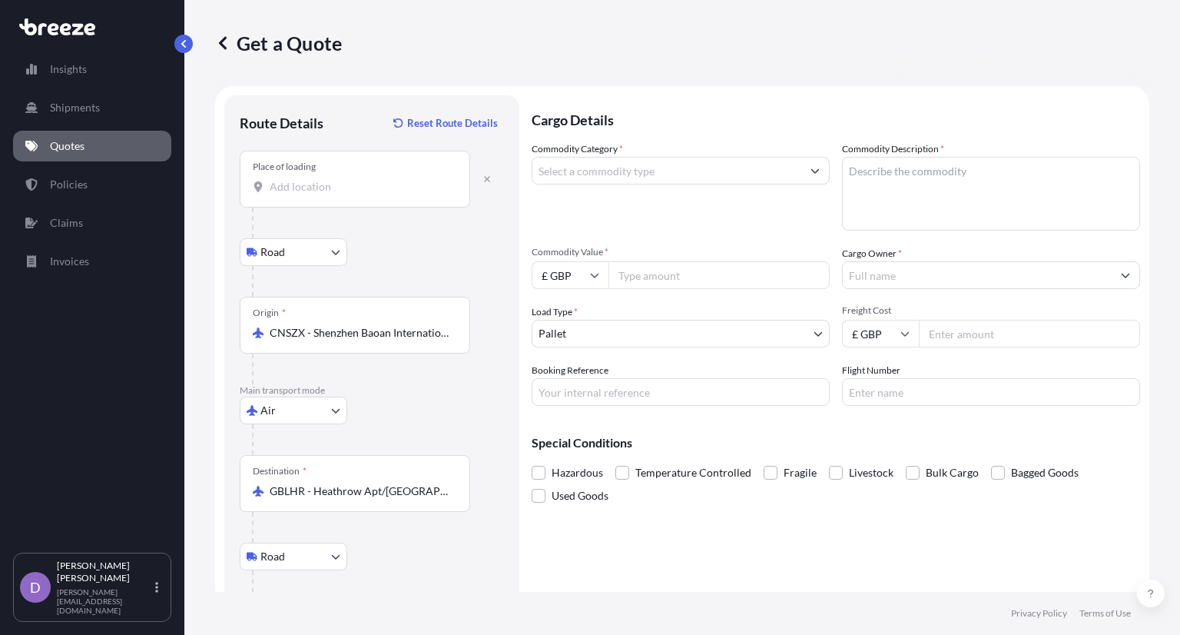
click at [606, 172] on input "Commodity Category *" at bounding box center [666, 171] width 269 height 28
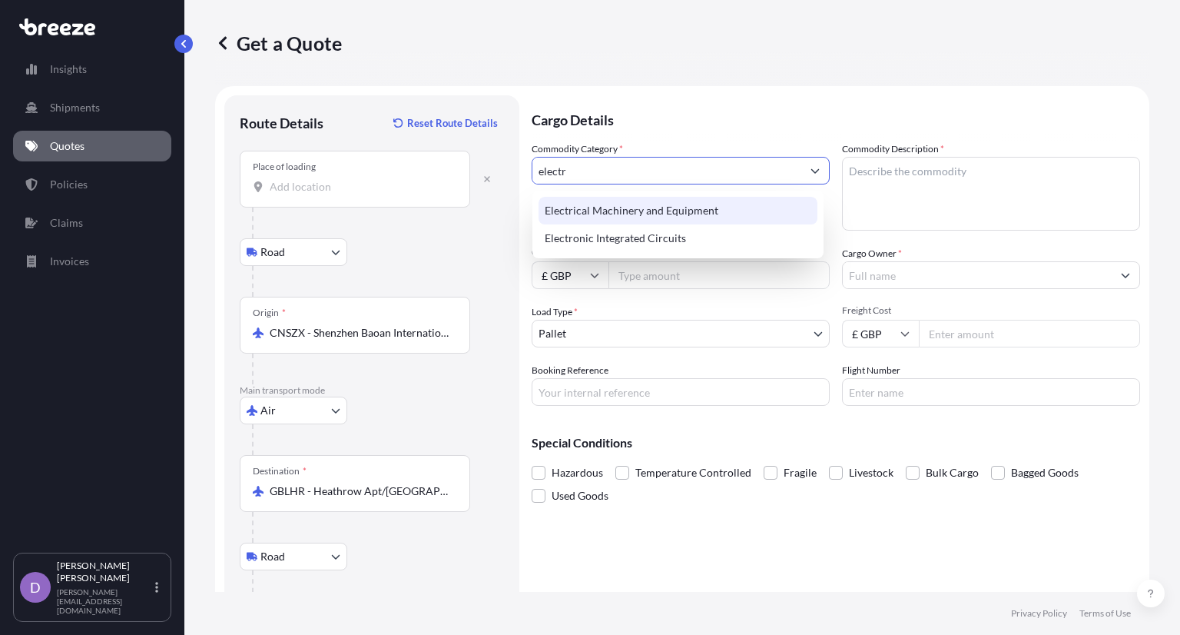
type input "Electrical Machinery and Equipment"
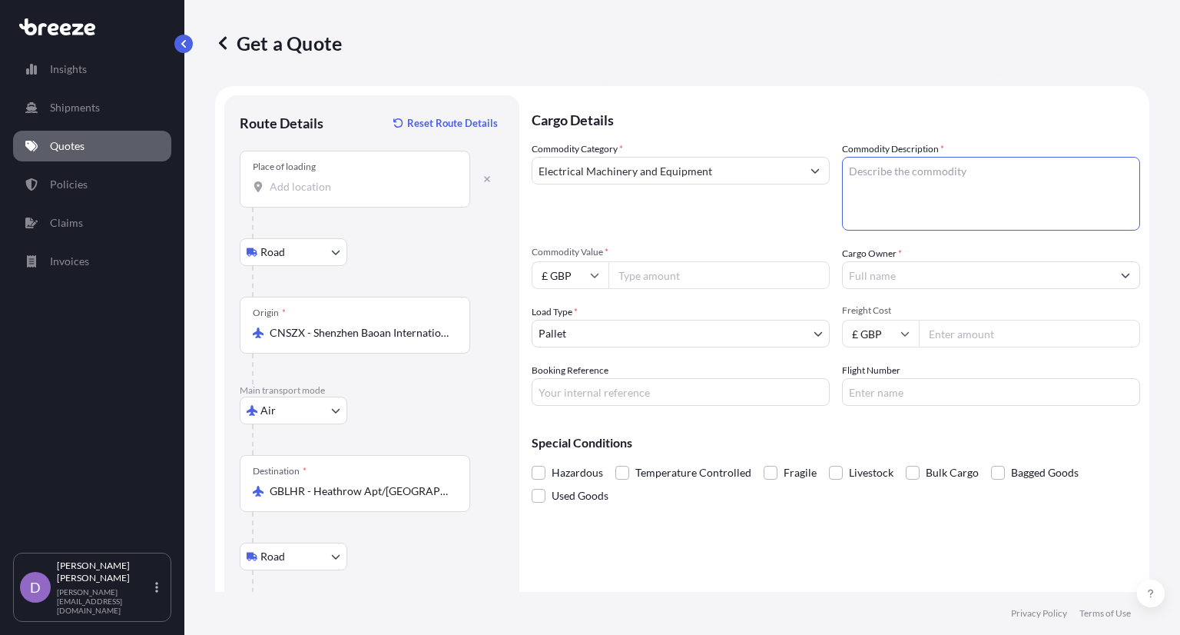
click at [940, 188] on textarea "Commodity Description *" at bounding box center [991, 194] width 298 height 74
type textarea "Electric equipment"
click at [731, 273] on input "Commodity Value *" at bounding box center [718, 275] width 221 height 28
click at [673, 190] on div "Commodity Category * Electrical Machinery and Equipment" at bounding box center [681, 185] width 298 height 89
click at [682, 175] on input "Electrical Machinery and Equipment" at bounding box center [666, 171] width 269 height 28
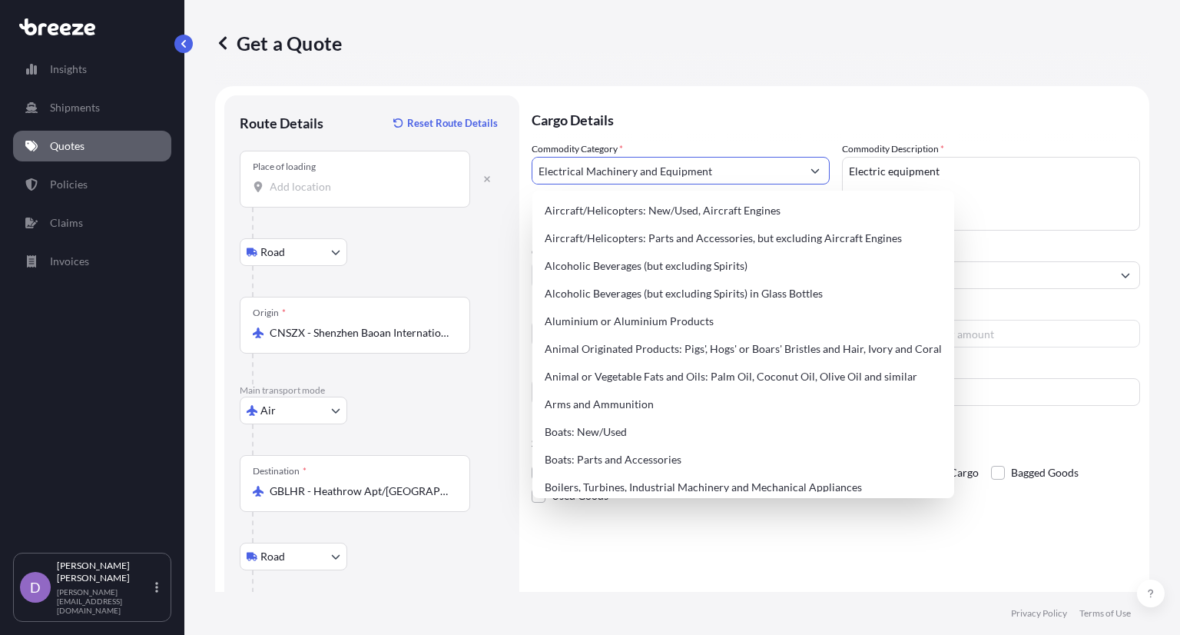
click at [682, 175] on input "Electrical Machinery and Equipment" at bounding box center [666, 171] width 269 height 28
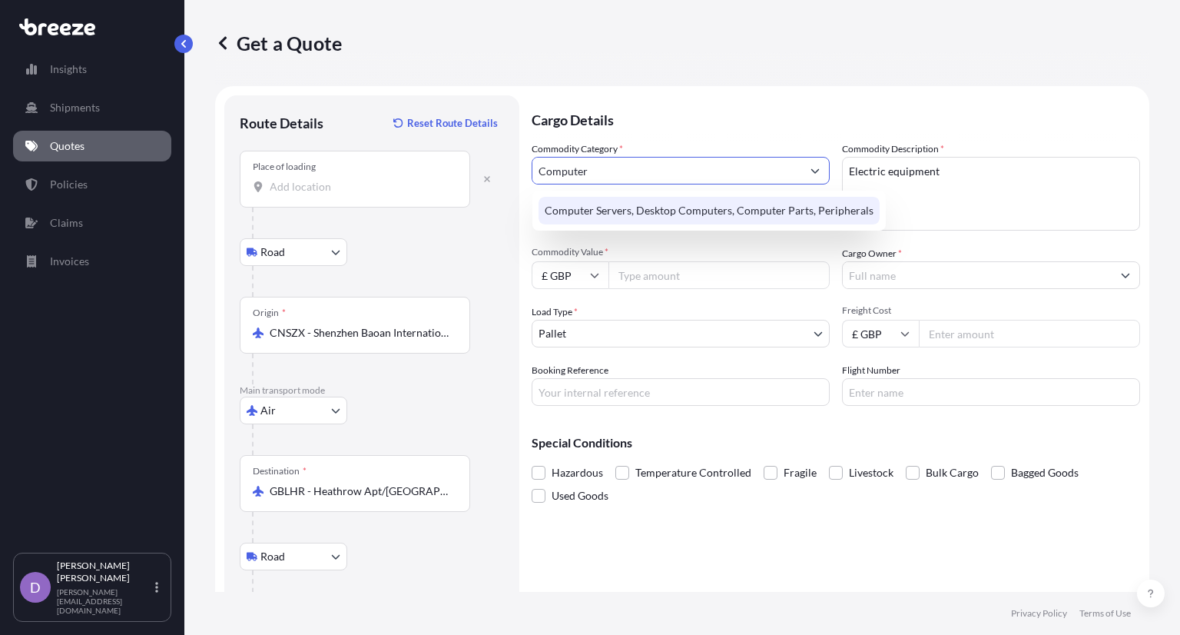
type input "Computer Servers, Desktop Computers, Computer Parts, Peripherals"
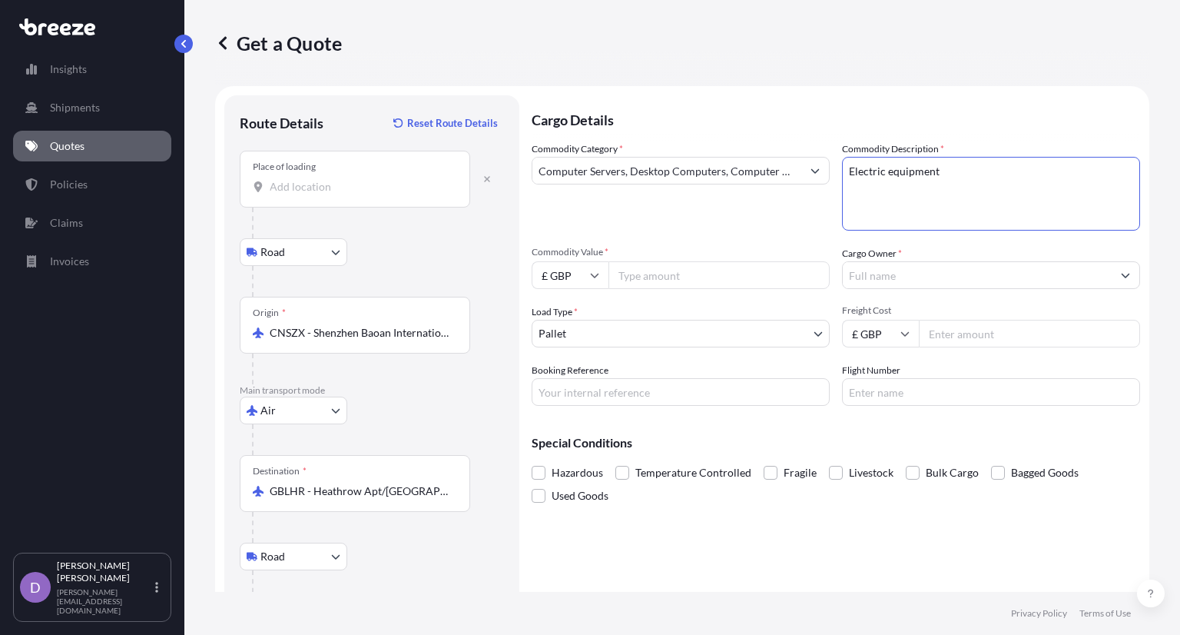
drag, startPoint x: 952, startPoint y: 162, endPoint x: 799, endPoint y: 166, distance: 152.9
click at [794, 167] on div "Commodity Category * Computer Servers, Desktop Computers, Computer Parts, Perip…" at bounding box center [836, 273] width 608 height 264
type textarea "Computer parts"
click at [728, 268] on input "Commodity Value *" at bounding box center [718, 275] width 221 height 28
type input "46000"
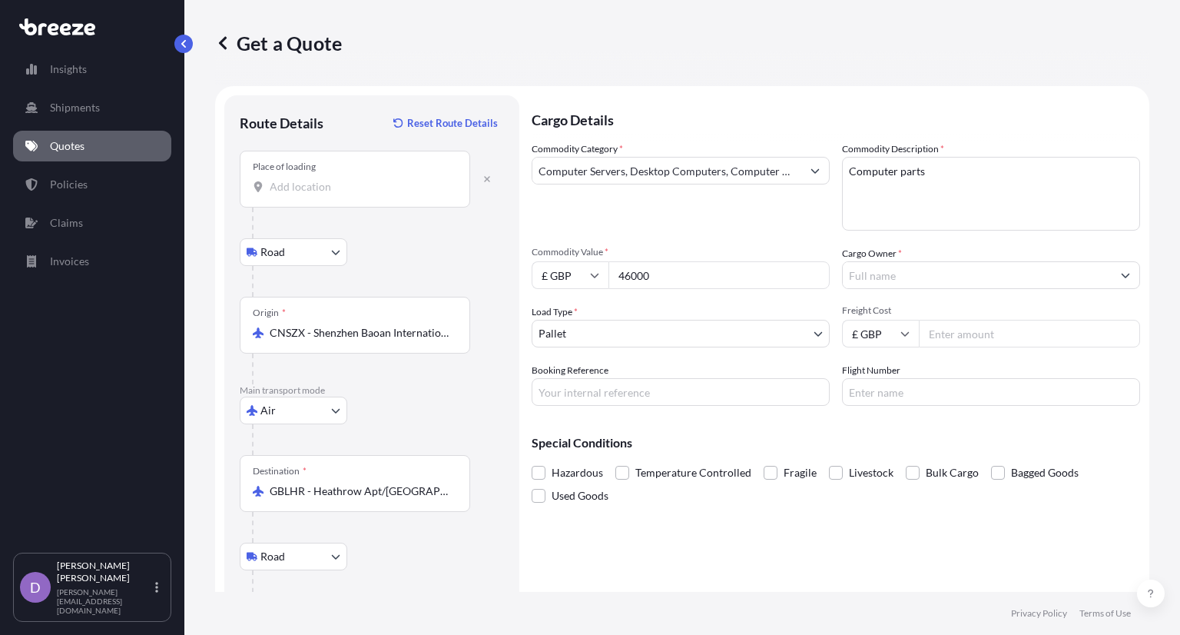
click at [927, 280] on input "Cargo Owner *" at bounding box center [977, 275] width 269 height 28
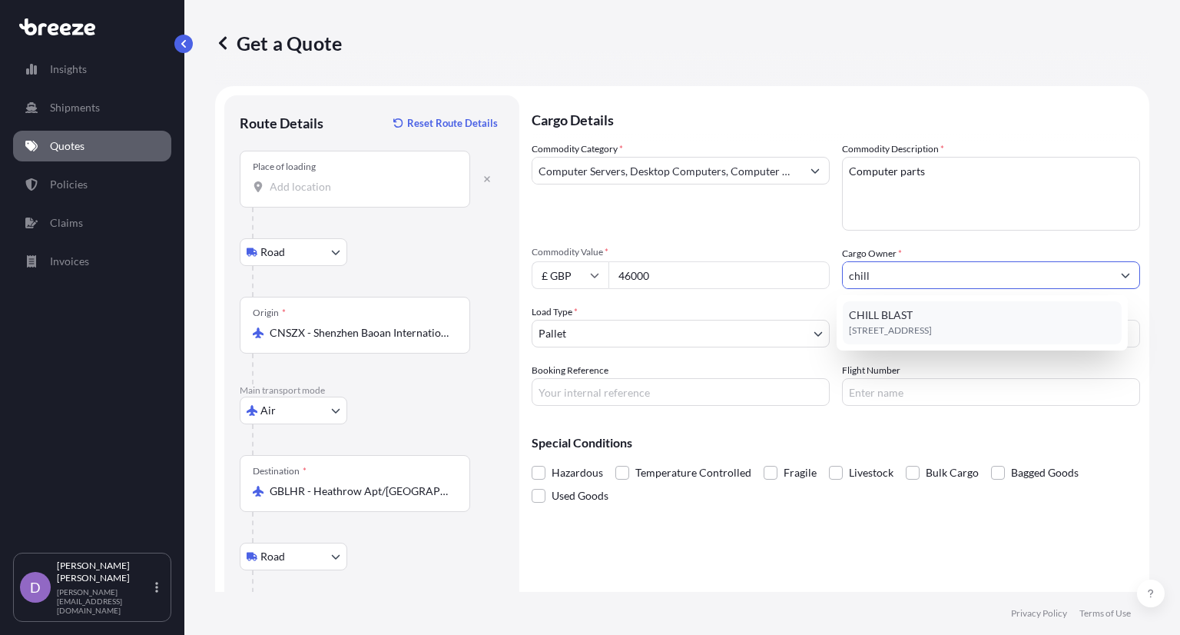
click at [1026, 317] on div "[STREET_ADDRESS]" at bounding box center [982, 322] width 279 height 43
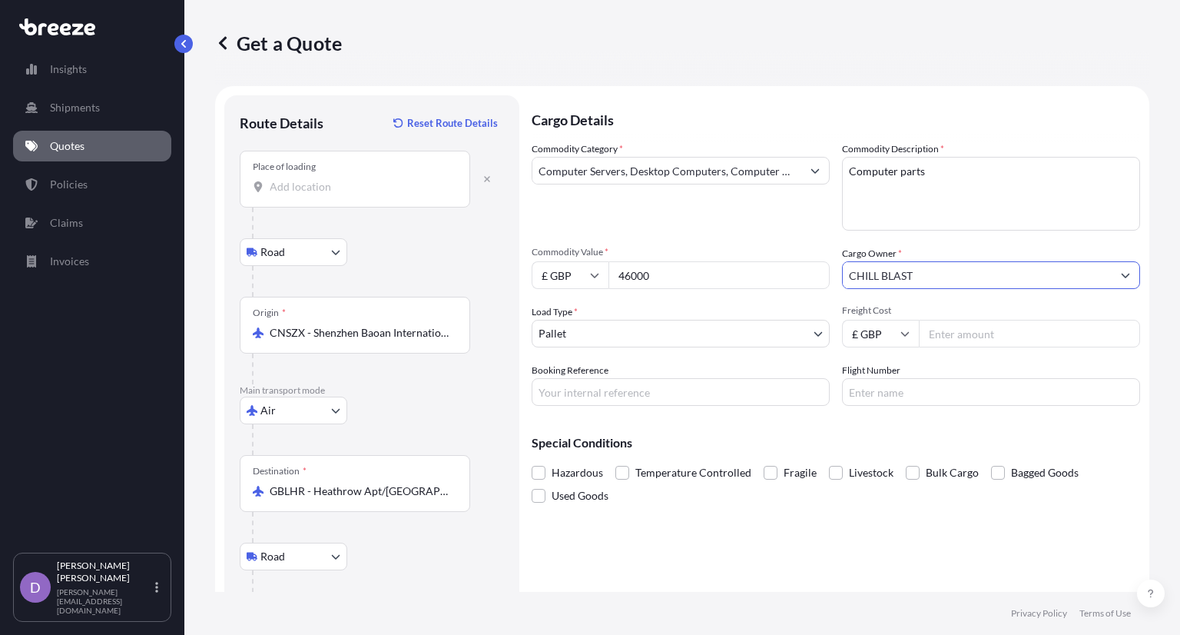
type input "CHILL BLAST"
click at [771, 339] on body "15 options available. 8 options available. 2 options available. 1 option availa…" at bounding box center [590, 317] width 1180 height 635
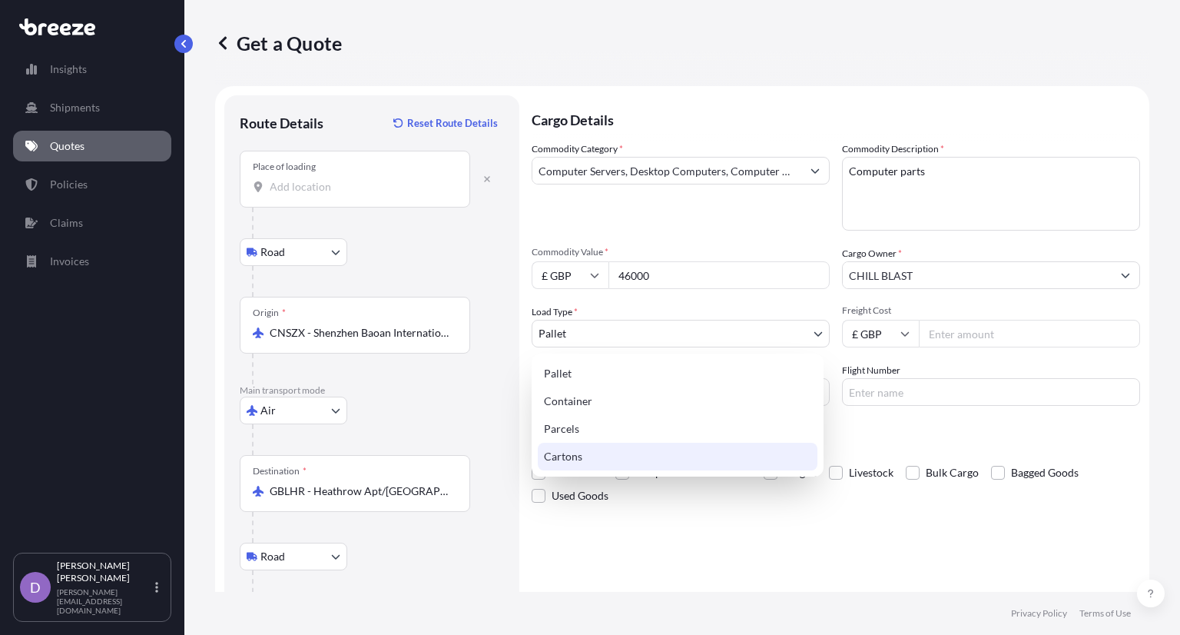
click at [711, 457] on div "Cartons" at bounding box center [678, 457] width 280 height 28
select select "4"
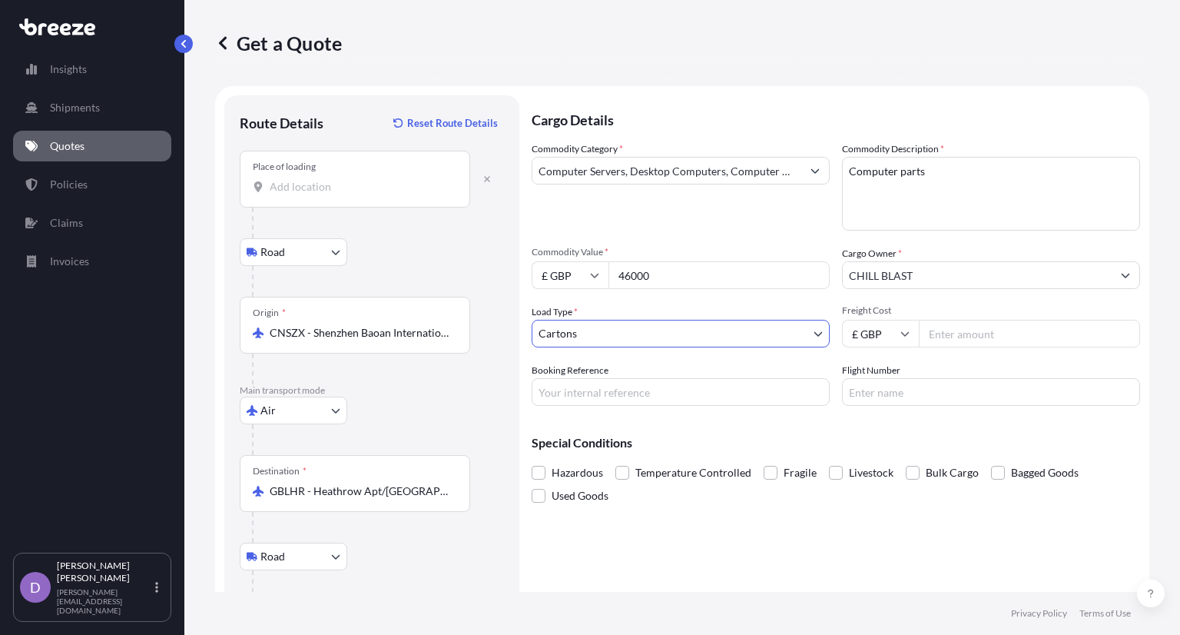
click at [1009, 356] on div "Commodity Category * Computer Servers, Desktop Computers, Computer Parts, Perip…" at bounding box center [836, 273] width 608 height 264
click at [1012, 347] on div "Commodity Category * Computer Servers, Desktop Computers, Computer Parts, Perip…" at bounding box center [836, 273] width 608 height 264
click at [1022, 330] on input "Freight Cost" at bounding box center [1029, 334] width 221 height 28
click at [1024, 329] on input "Freight Cost" at bounding box center [1029, 334] width 221 height 28
type input "3"
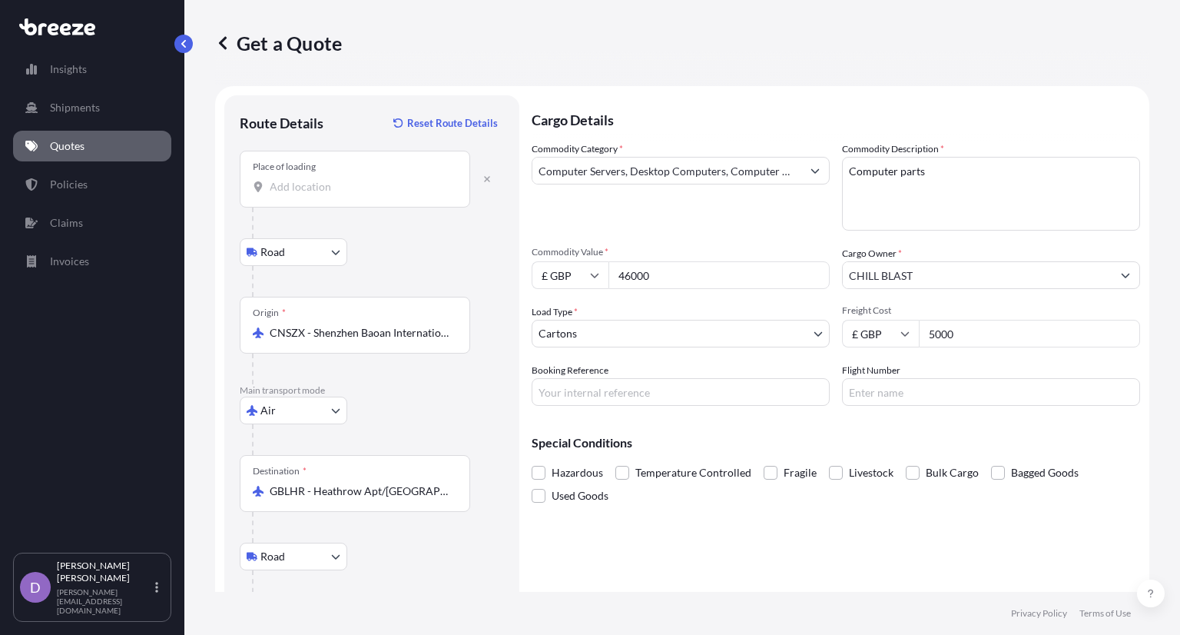
type input "5000"
click at [929, 424] on div "Special Conditions Hazardous Temperature Controlled Fragile Livestock Bulk Carg…" at bounding box center [836, 462] width 608 height 89
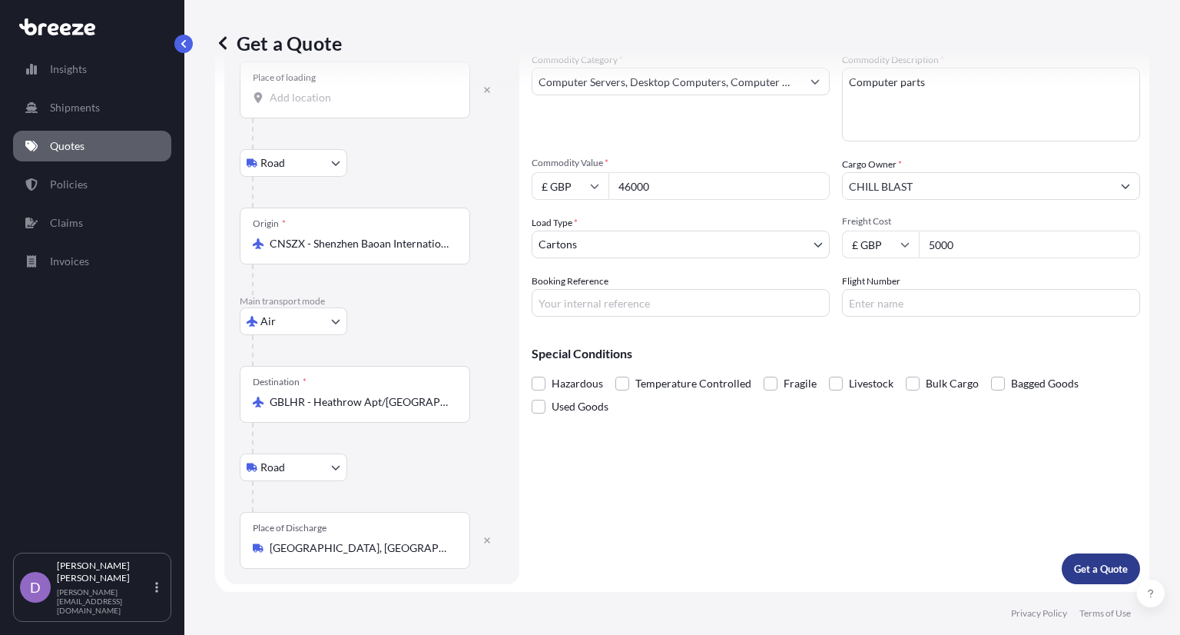
click at [1109, 565] on p "Get a Quote" at bounding box center [1101, 568] width 54 height 15
click at [356, 92] on input "Place of loading Please select a place of loading" at bounding box center [360, 97] width 181 height 15
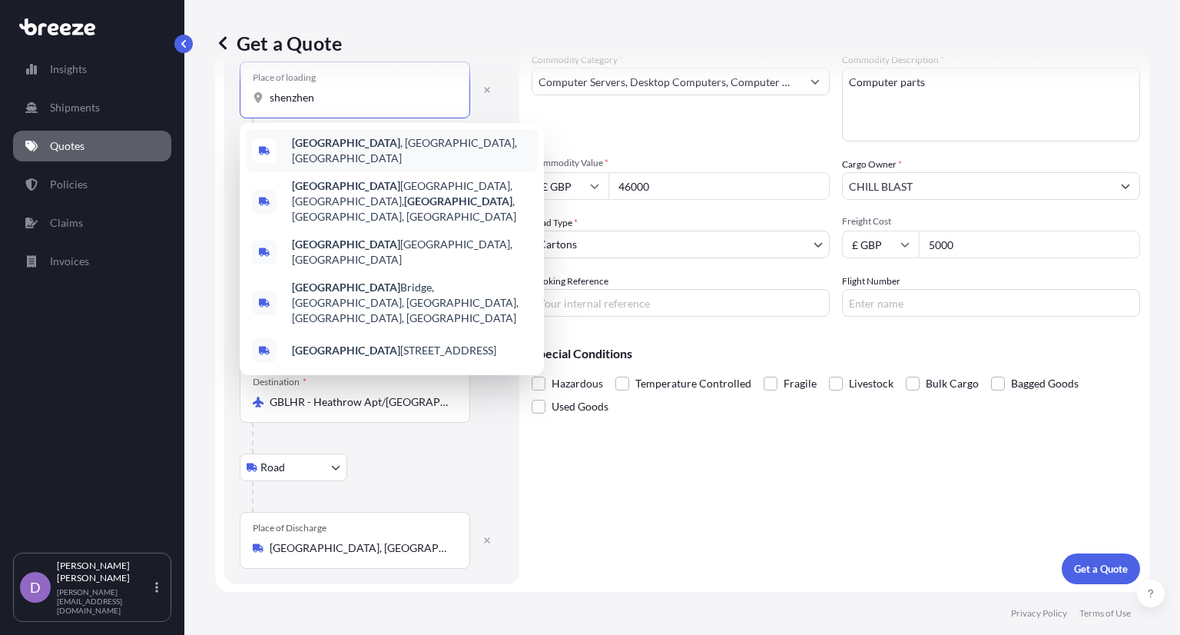
click at [369, 148] on span "[GEOGRAPHIC_DATA] , [GEOGRAPHIC_DATA], [GEOGRAPHIC_DATA]" at bounding box center [412, 150] width 240 height 31
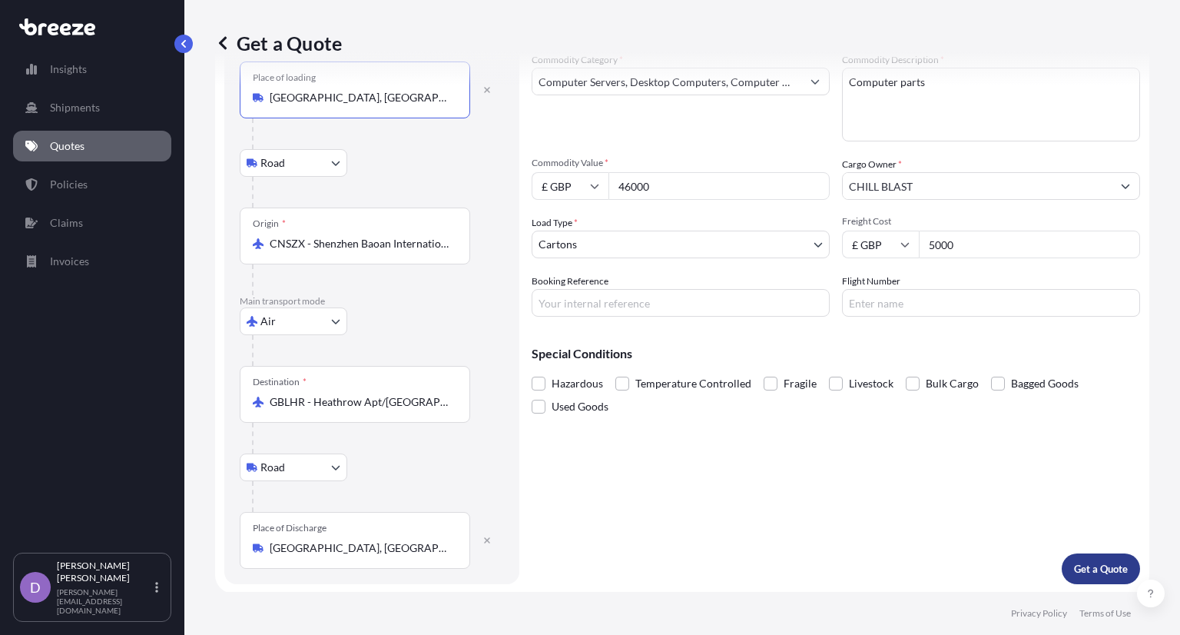
type input "[GEOGRAPHIC_DATA], [GEOGRAPHIC_DATA], [GEOGRAPHIC_DATA]"
click at [1108, 575] on button "Get a Quote" at bounding box center [1101, 568] width 78 height 31
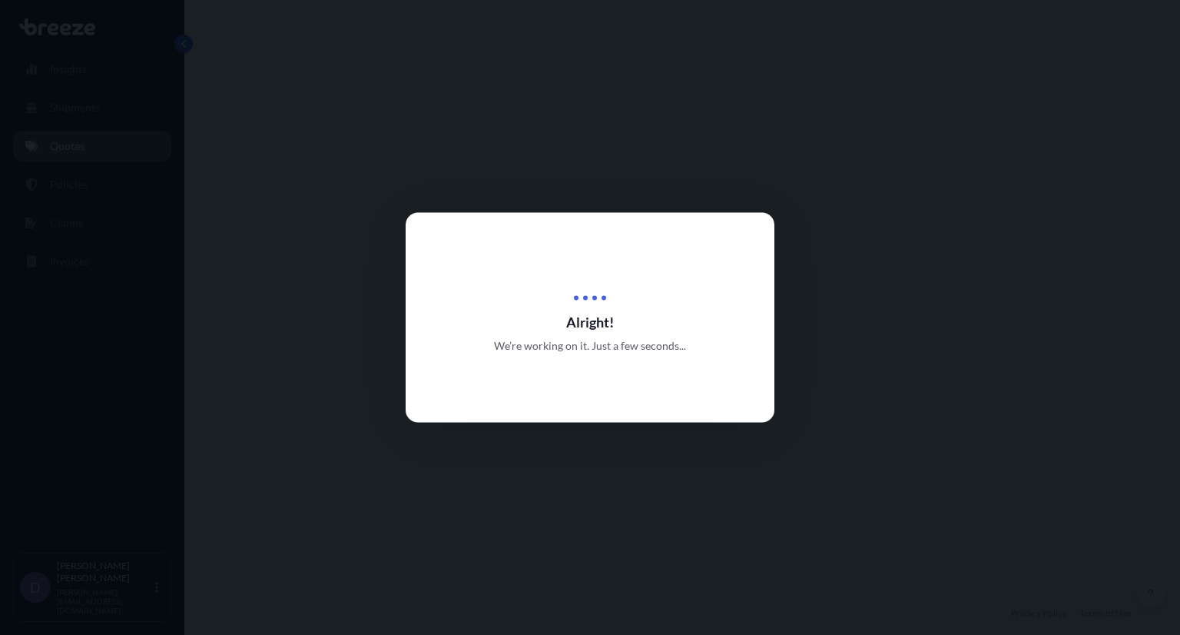
select select "Road"
select select "Air"
select select "Road"
select select "4"
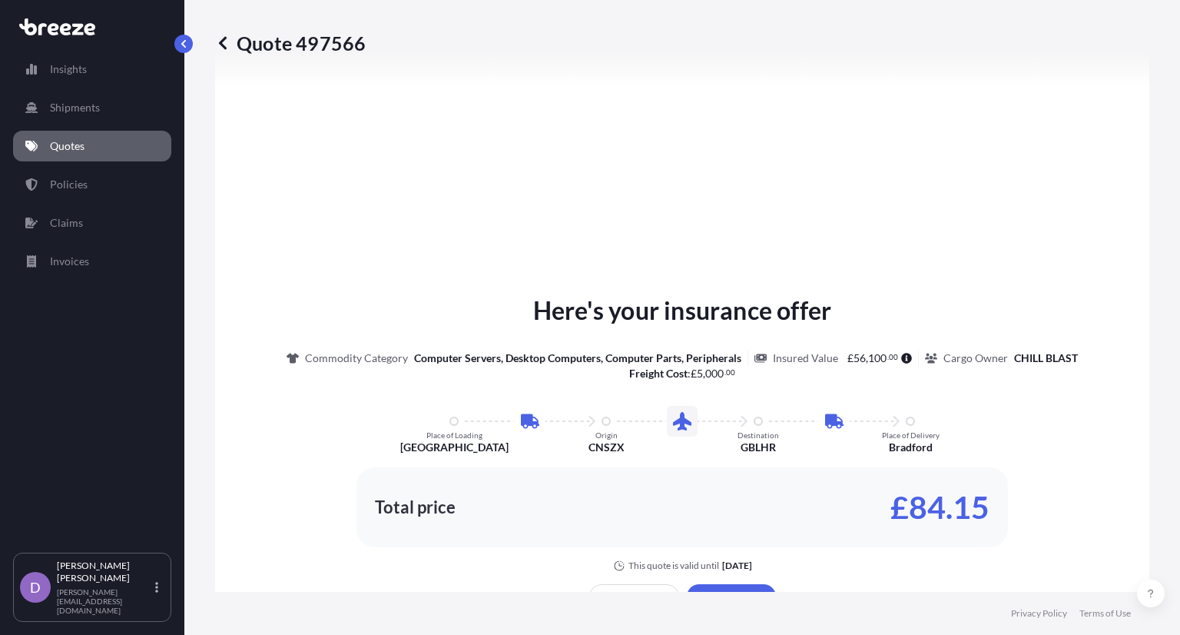
scroll to position [817, 0]
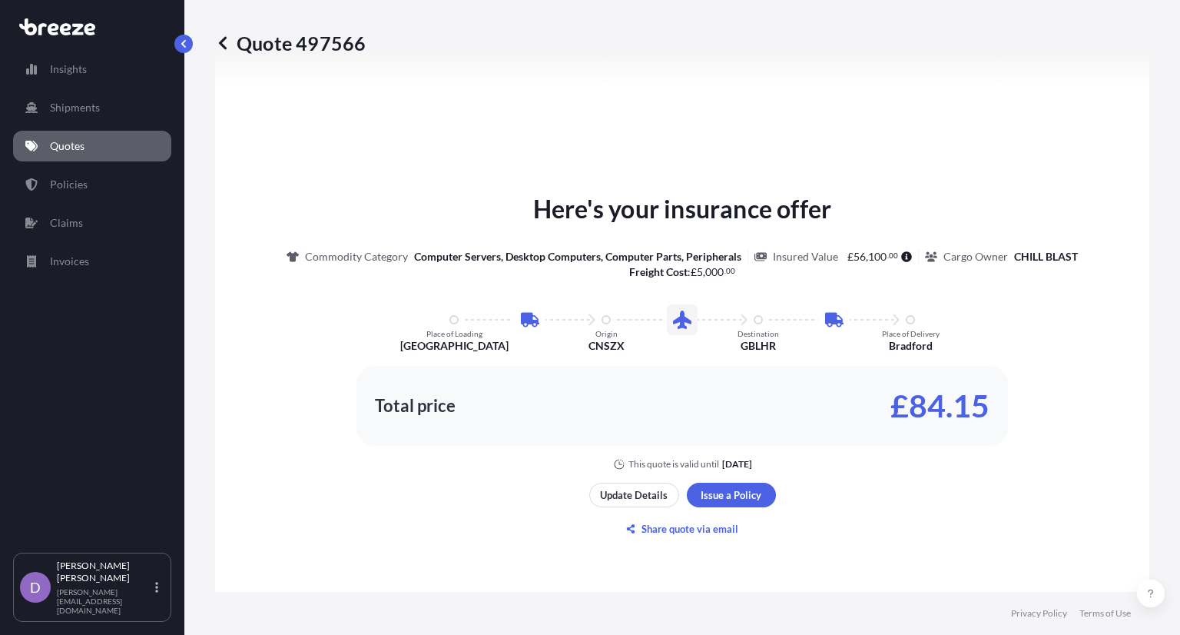
drag, startPoint x: 501, startPoint y: 498, endPoint x: 538, endPoint y: 495, distance: 37.0
click at [501, 498] on div "Here's your insurance offer Commodity Category Computer Servers, Desktop Comput…" at bounding box center [682, 366] width 891 height 940
click at [652, 494] on p "Update Details" at bounding box center [634, 494] width 68 height 15
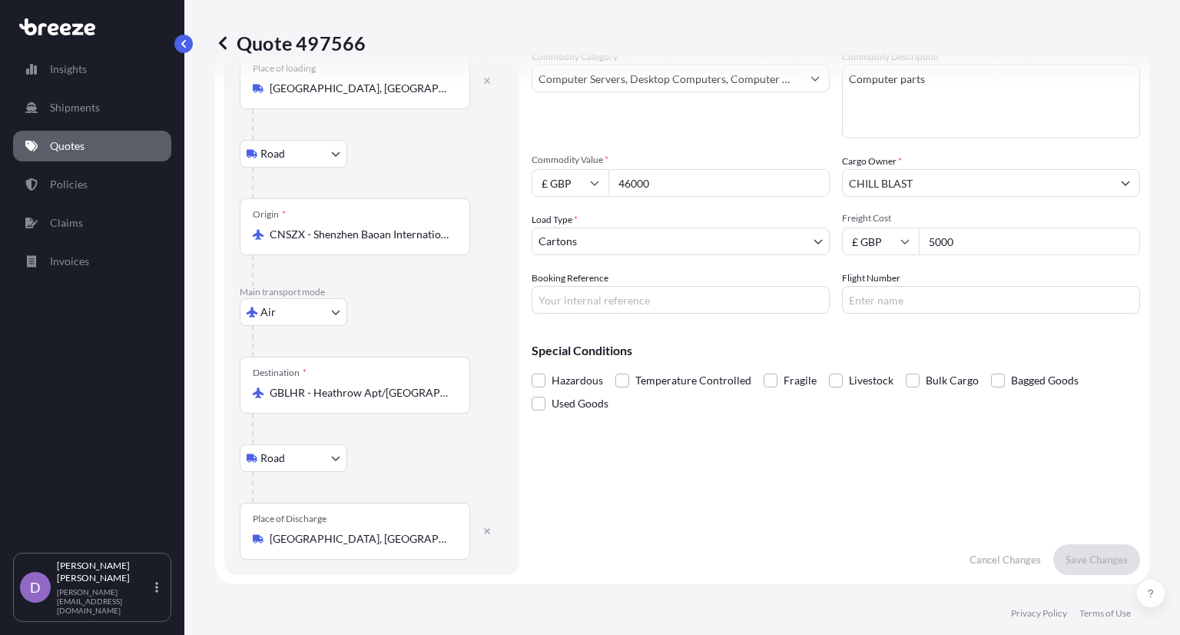
scroll to position [178, 0]
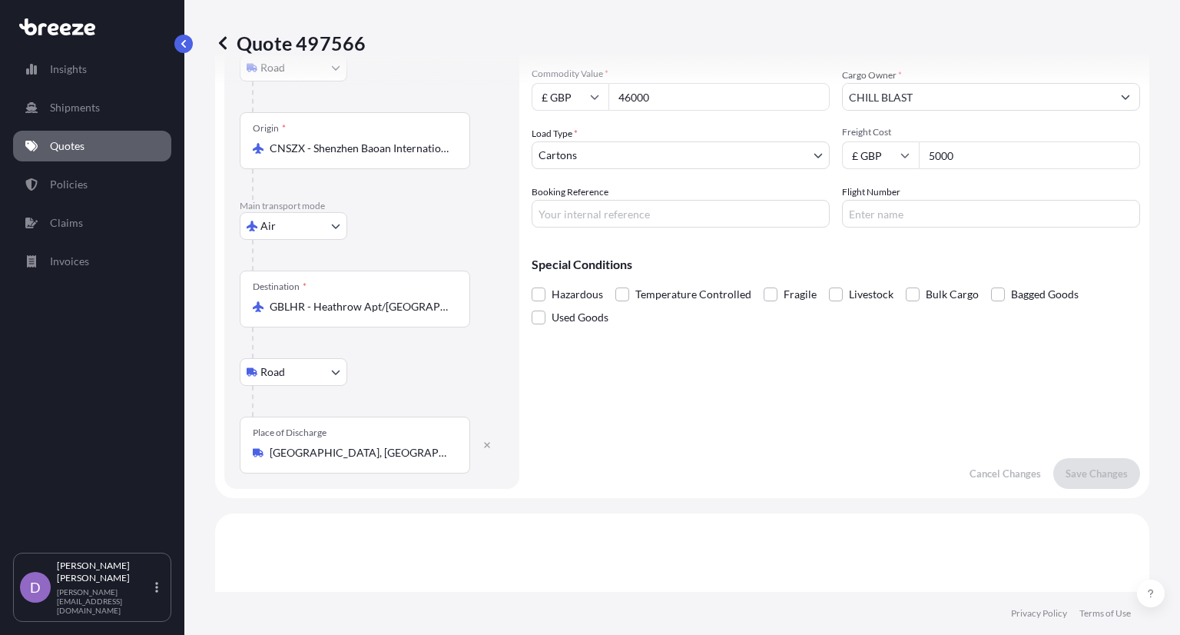
click at [530, 296] on form "Route Details Place of loading [GEOGRAPHIC_DATA], [GEOGRAPHIC_DATA], [GEOGRAPHI…" at bounding box center [682, 203] width 934 height 590
click at [532, 299] on span at bounding box center [539, 294] width 14 height 14
click at [532, 283] on input "Hazardous" at bounding box center [532, 283] width 0 height 0
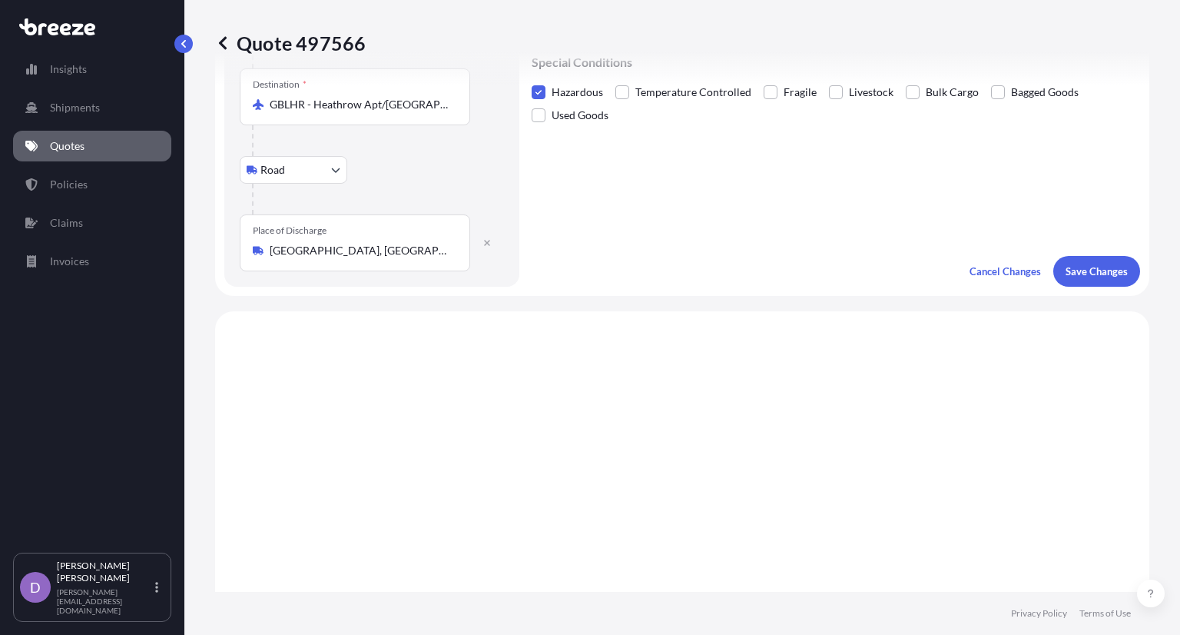
scroll to position [383, 0]
click at [1085, 270] on p "Save Changes" at bounding box center [1097, 268] width 62 height 15
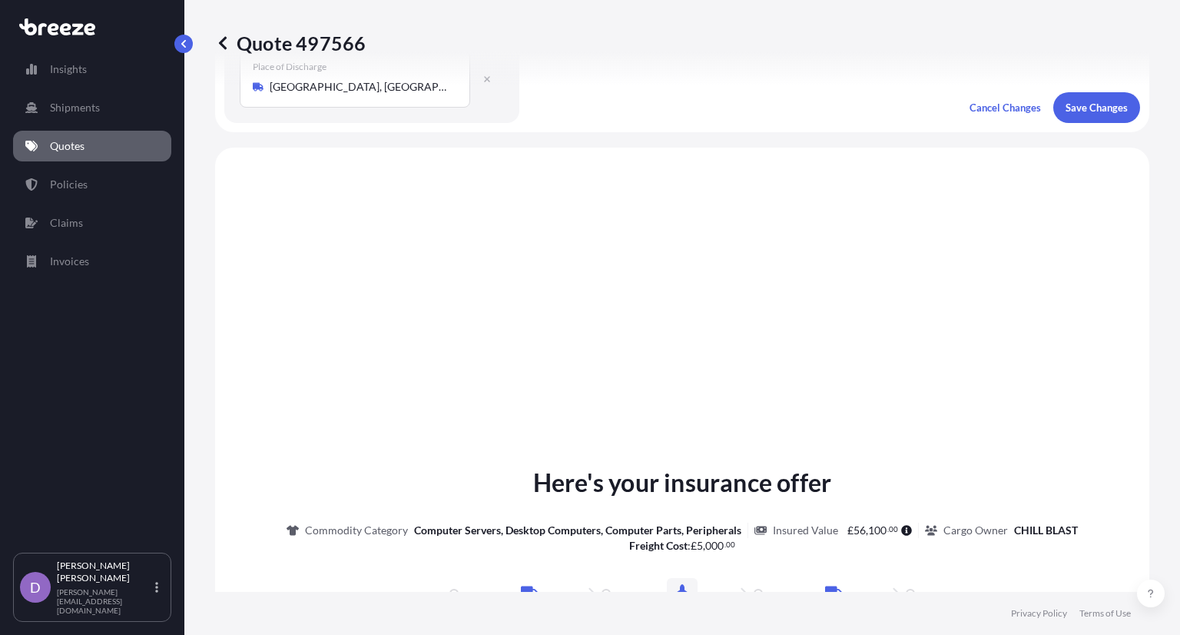
scroll to position [613, 0]
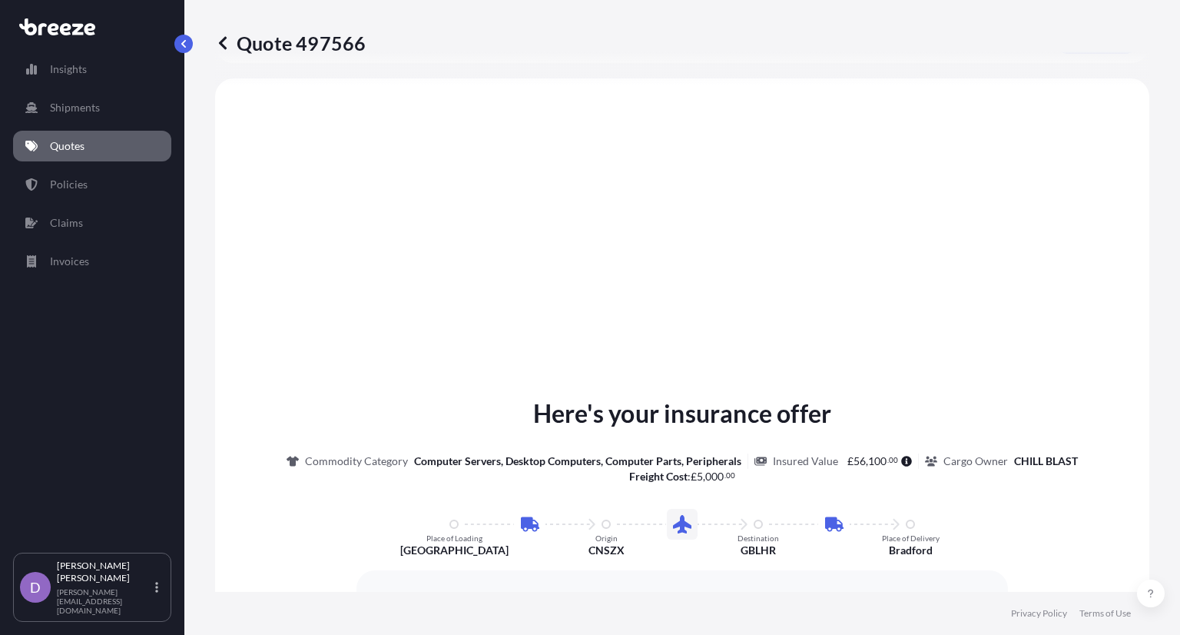
select select "Road"
select select "Air"
select select "Road"
select select "4"
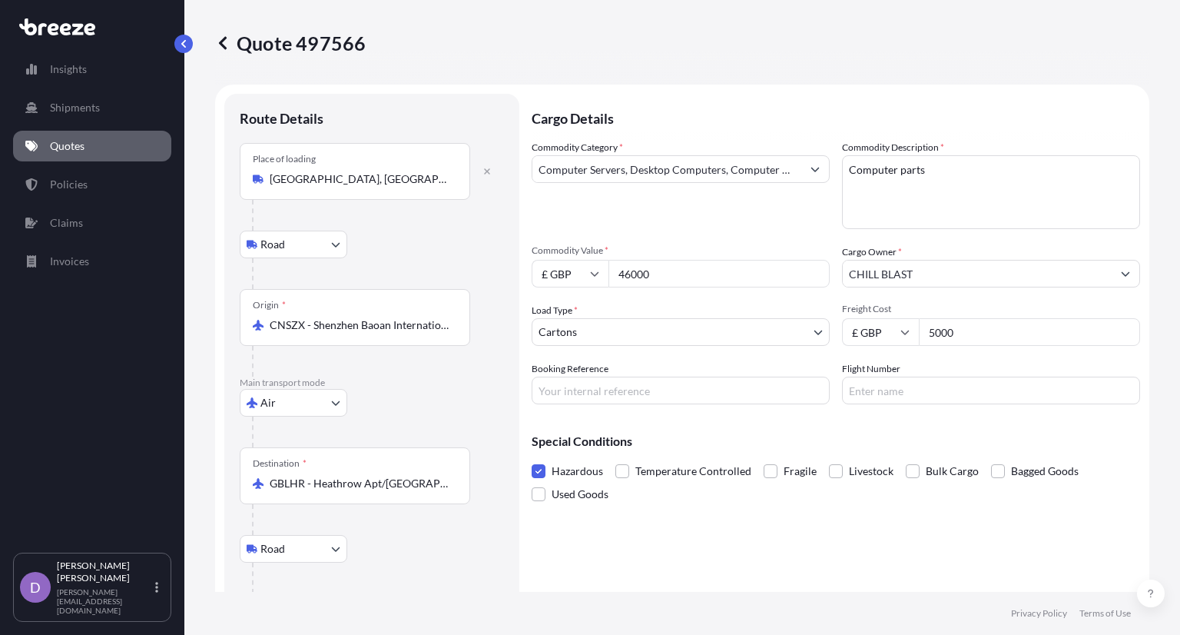
scroll to position [0, 0]
click at [228, 41] on icon at bounding box center [222, 42] width 15 height 15
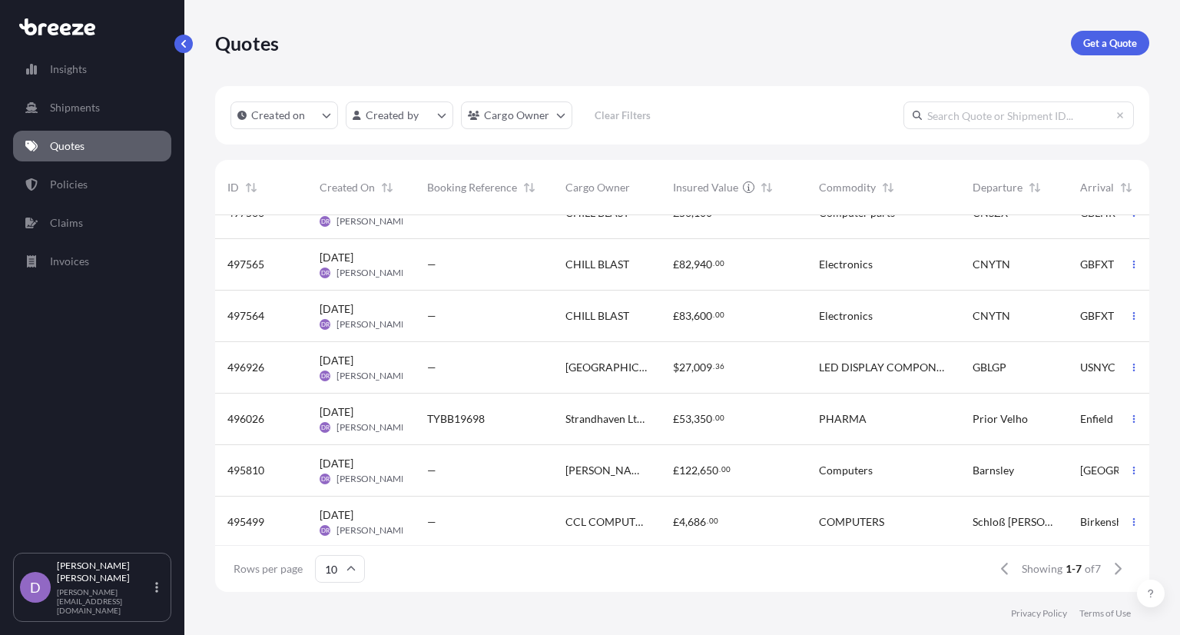
scroll to position [42, 0]
